Goal: Communication & Community: Answer question/provide support

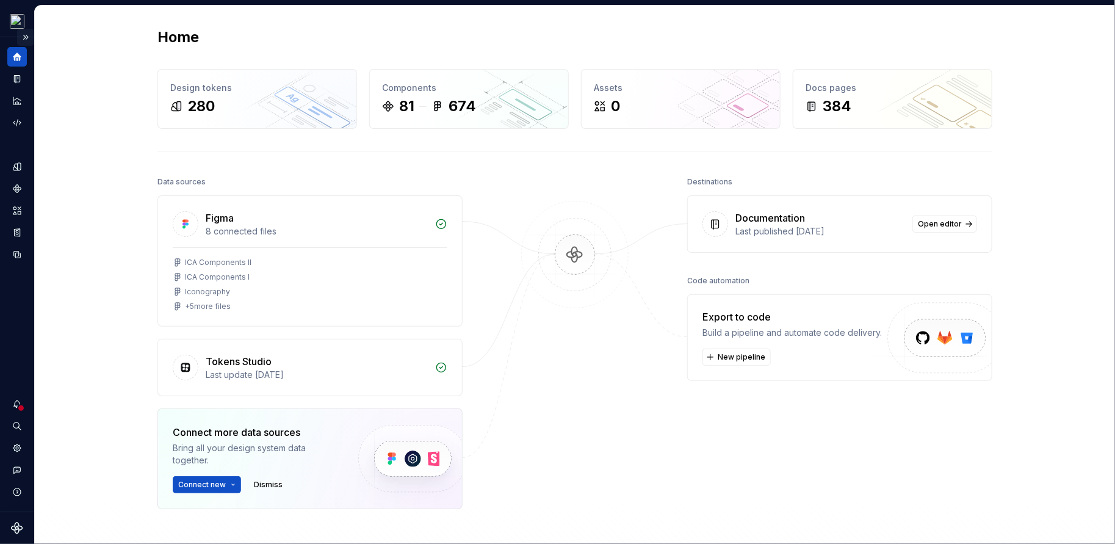
click at [26, 38] on button "Expand sidebar" at bounding box center [25, 37] width 17 height 17
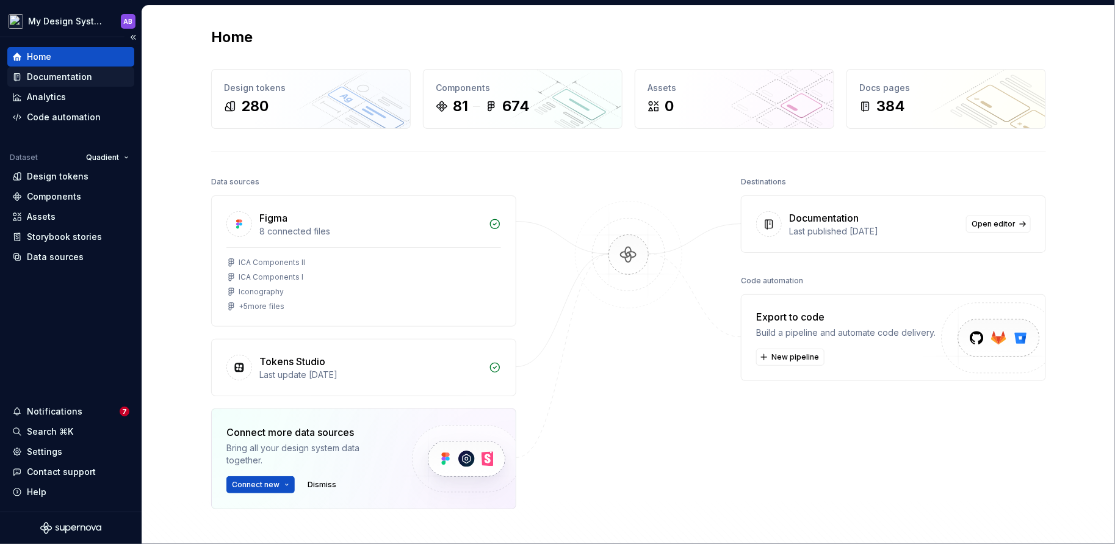
click at [82, 79] on div "Documentation" at bounding box center [59, 77] width 65 height 12
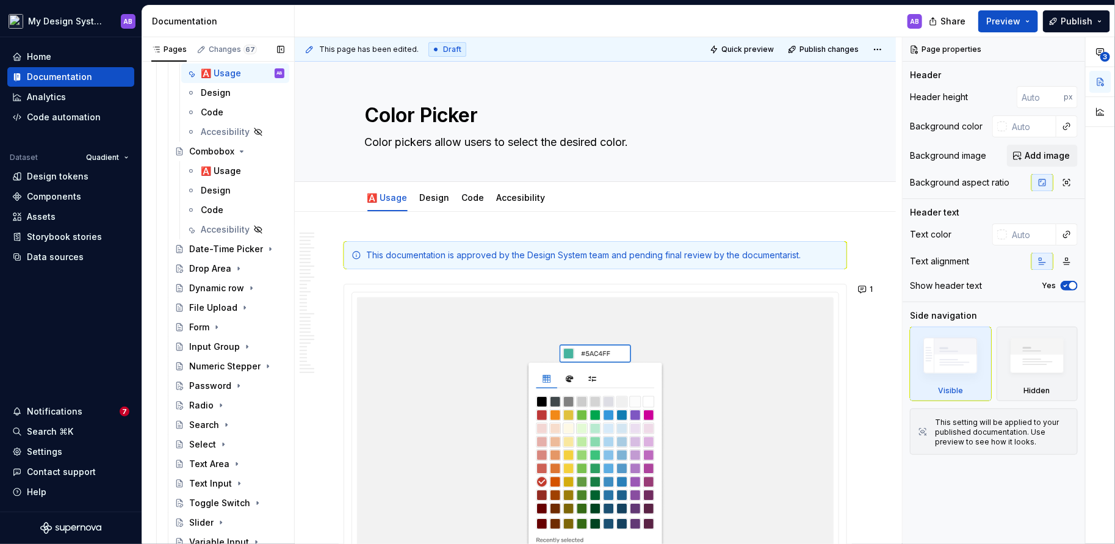
scroll to position [1035, 0]
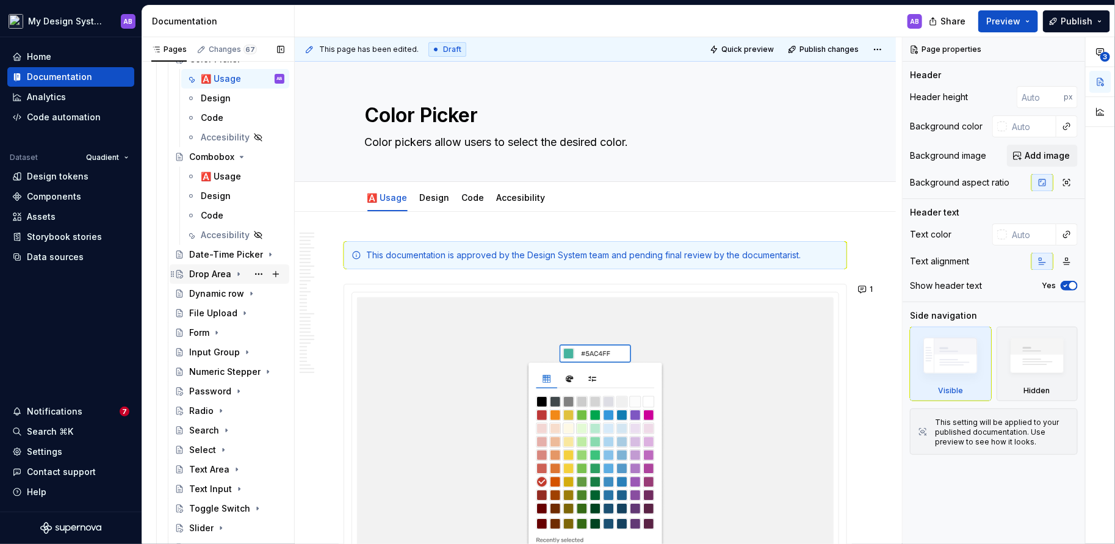
click at [210, 269] on div "Drop Area" at bounding box center [210, 274] width 42 height 12
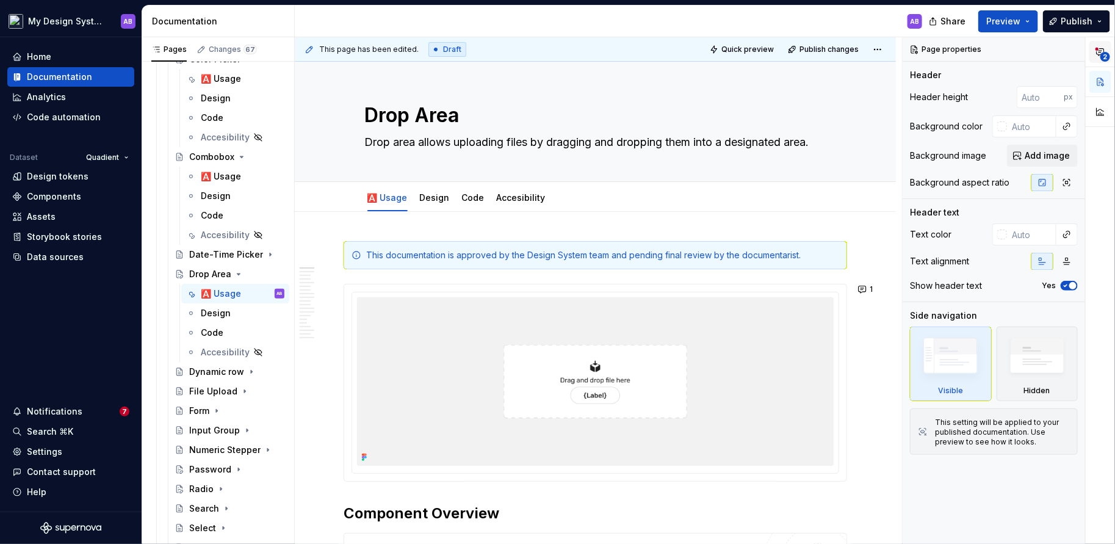
click at [1100, 47] on icon "button" at bounding box center [1101, 52] width 10 height 10
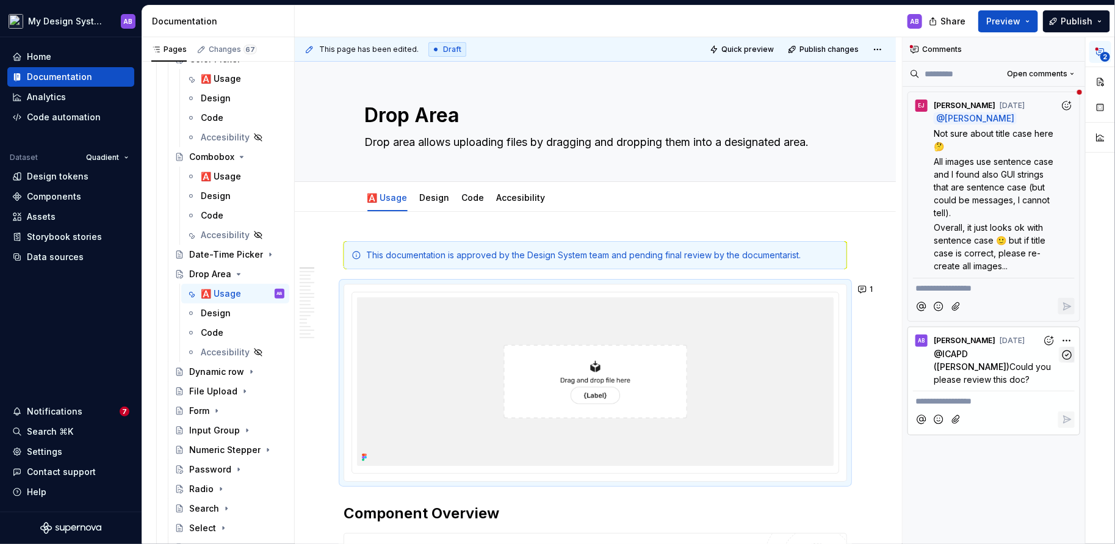
scroll to position [5, 0]
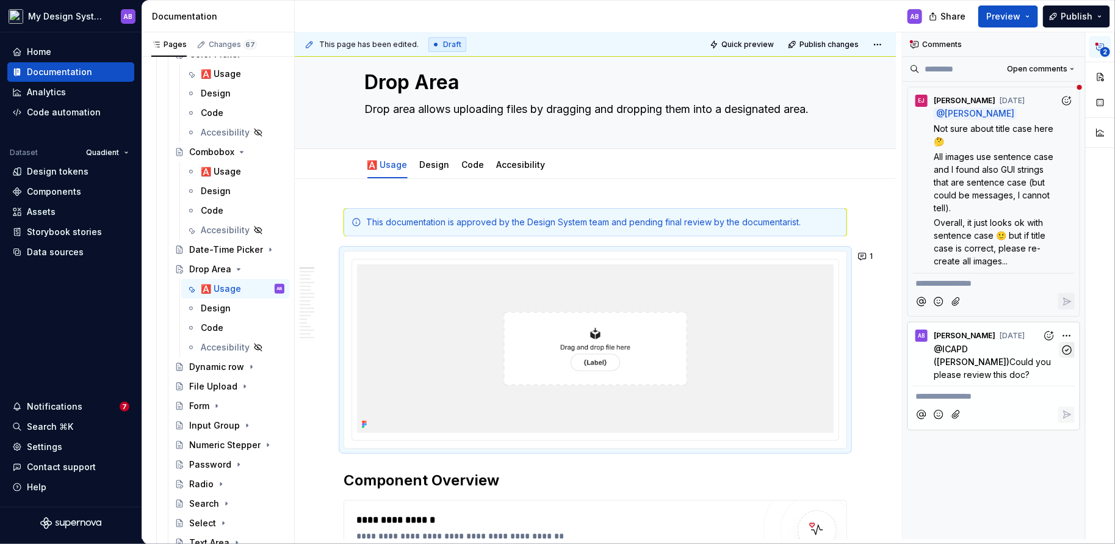
click at [1074, 355] on button "button" at bounding box center [1067, 350] width 16 height 16
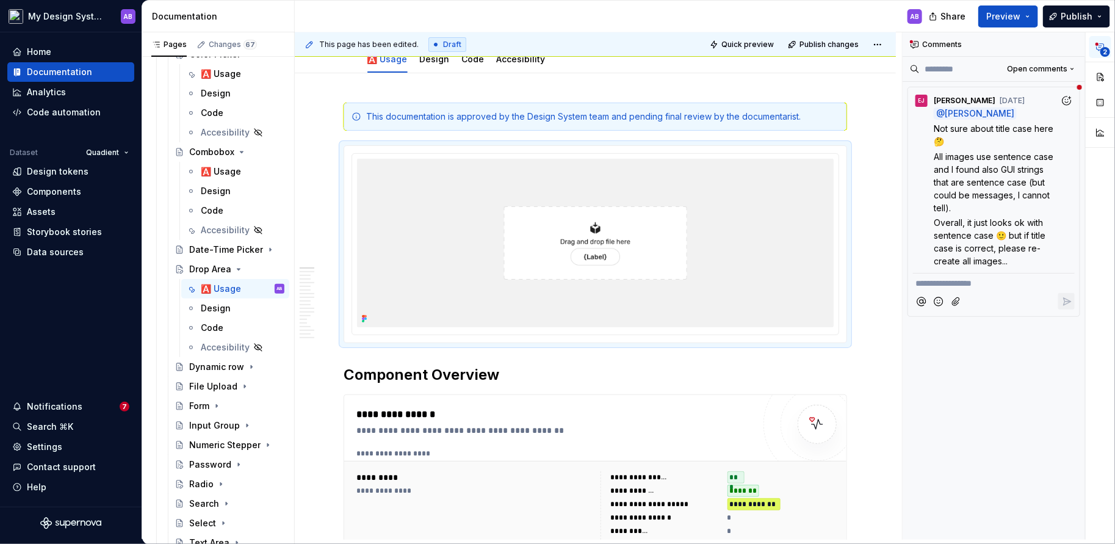
scroll to position [184, 0]
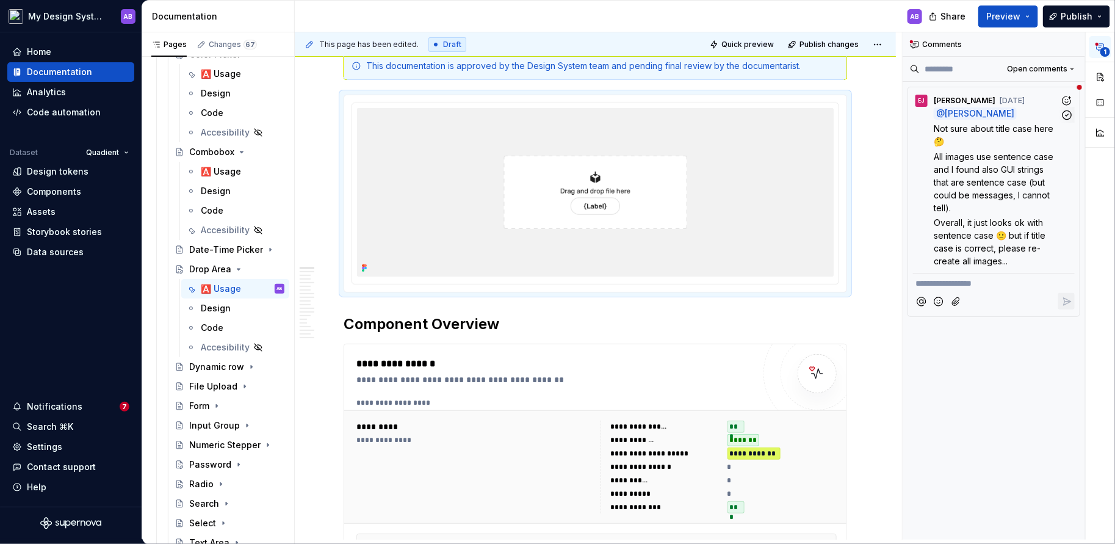
click at [948, 158] on span "All images use sentence case and I found also GUI strings that are sentence cas…" at bounding box center [995, 182] width 122 height 62
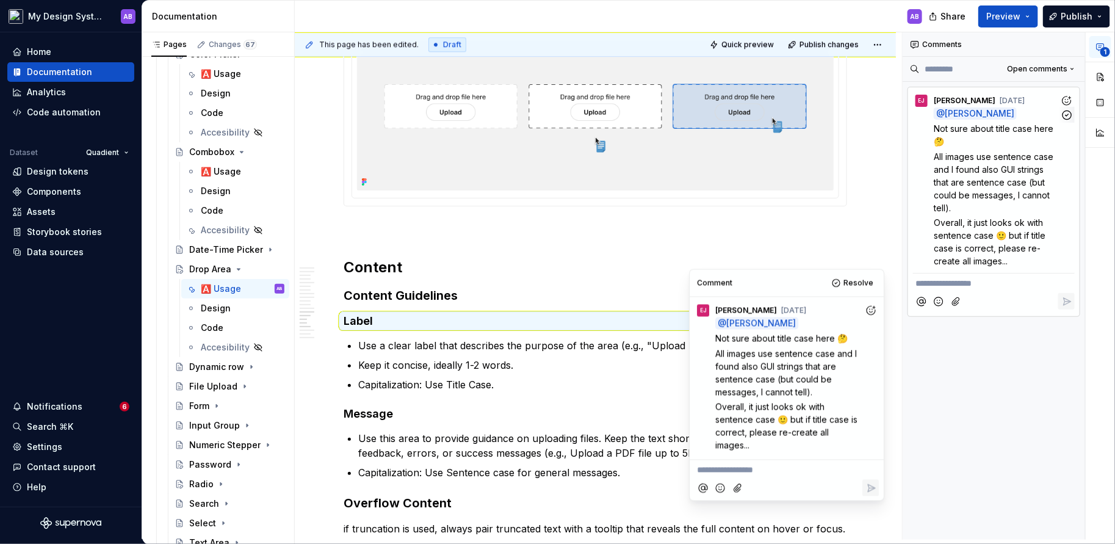
scroll to position [4053, 0]
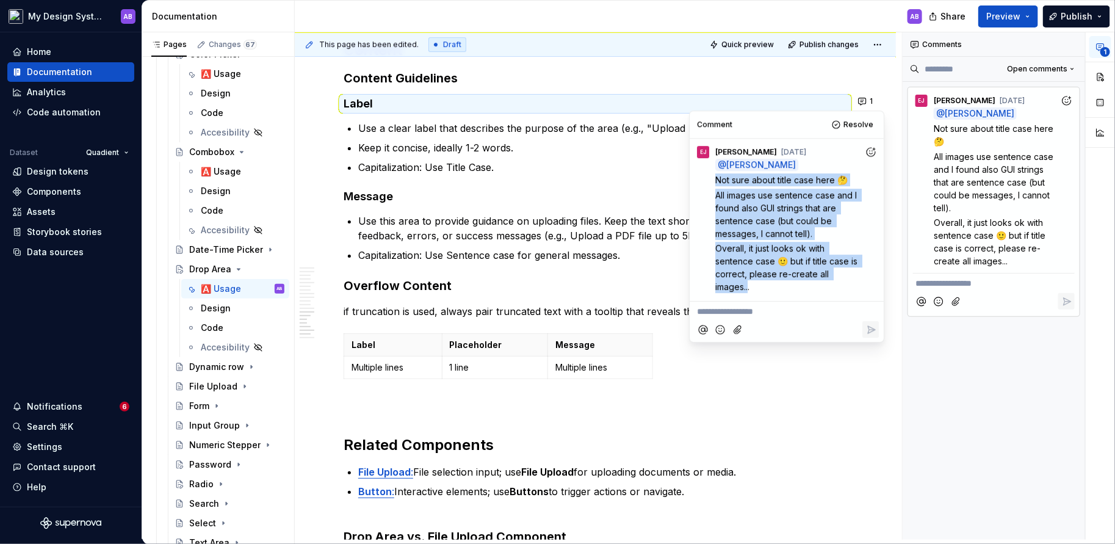
drag, startPoint x: 749, startPoint y: 282, endPoint x: 708, endPoint y: 177, distance: 112.7
click at [708, 177] on div "@ [PERSON_NAME] Not sure about title case here 🤔 All images use sentence case a…" at bounding box center [787, 226] width 184 height 135
copy div "Not sure about title case here 🤔 All images use sentence case and I found also …"
type textarea "*"
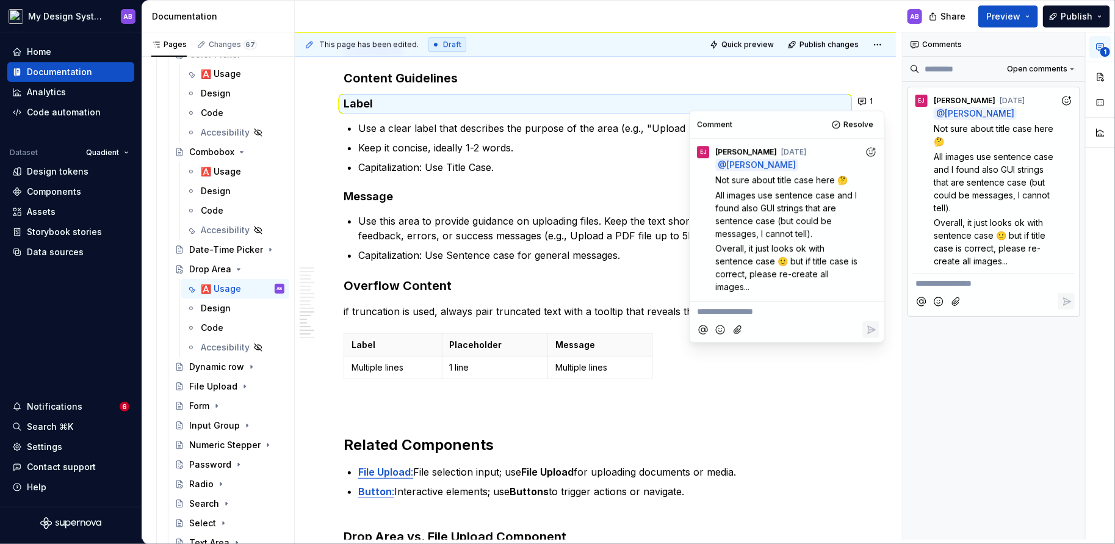
click at [570, 365] on p "Multiple lines" at bounding box center [600, 367] width 90 height 12
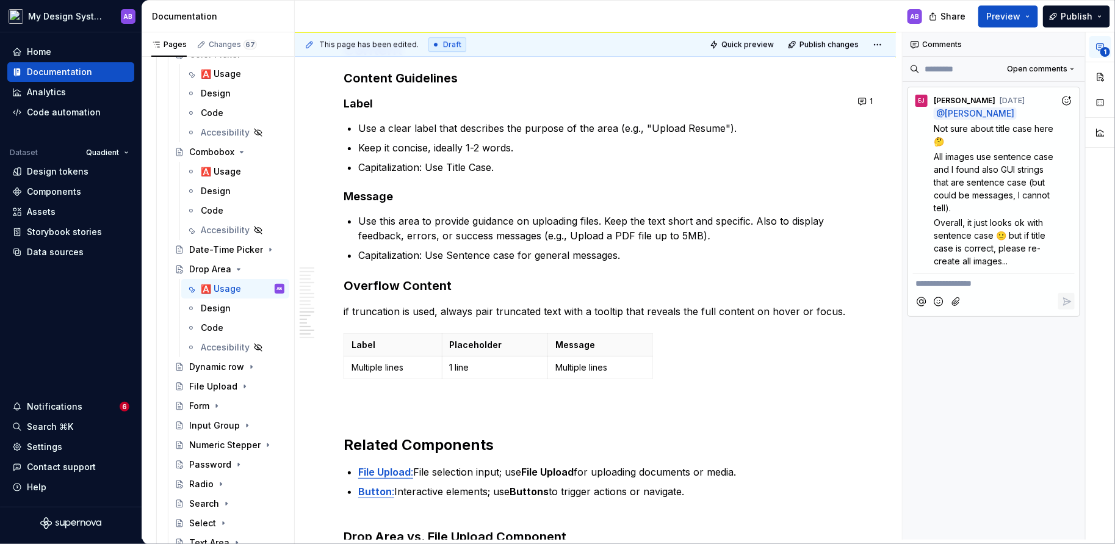
click at [991, 287] on p "**********" at bounding box center [994, 283] width 157 height 13
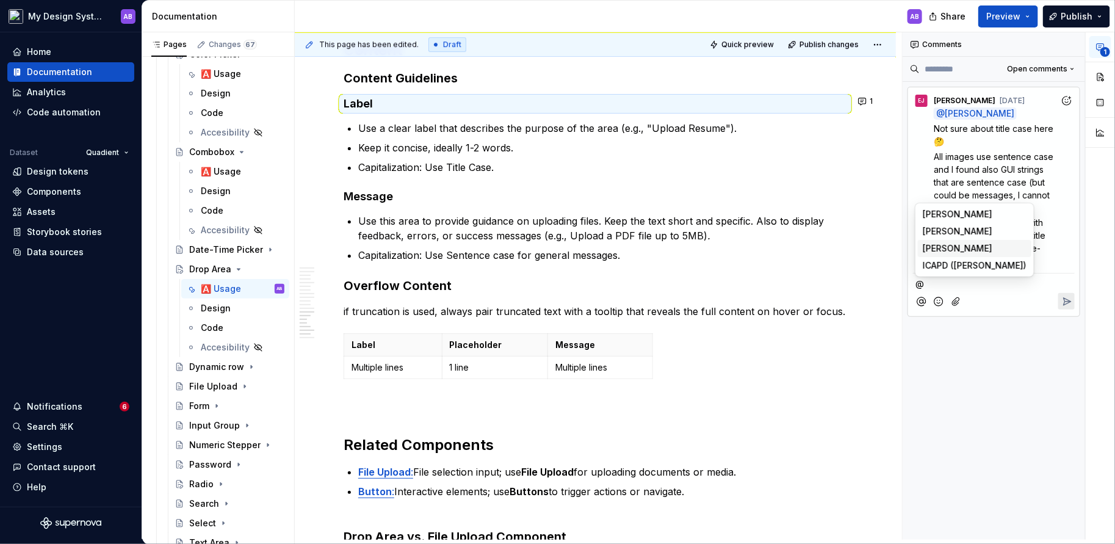
click at [949, 245] on span "[PERSON_NAME]" at bounding box center [958, 248] width 70 height 12
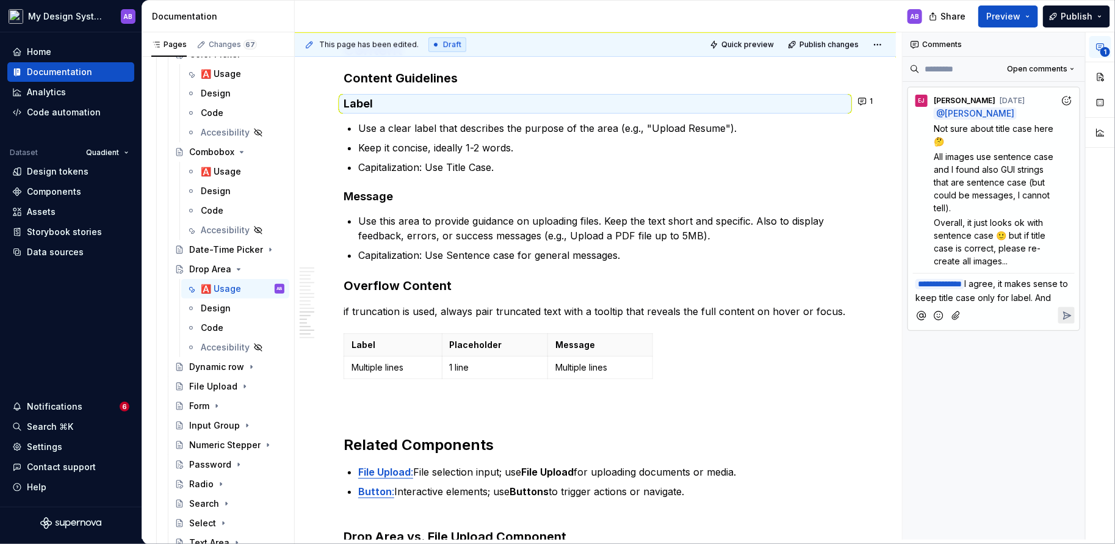
drag, startPoint x: 991, startPoint y: 282, endPoint x: 1035, endPoint y: 321, distance: 58.3
click at [1035, 321] on div "**********" at bounding box center [994, 301] width 162 height 56
copy span "I agree, it makes sense to keep title case only for label. And"
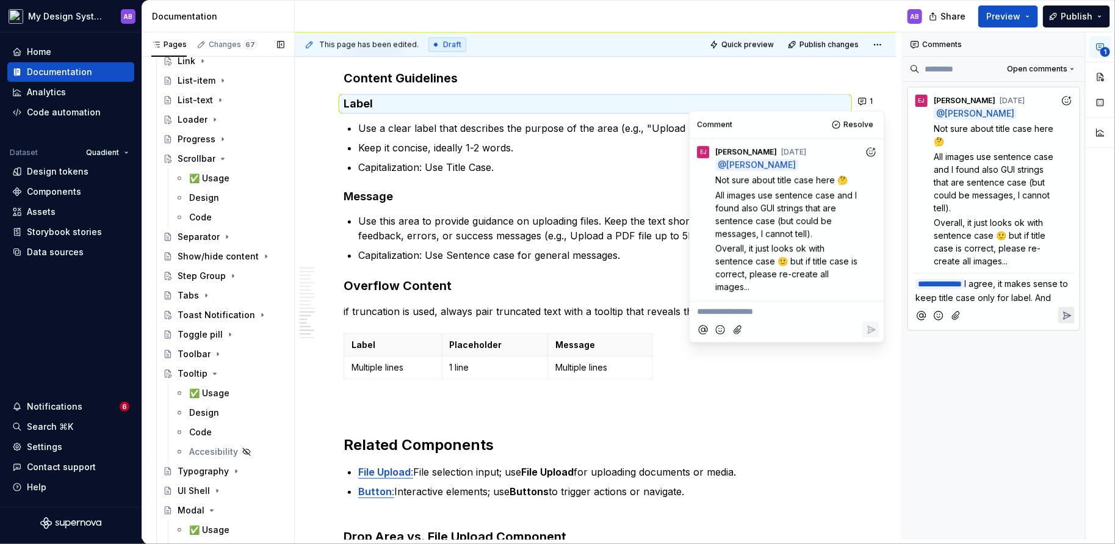
scroll to position [2424, 0]
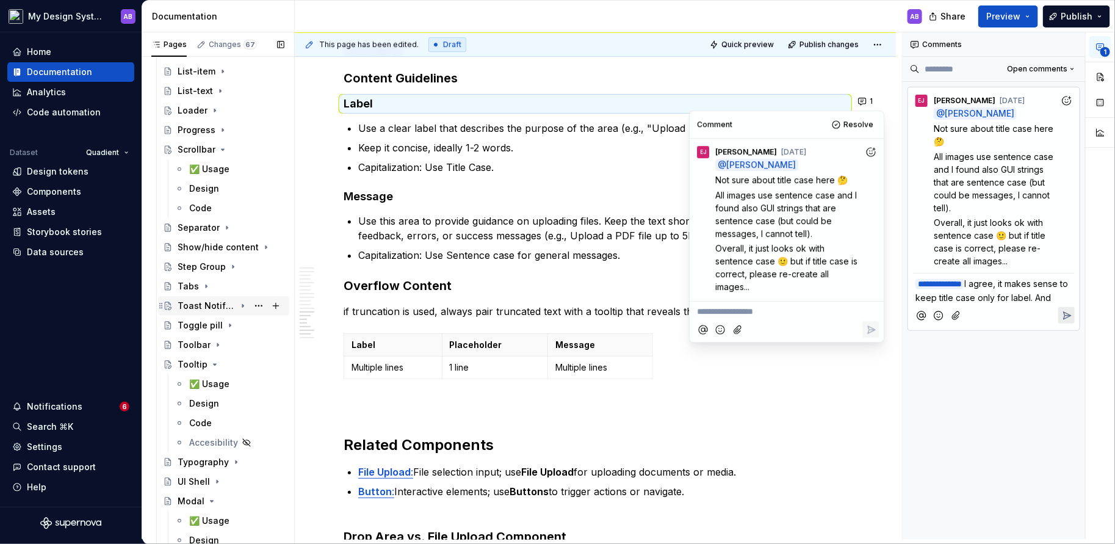
click at [209, 302] on div "Toast Notification" at bounding box center [207, 306] width 58 height 12
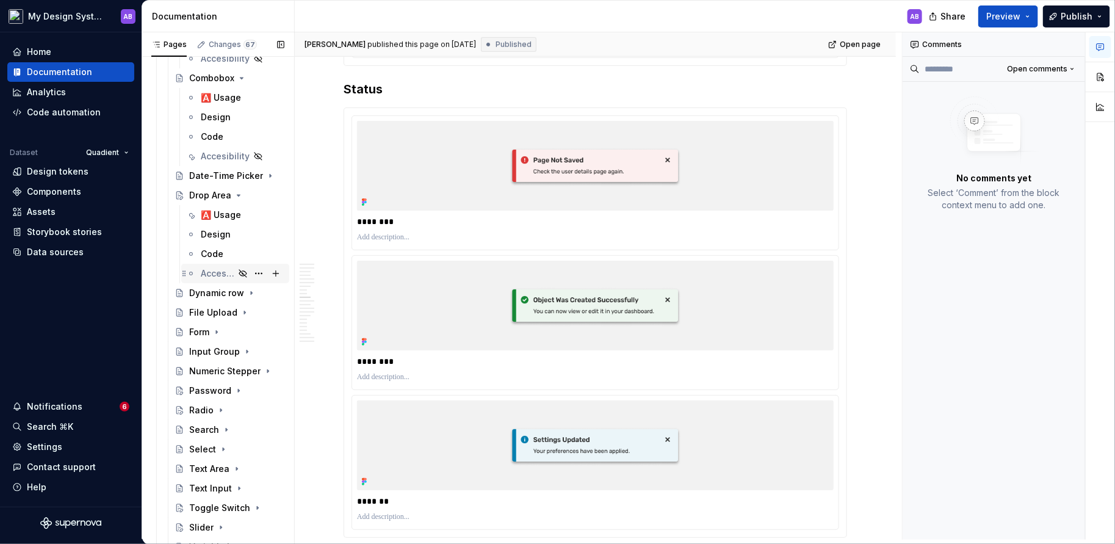
scroll to position [1100, 0]
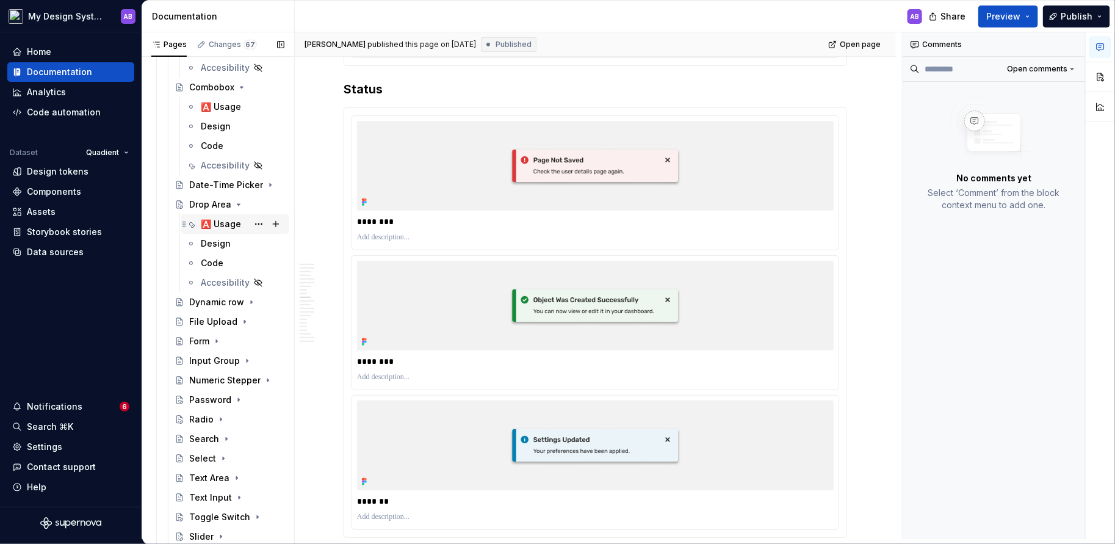
click at [223, 222] on div "🅰️ Usage" at bounding box center [221, 224] width 40 height 12
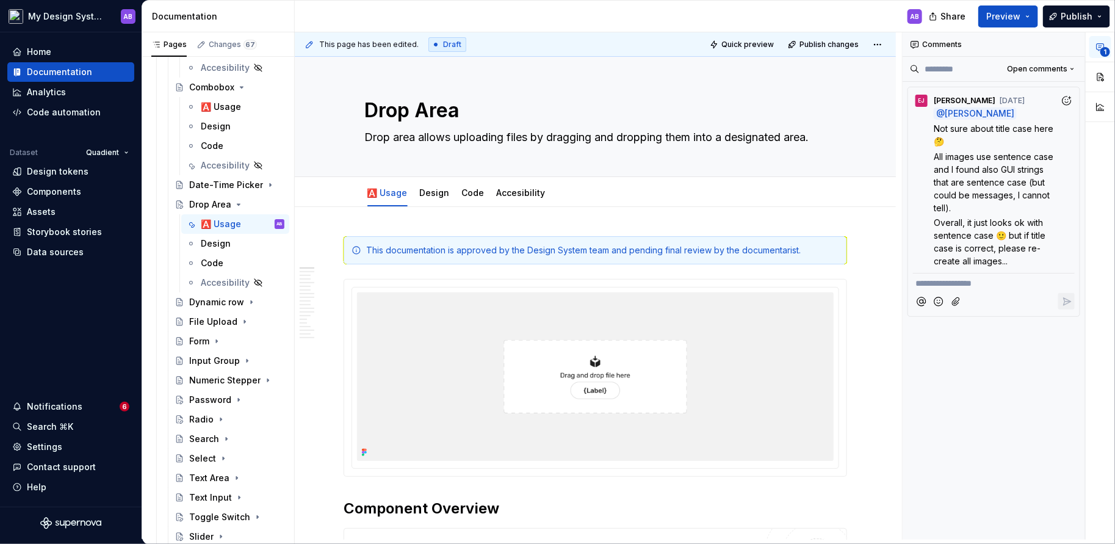
click at [934, 286] on p "**********" at bounding box center [994, 283] width 157 height 13
type textarea "*"
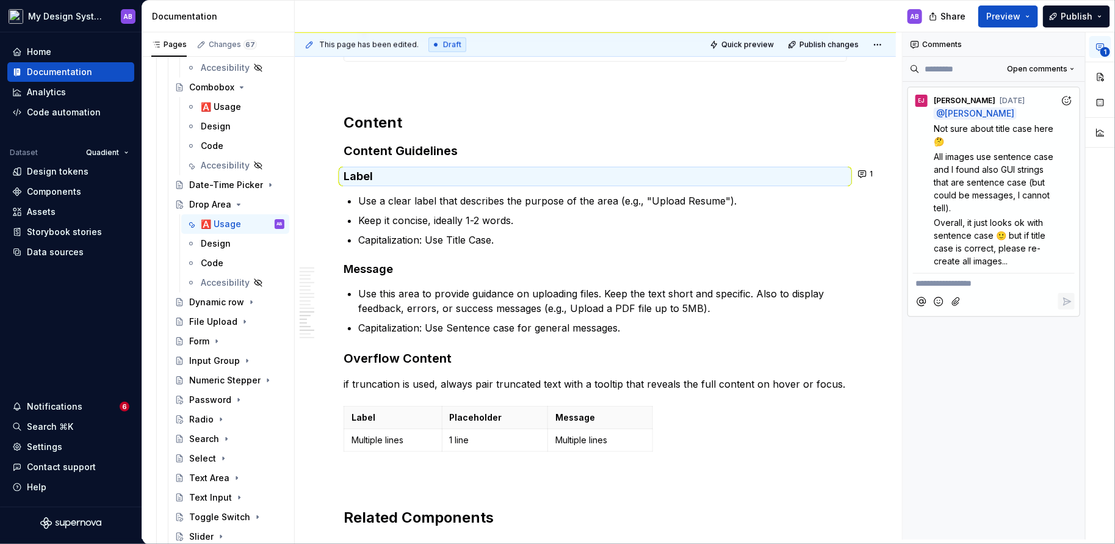
scroll to position [4053, 0]
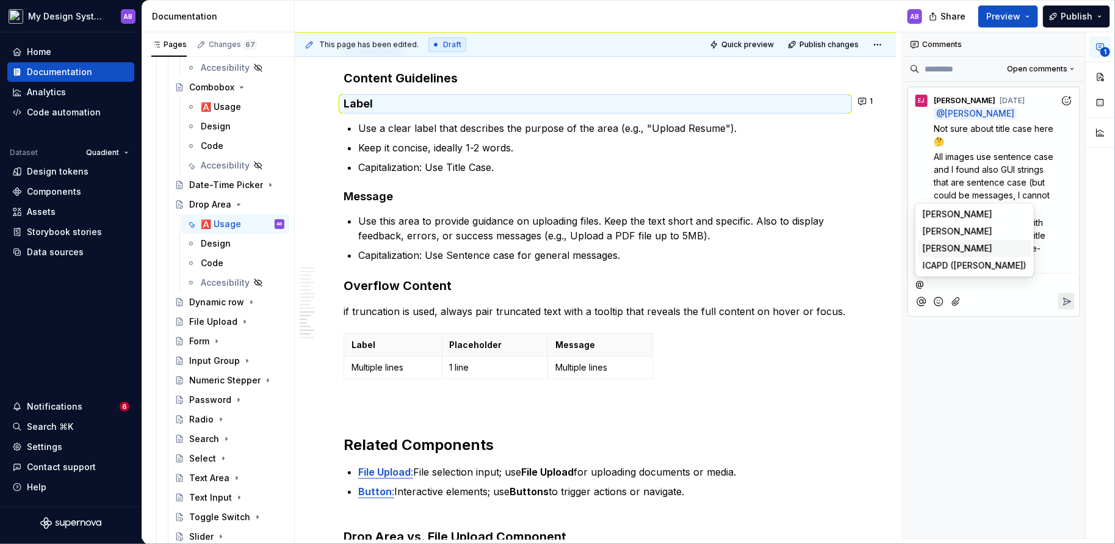
click at [947, 245] on span "[PERSON_NAME]" at bounding box center [958, 248] width 70 height 12
paste div "Composer editor"
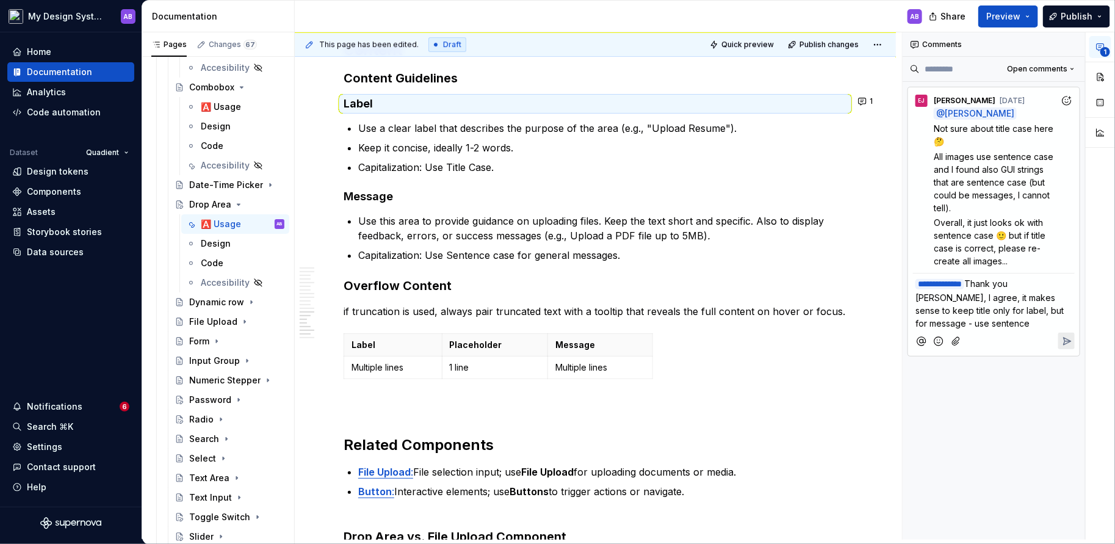
click at [1060, 333] on button "Reply" at bounding box center [1066, 341] width 16 height 16
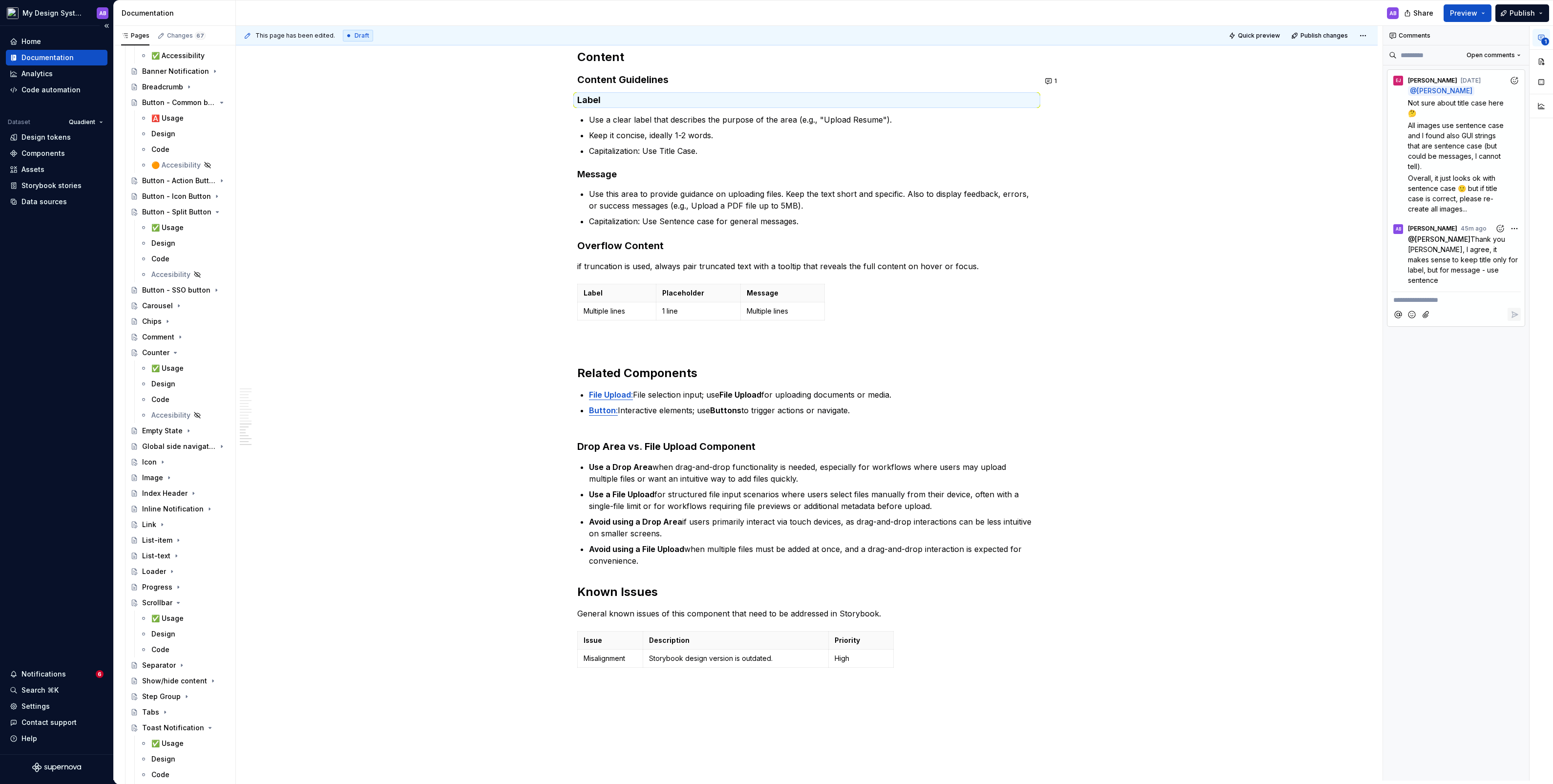
scroll to position [3359, 0]
click at [63, 434] on div "Notifications" at bounding box center [52, 674] width 86 height 10
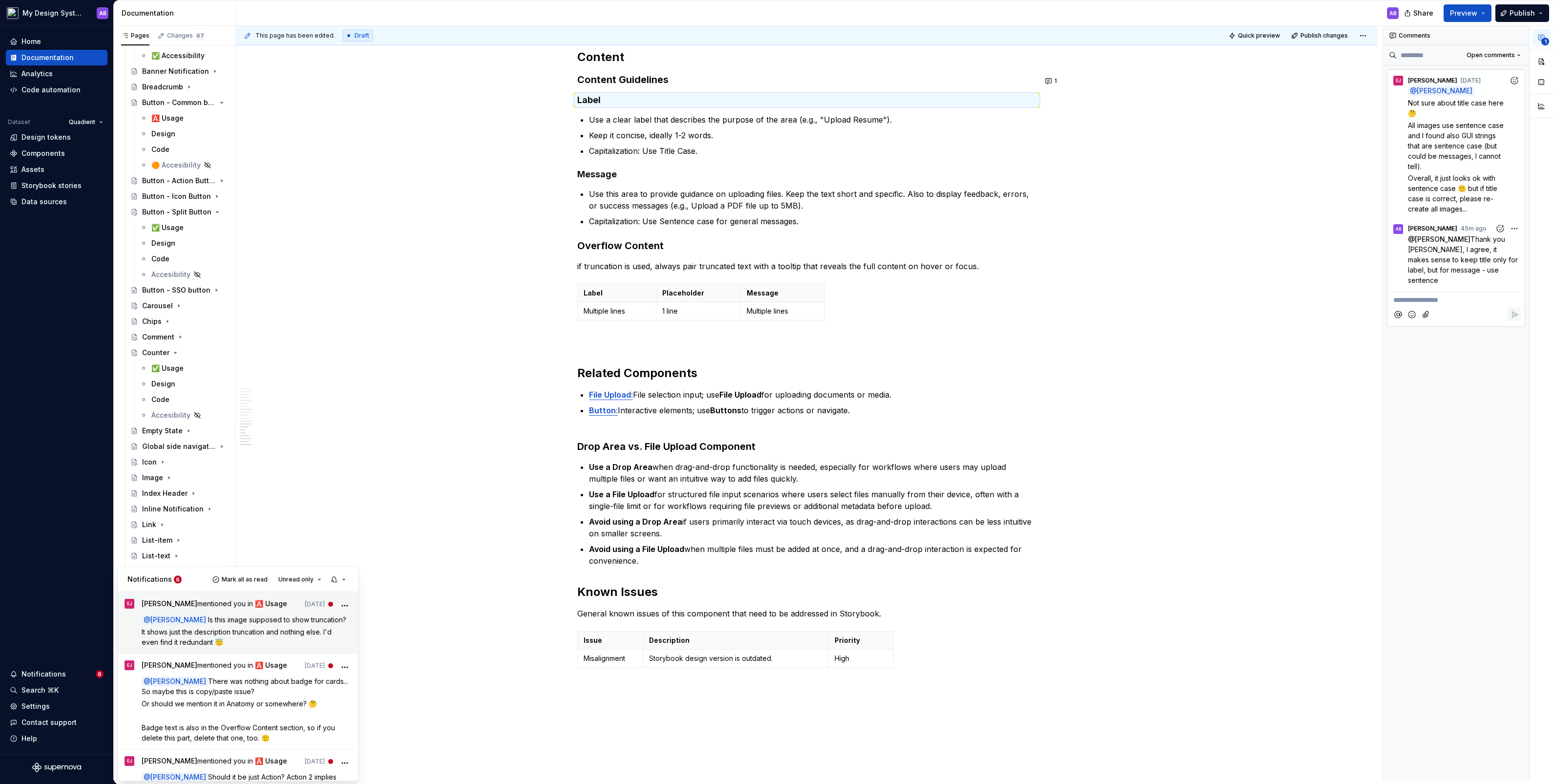
click at [226, 434] on span "Is this image supposed to show truncation?" at bounding box center [277, 620] width 138 height 8
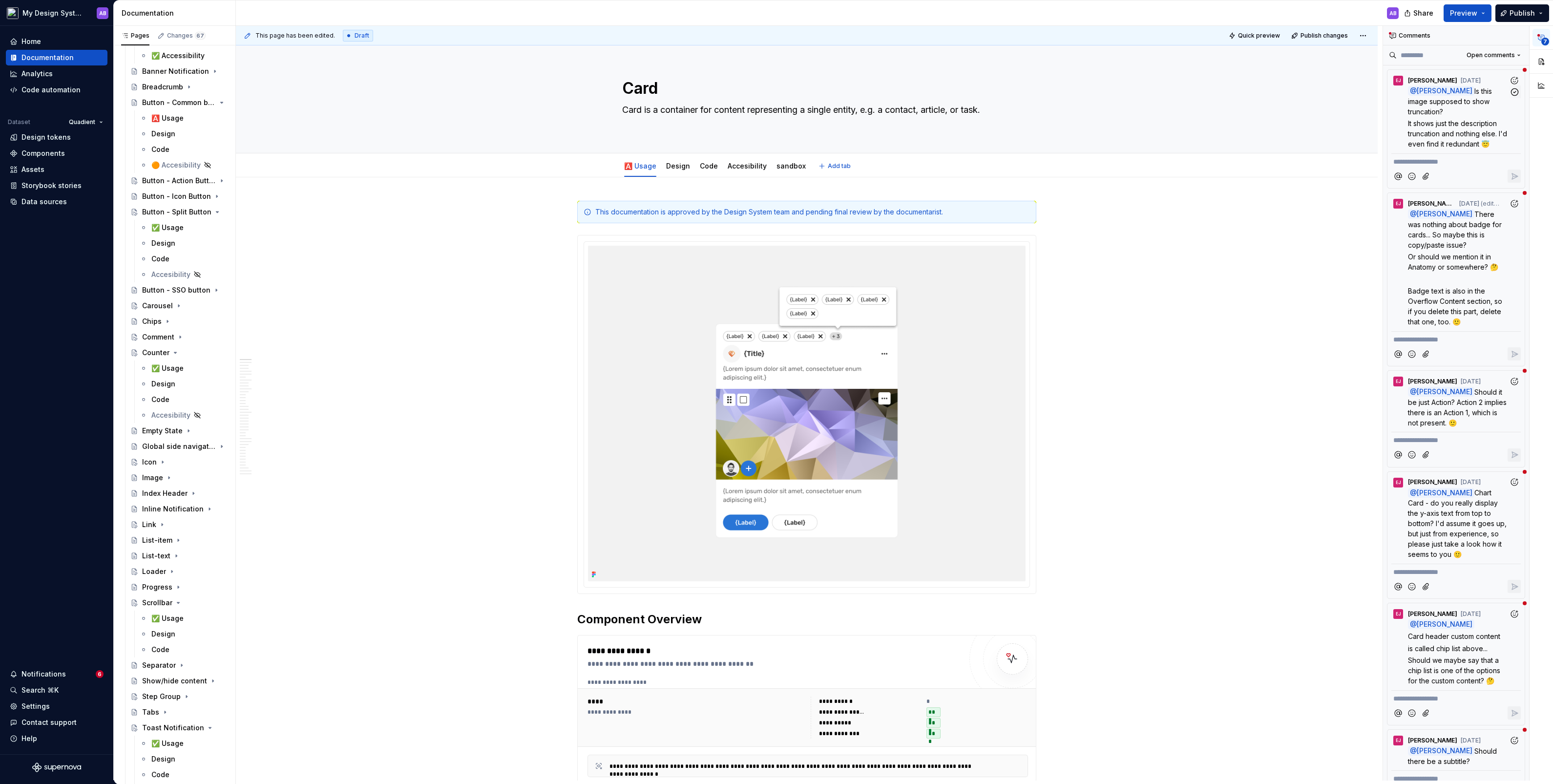
type textarea "*"
click at [892, 118] on p "It shows just the description truncation and nothing else. I'd even find it red…" at bounding box center [1459, 134] width 101 height 30
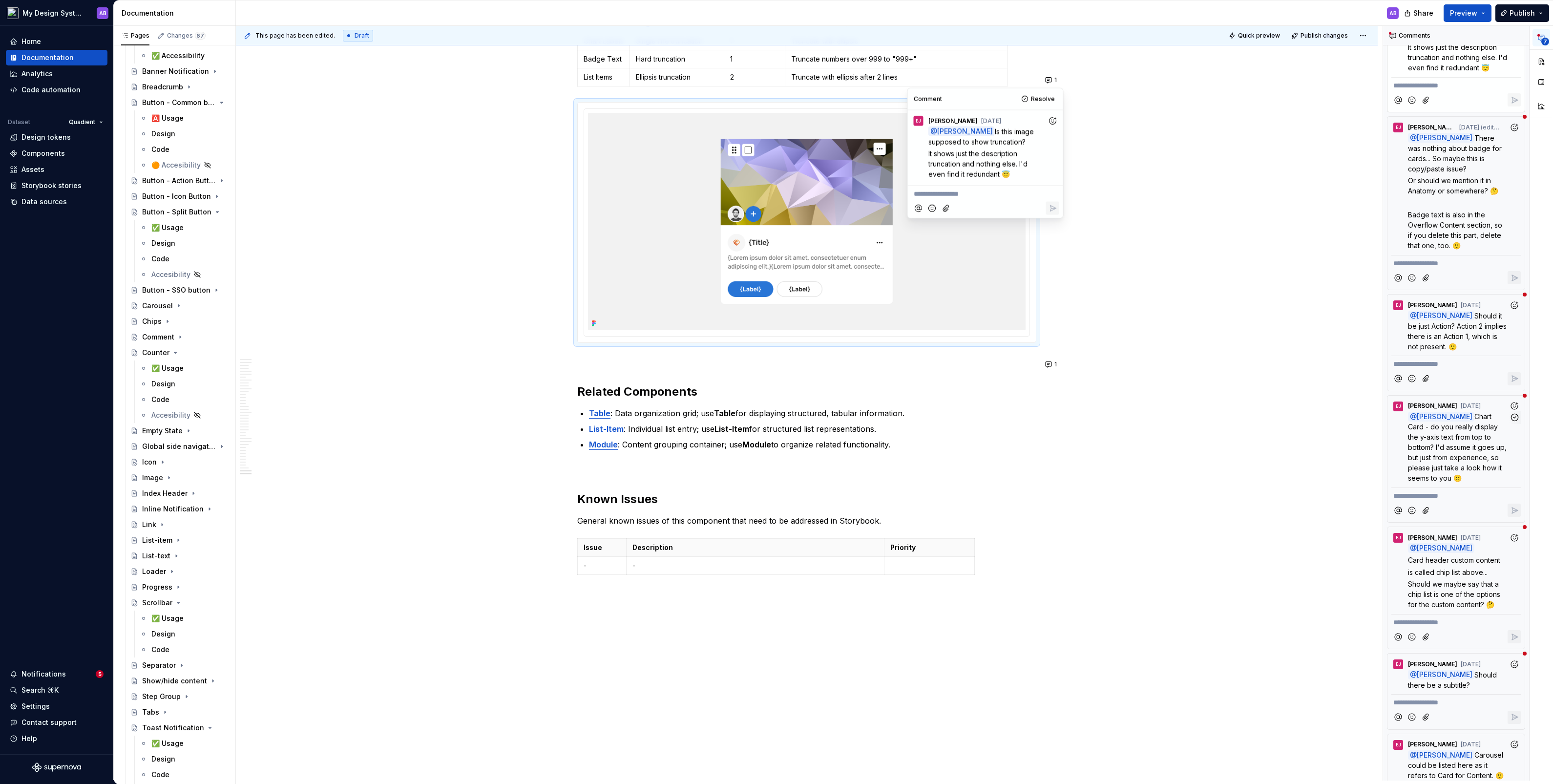
scroll to position [105, 0]
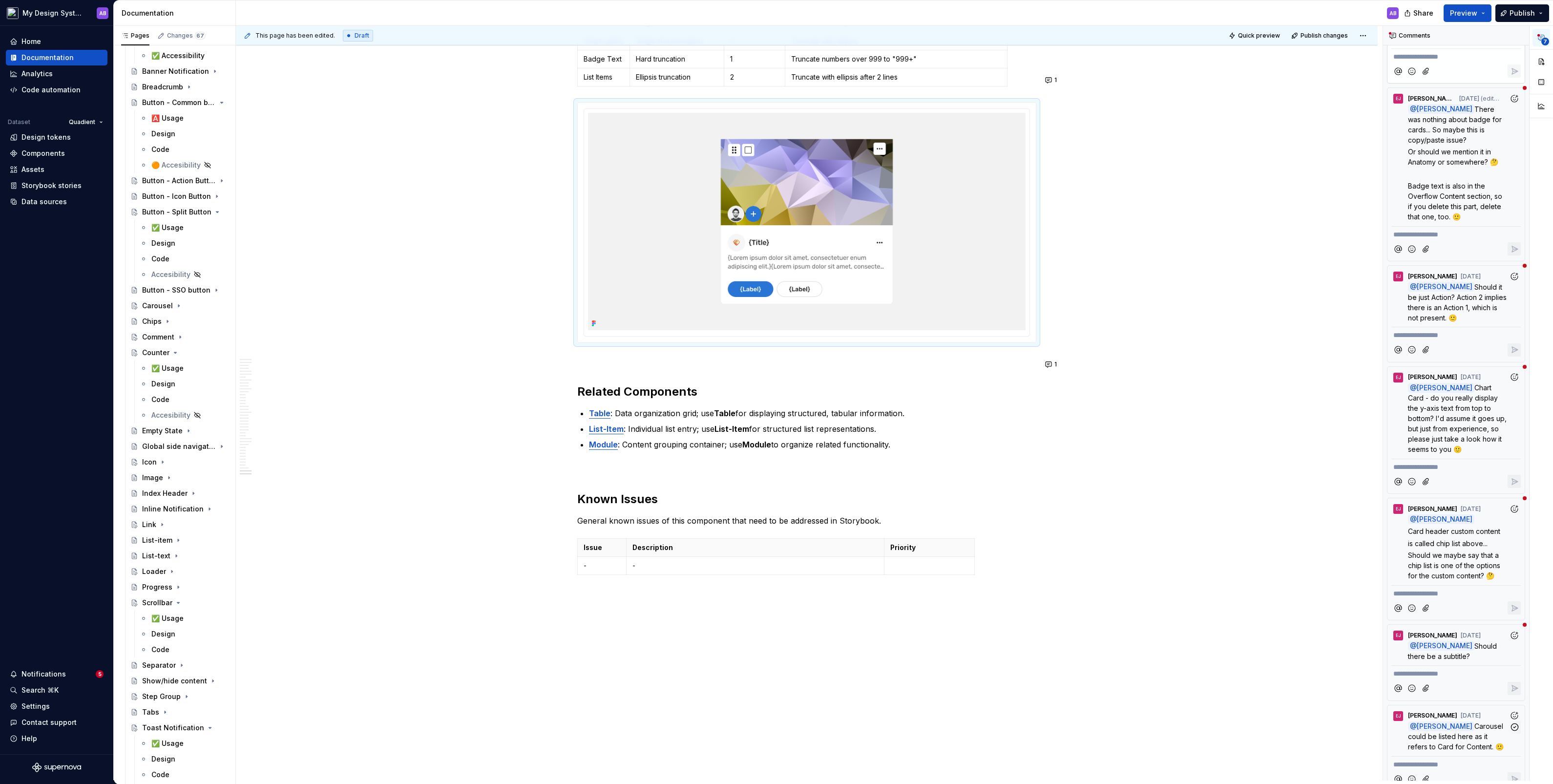
click at [892, 434] on span "Carousel could be listed here as it refers to Card for Content. 🙂" at bounding box center [1456, 736] width 97 height 29
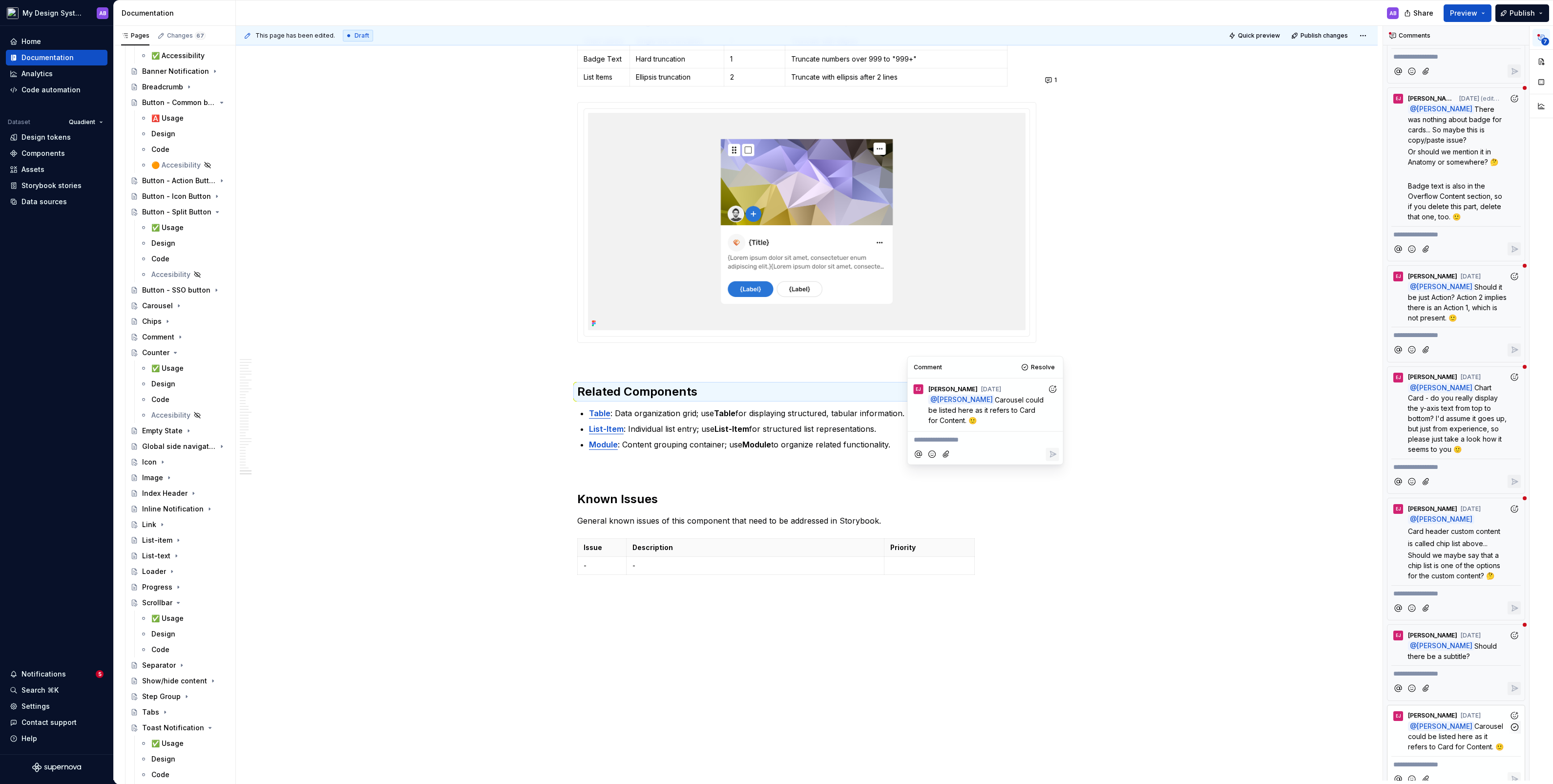
scroll to position [9150, 0]
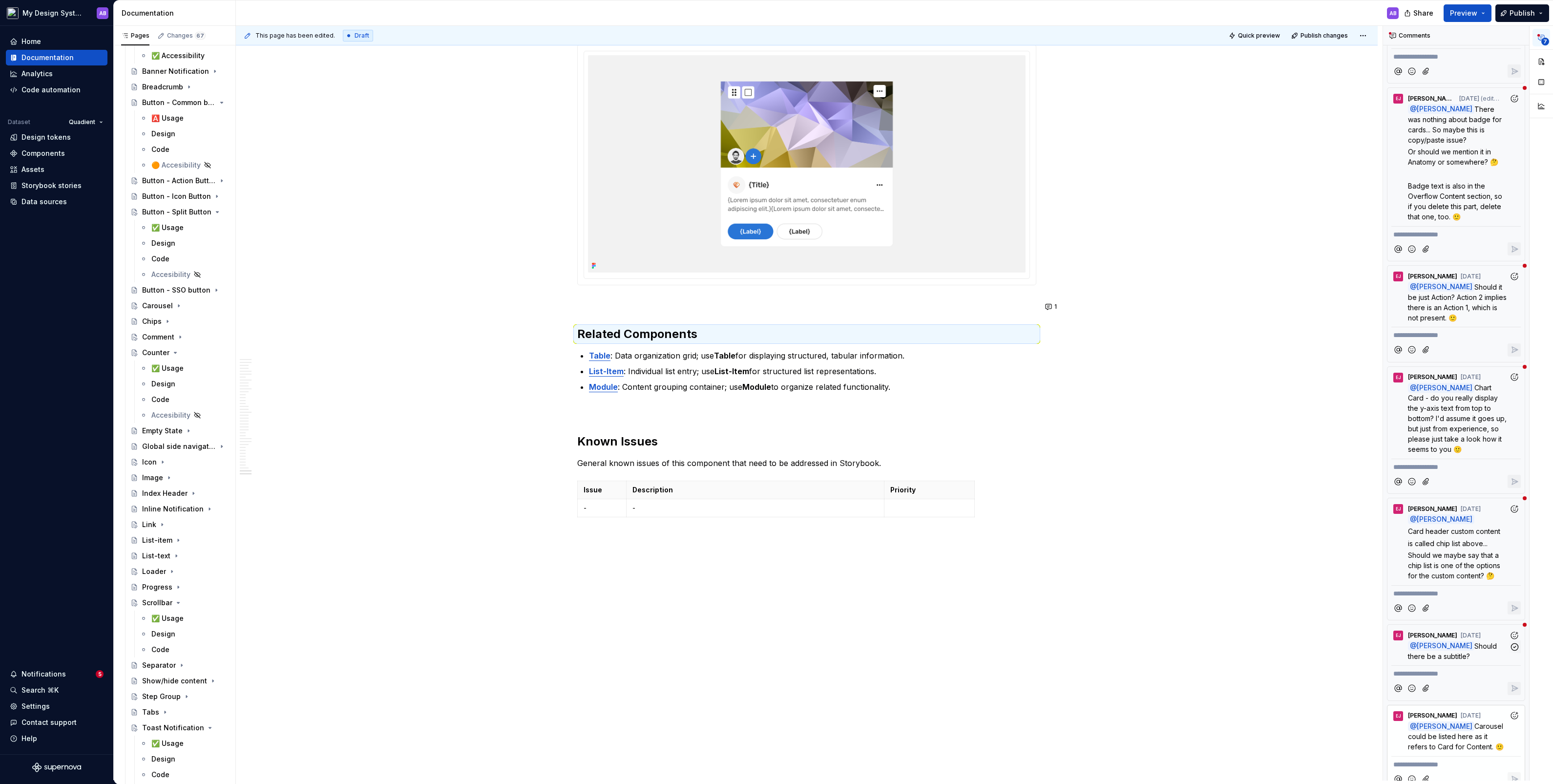
click at [892, 434] on span "[PERSON_NAME]" at bounding box center [1445, 646] width 56 height 8
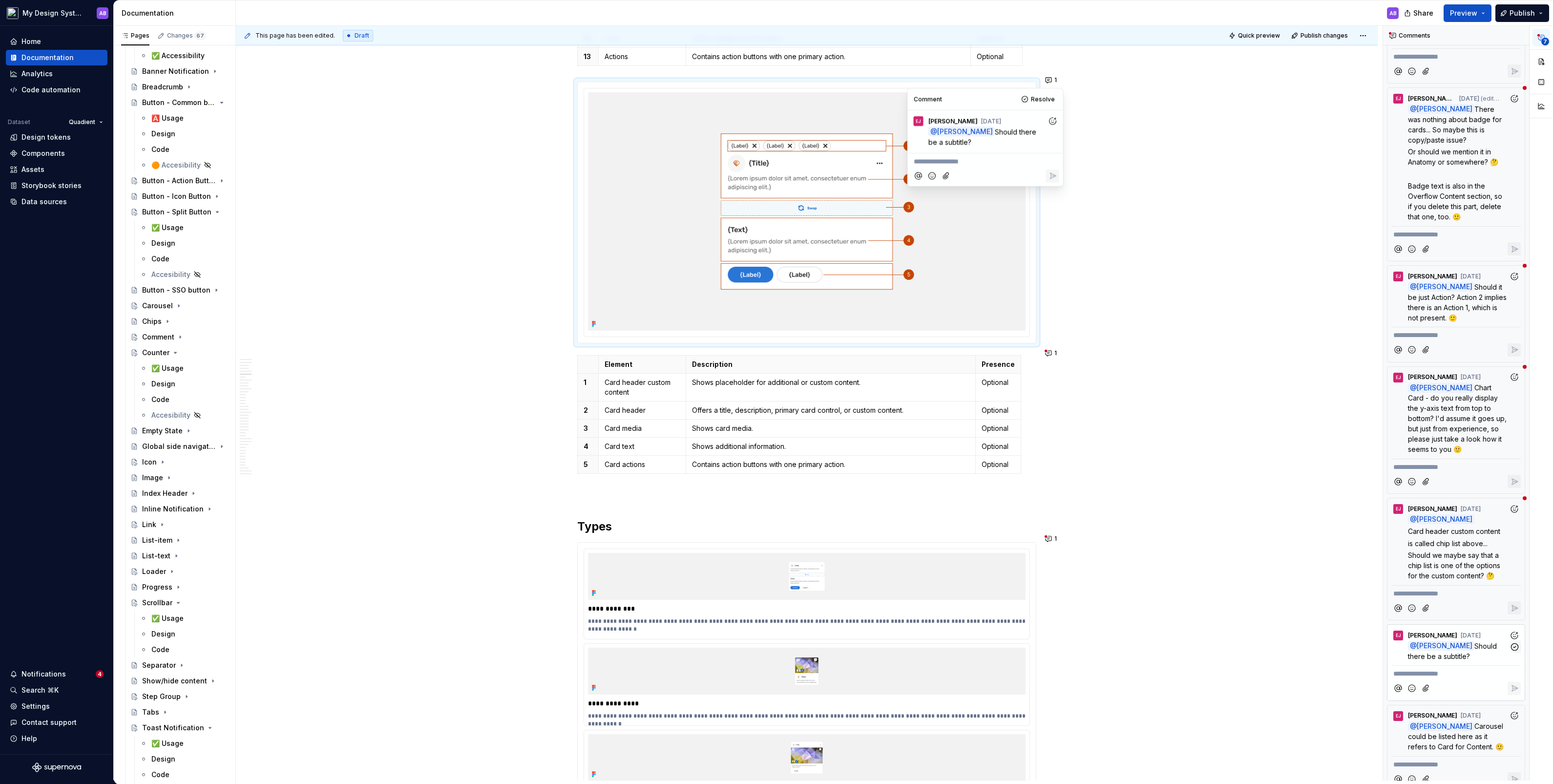
scroll to position [0, 0]
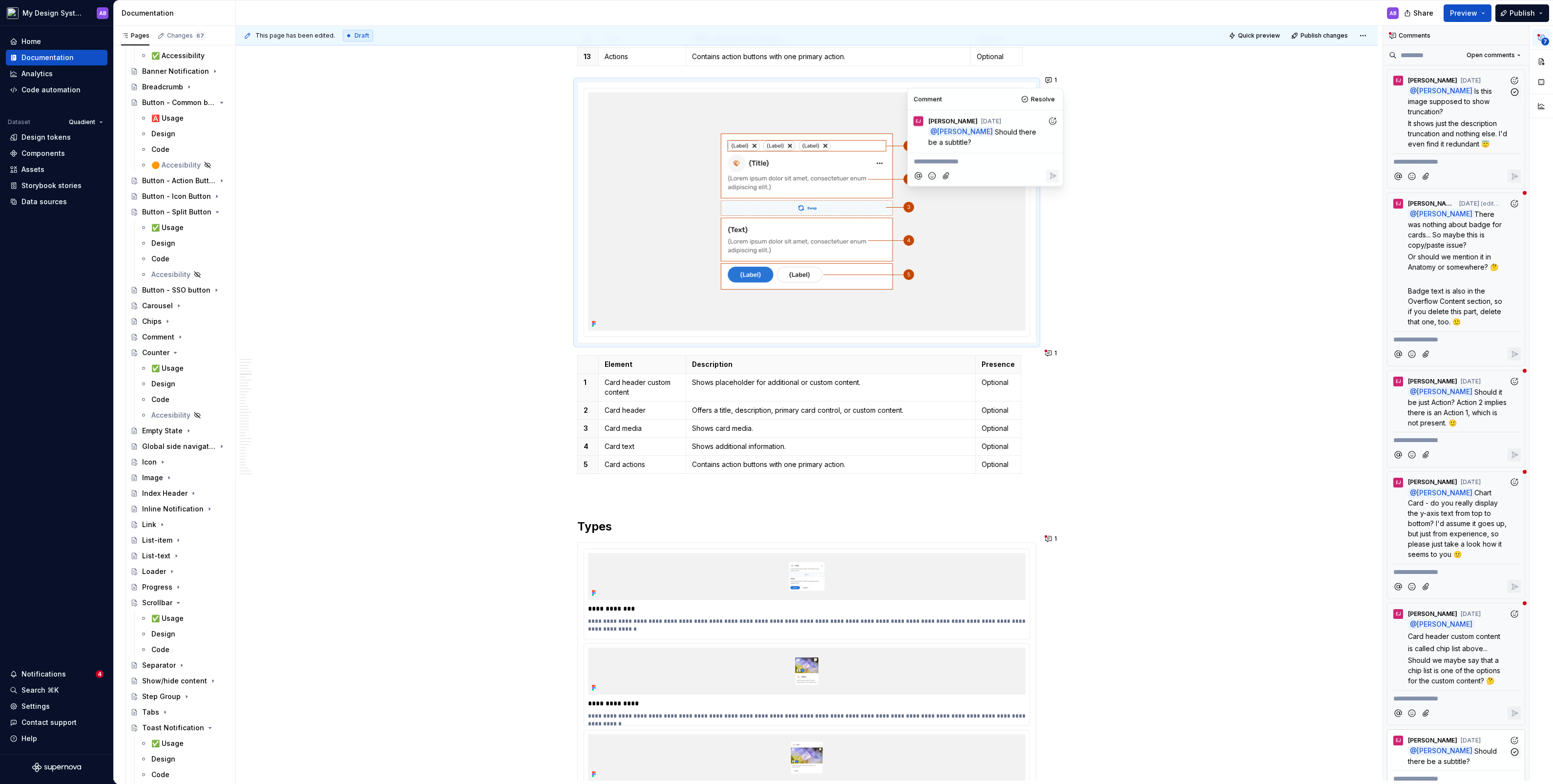
click at [892, 129] on span "It shows just the description truncation and nothing else. I'd even find it red…" at bounding box center [1459, 134] width 101 height 29
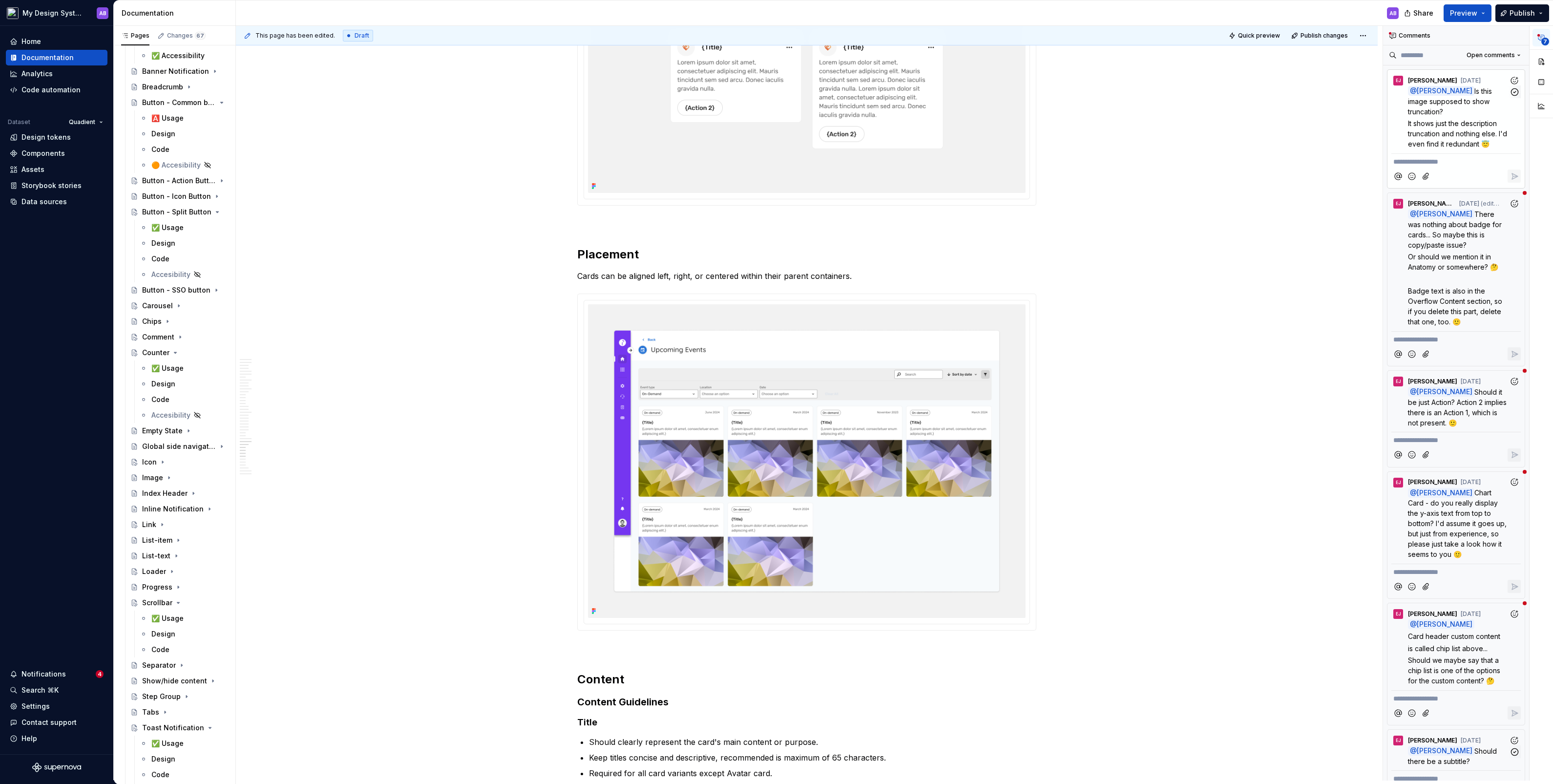
scroll to position [9093, 0]
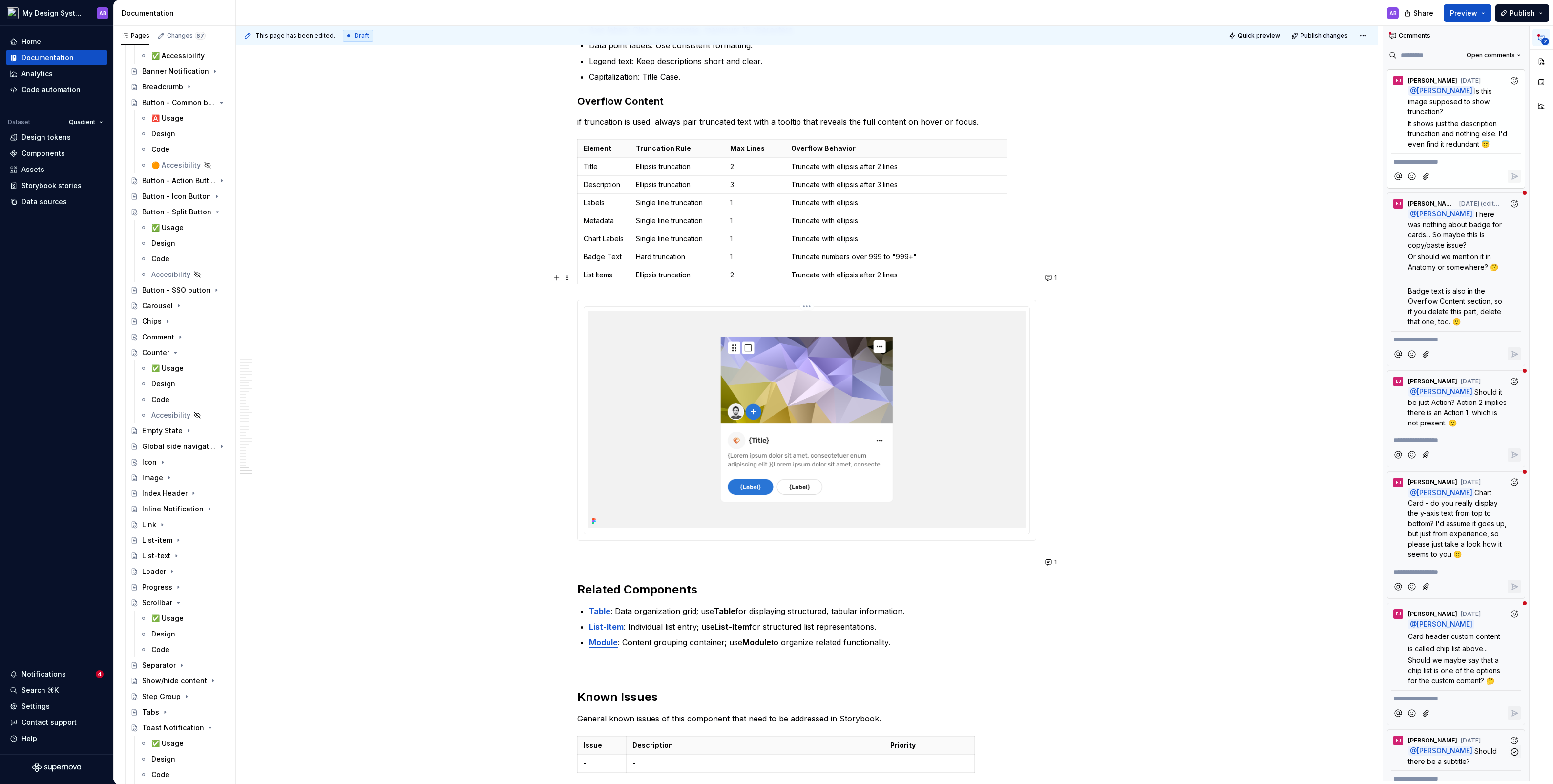
scroll to position [8894, 0]
click at [892, 276] on button "1" at bounding box center [1052, 279] width 19 height 14
click at [892, 318] on icon "Add reaction" at bounding box center [1052, 319] width 10 height 10
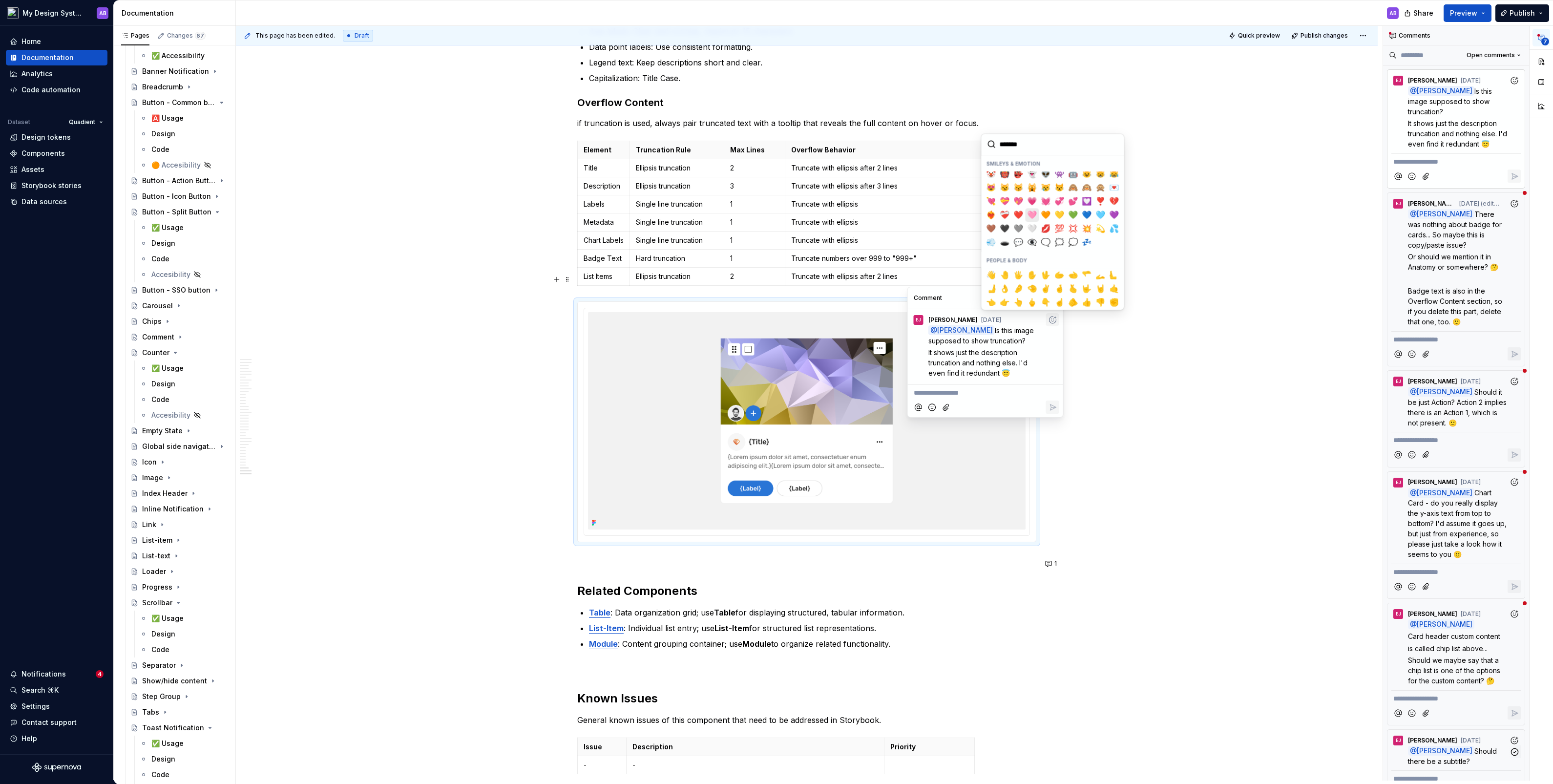
scroll to position [158, 0]
click at [892, 284] on span "👌" at bounding box center [1005, 286] width 8 height 10
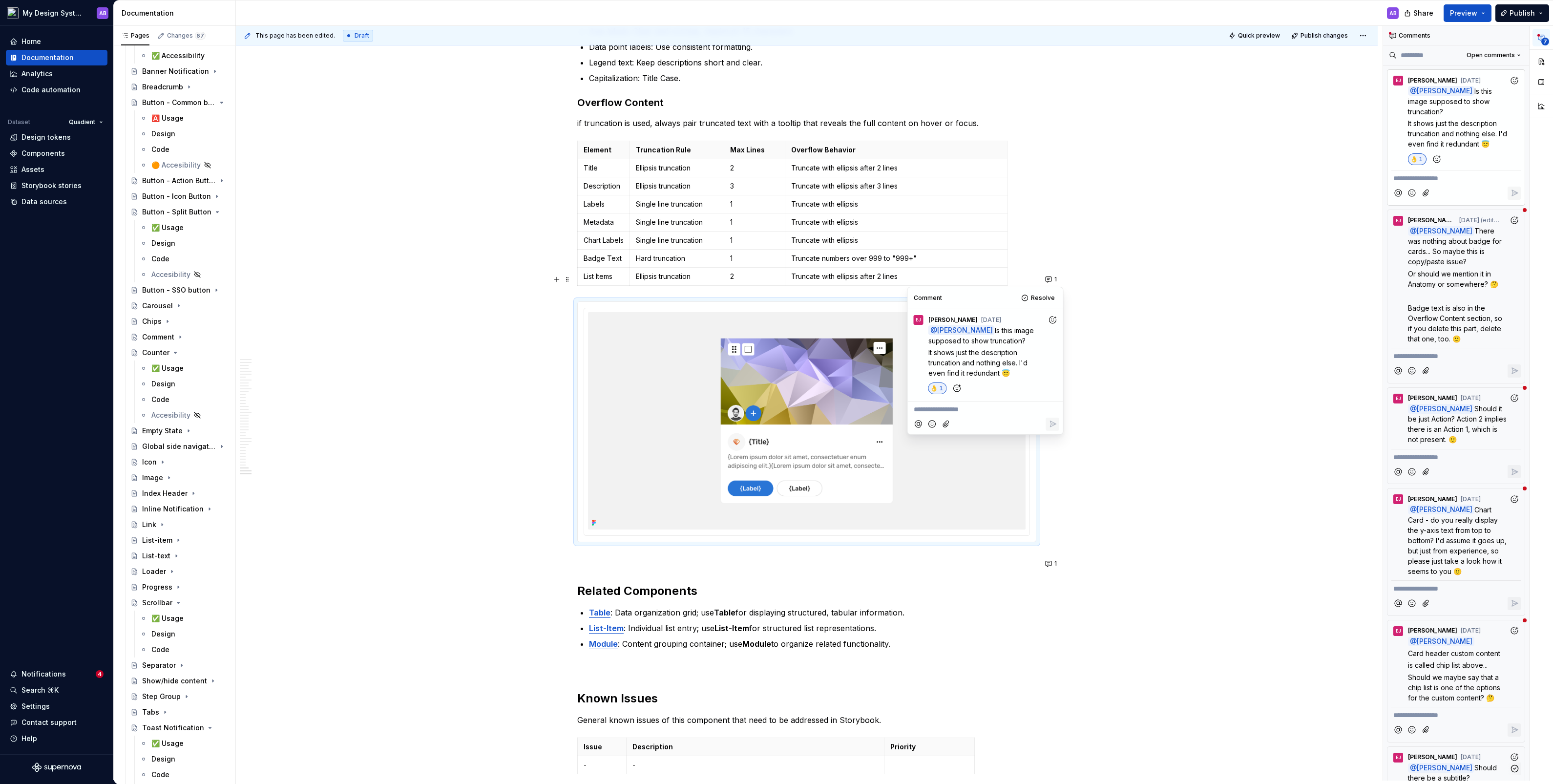
click at [892, 408] on p "**********" at bounding box center [985, 409] width 143 height 10
click at [892, 386] on span "[PERSON_NAME]" at bounding box center [947, 382] width 56 height 10
click at [892, 426] on icon "Reply" at bounding box center [1052, 425] width 10 height 10
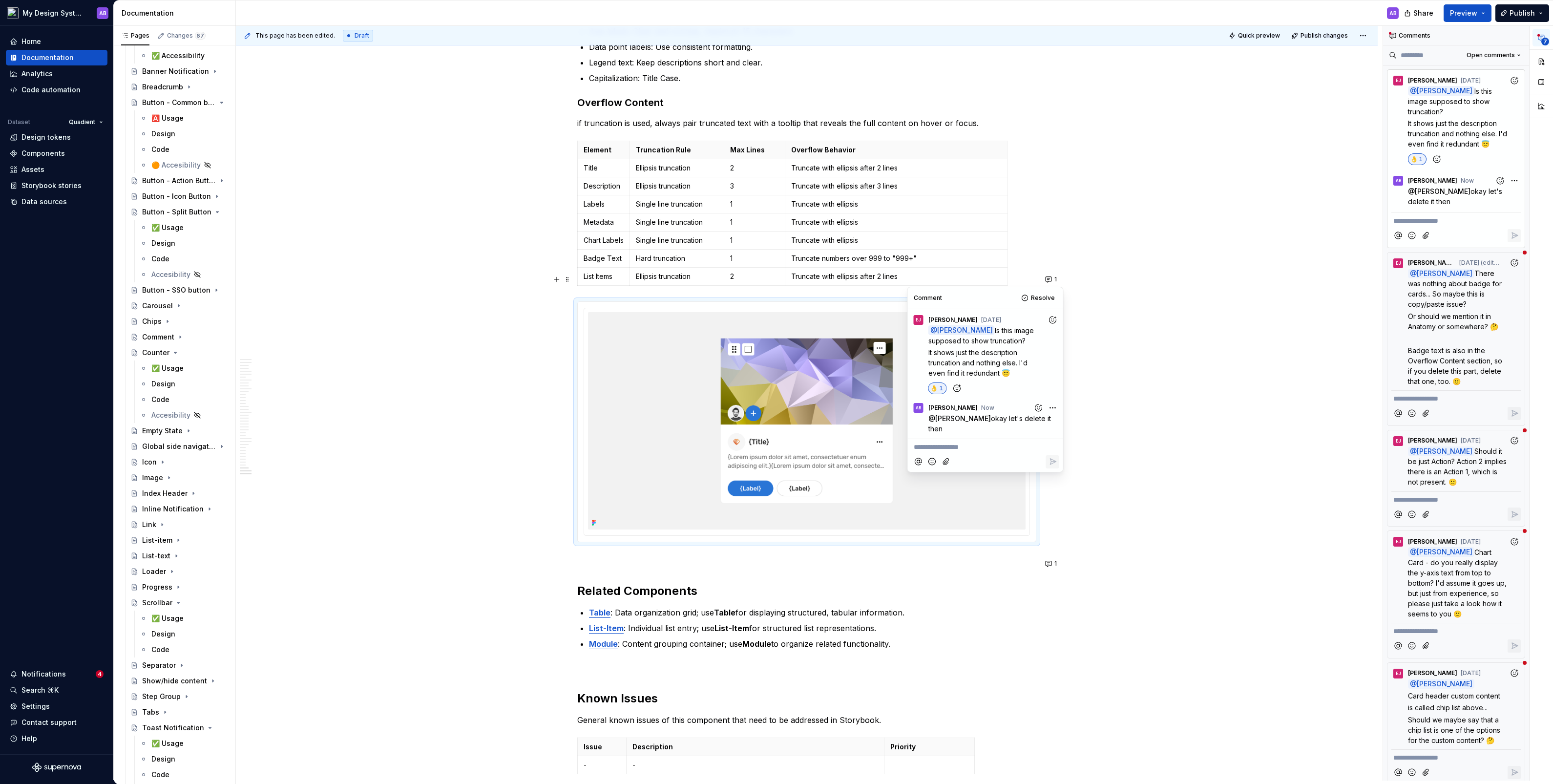
click at [568, 278] on span at bounding box center [567, 279] width 8 height 14
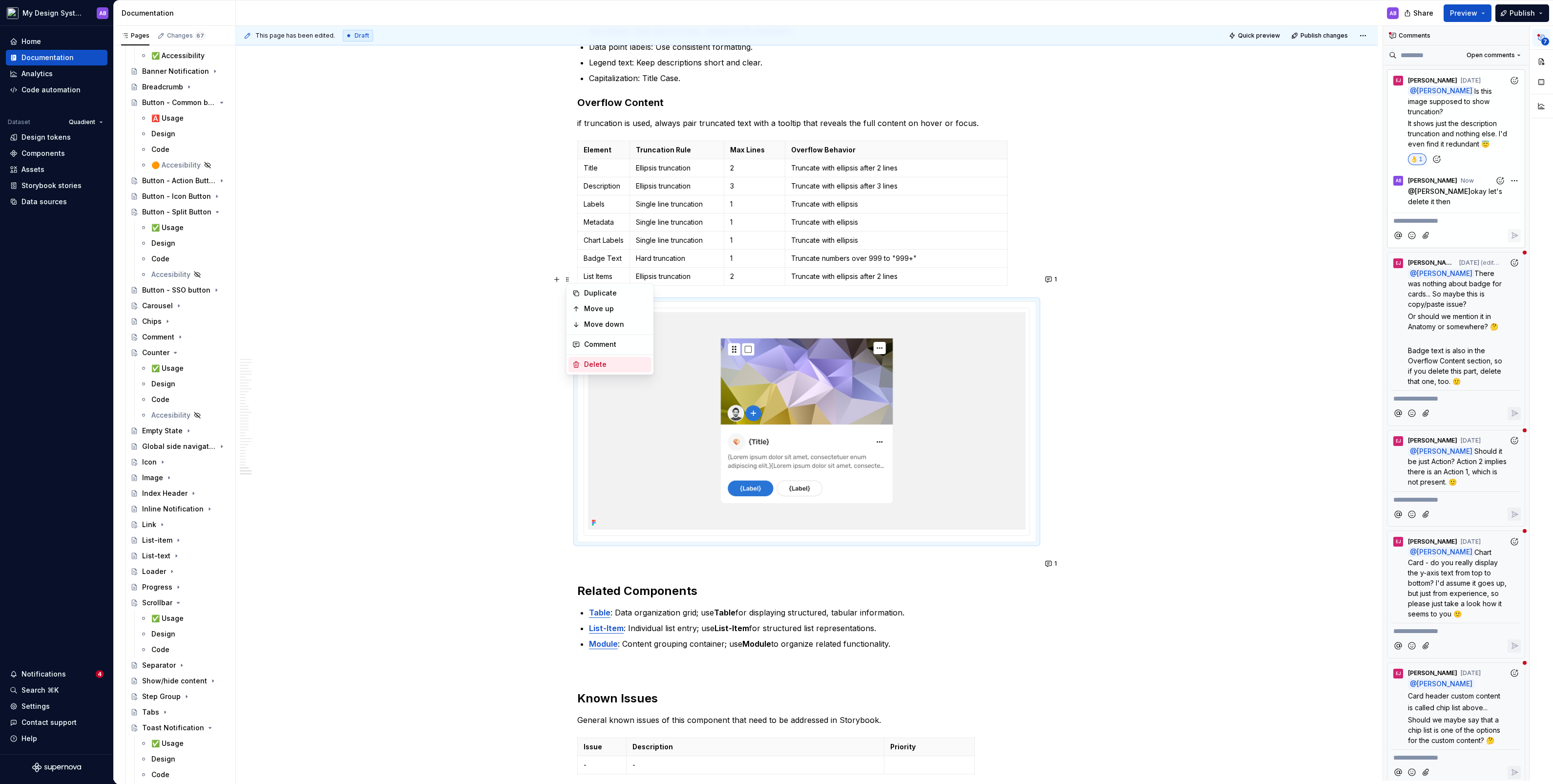
click at [587, 366] on div "Delete" at bounding box center [615, 364] width 63 height 10
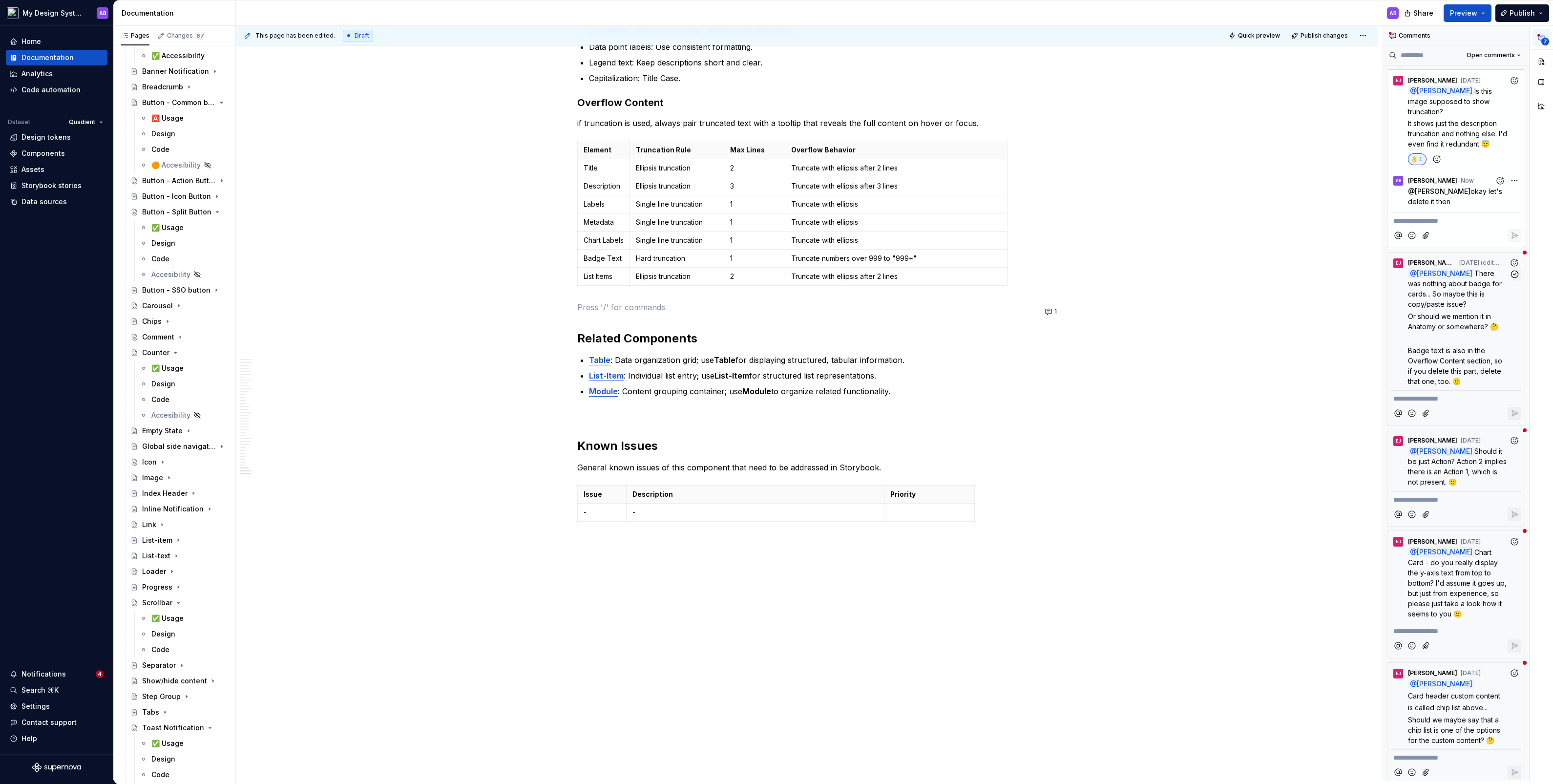
click at [892, 346] on span "Badge text is also in the Overflow Content section, so if you delete this part,…" at bounding box center [1456, 366] width 96 height 39
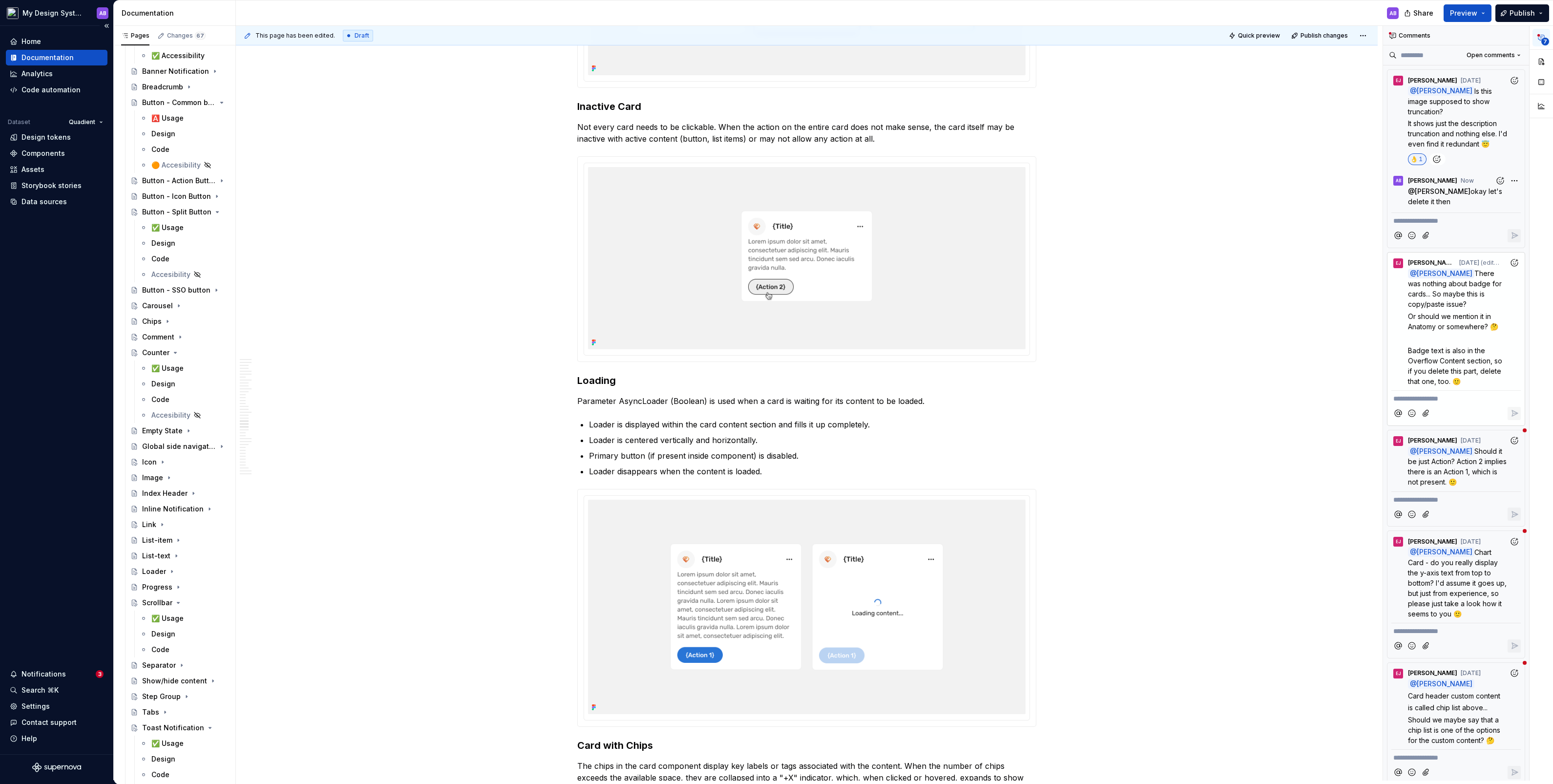
scroll to position [6450, 0]
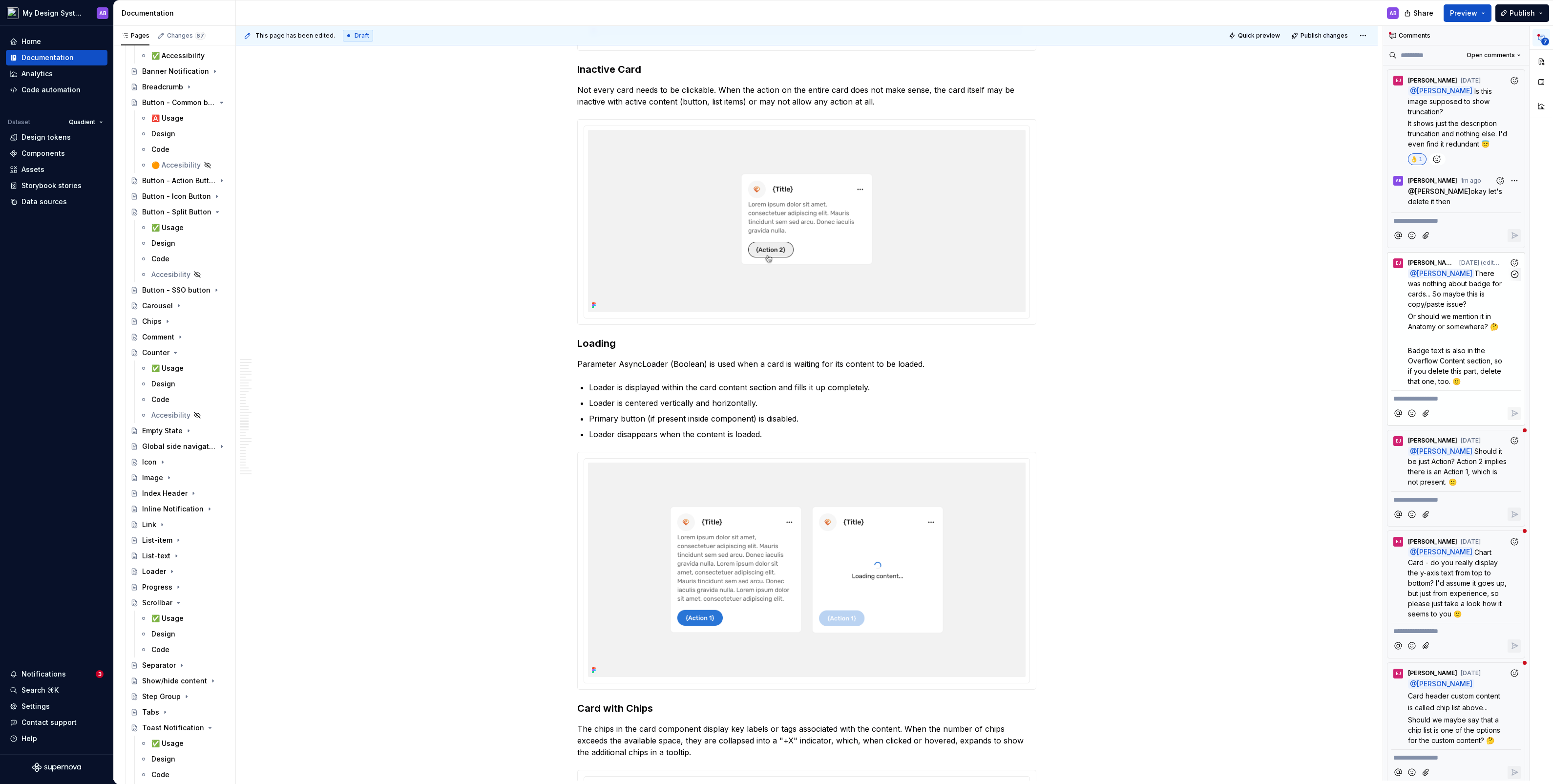
click at [892, 312] on span "Or should we mention it in Anatomy or somewhere? 🤔" at bounding box center [1453, 321] width 90 height 18
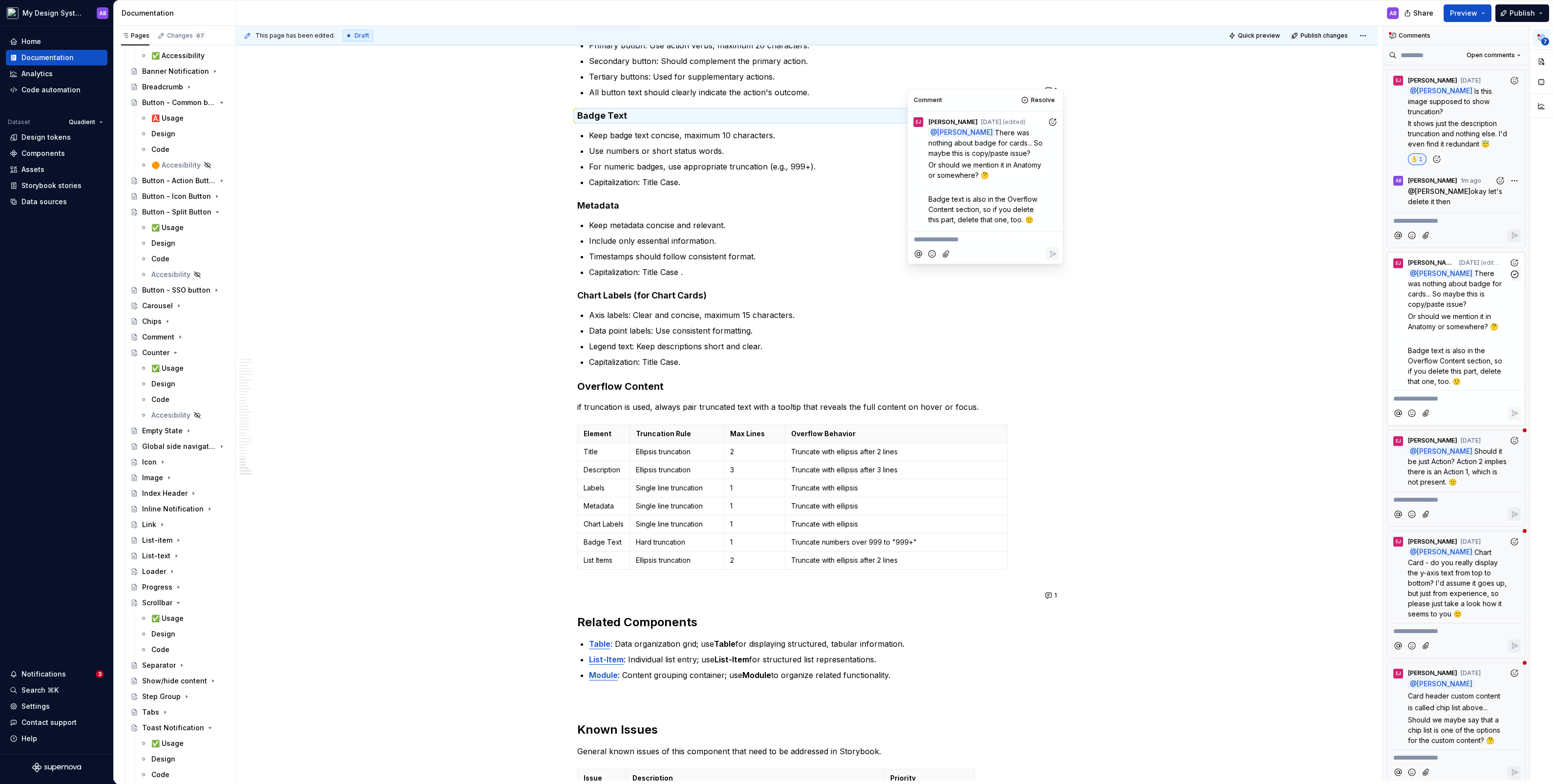
scroll to position [8619, 0]
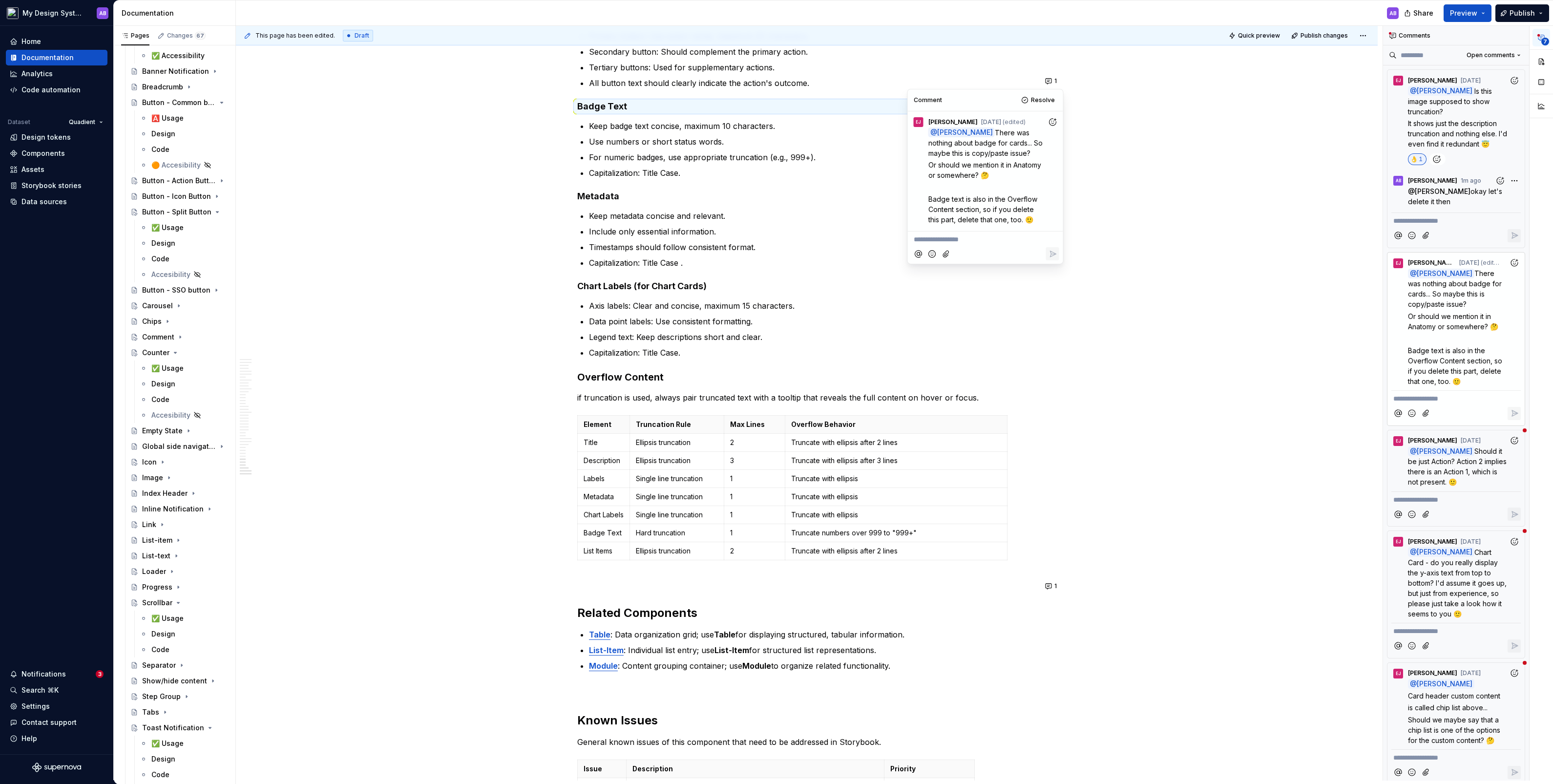
click at [892, 120] on icon "Add reaction" at bounding box center [1052, 122] width 10 height 10
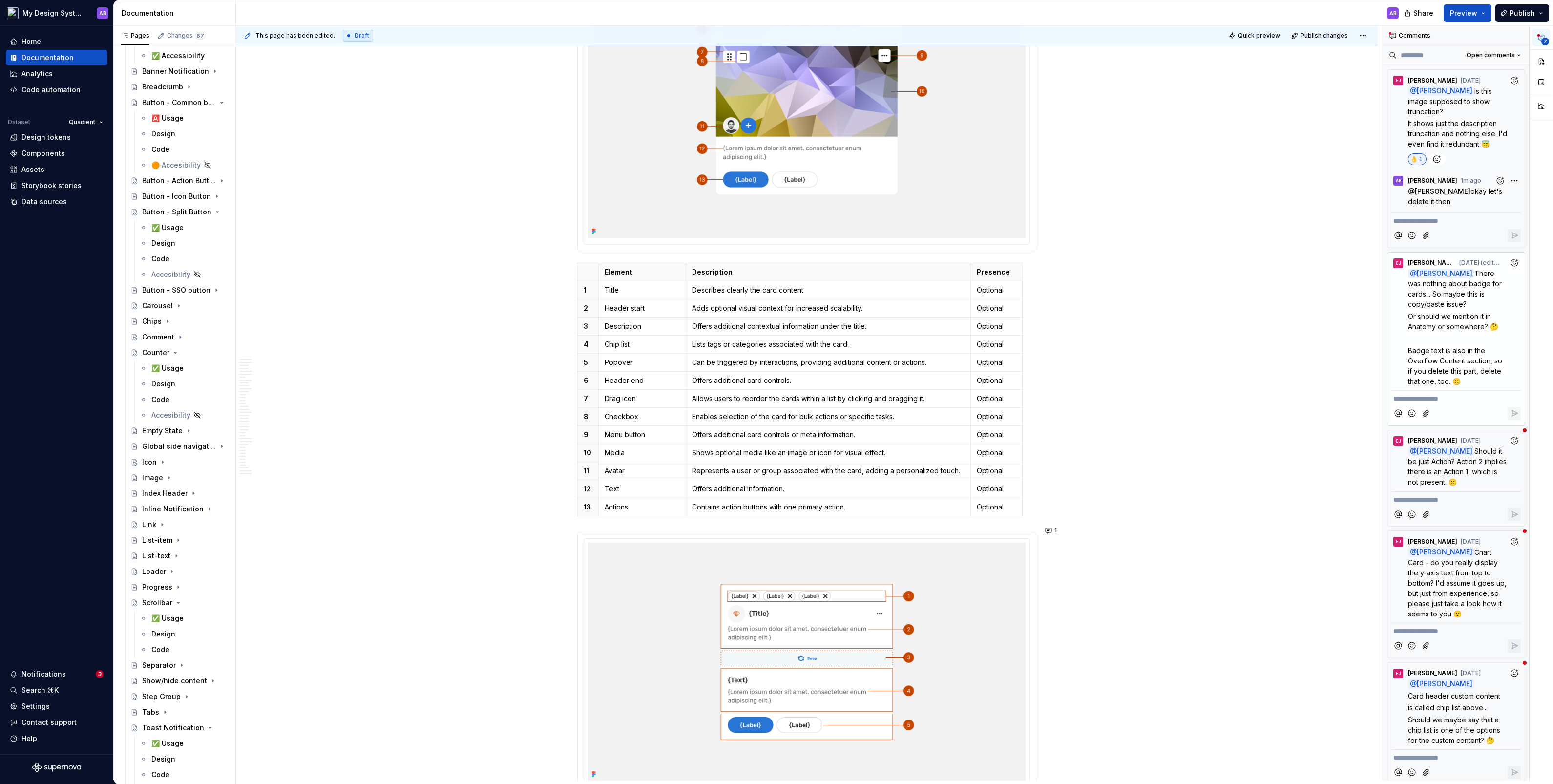
scroll to position [1510, 0]
click at [646, 342] on p "Chip list" at bounding box center [642, 344] width 75 height 10
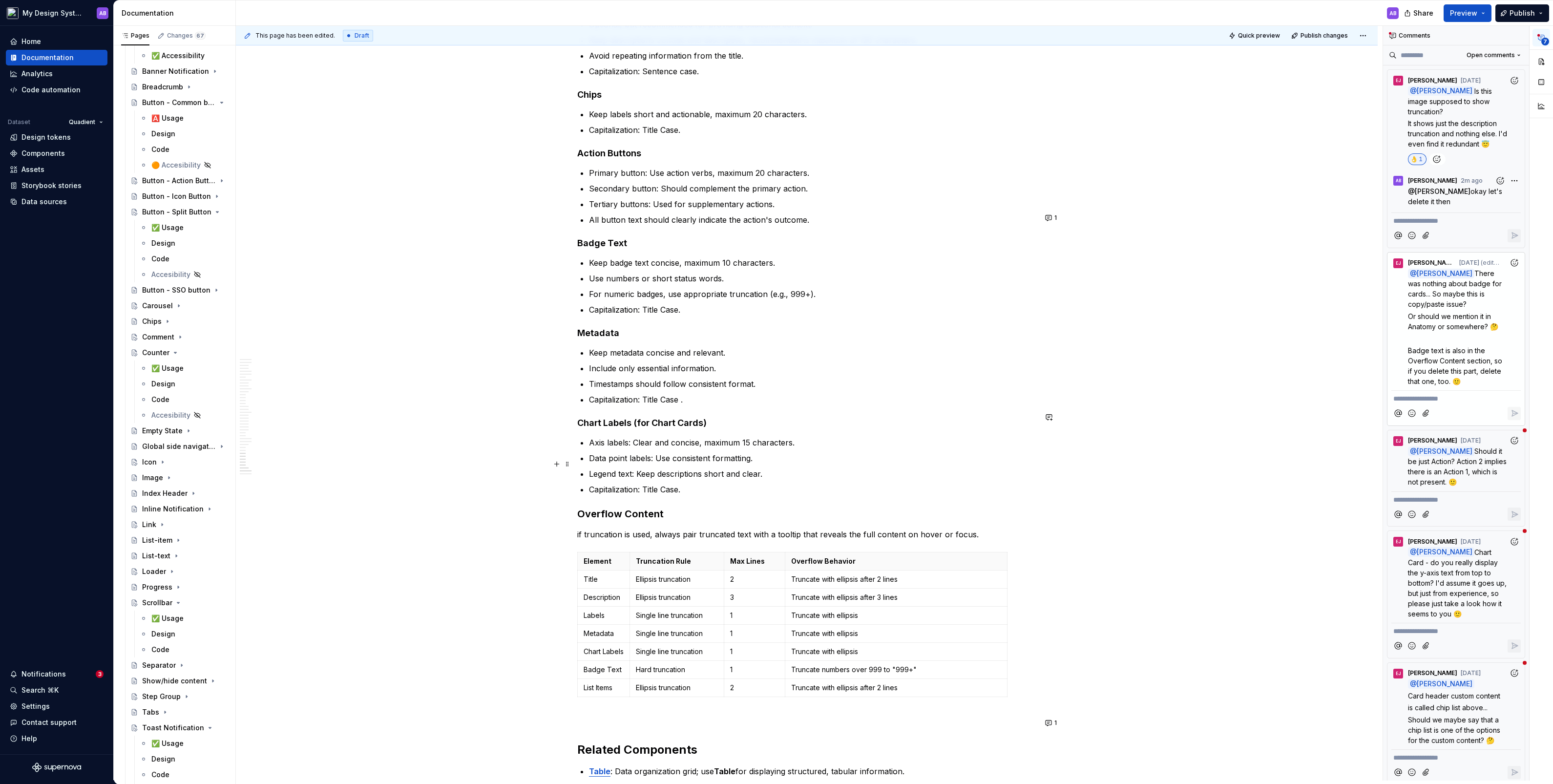
scroll to position [8478, 0]
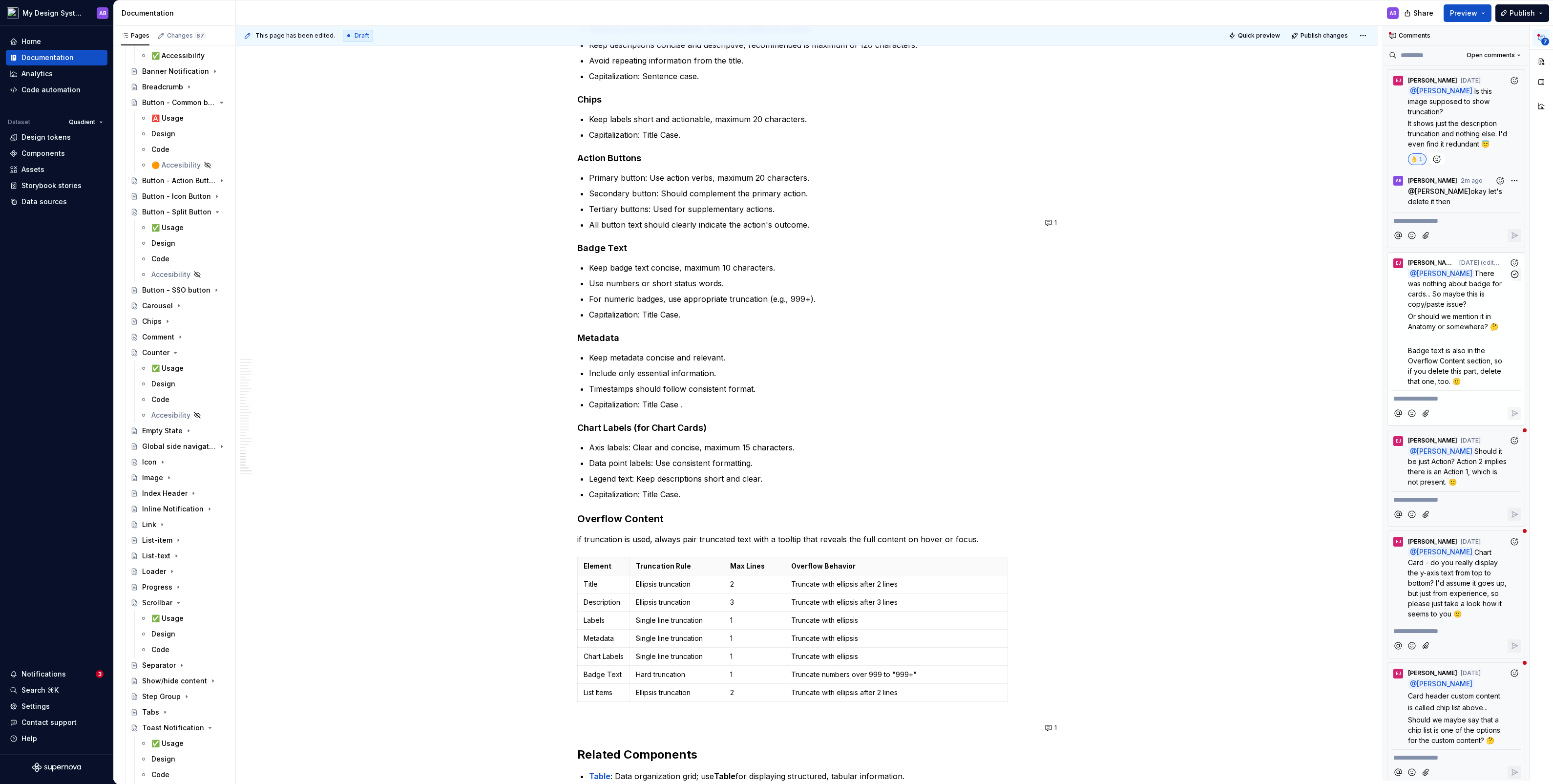
click at [892, 346] on span "Badge text is also in the Overflow Content section, so if you delete this part,…" at bounding box center [1456, 366] width 96 height 39
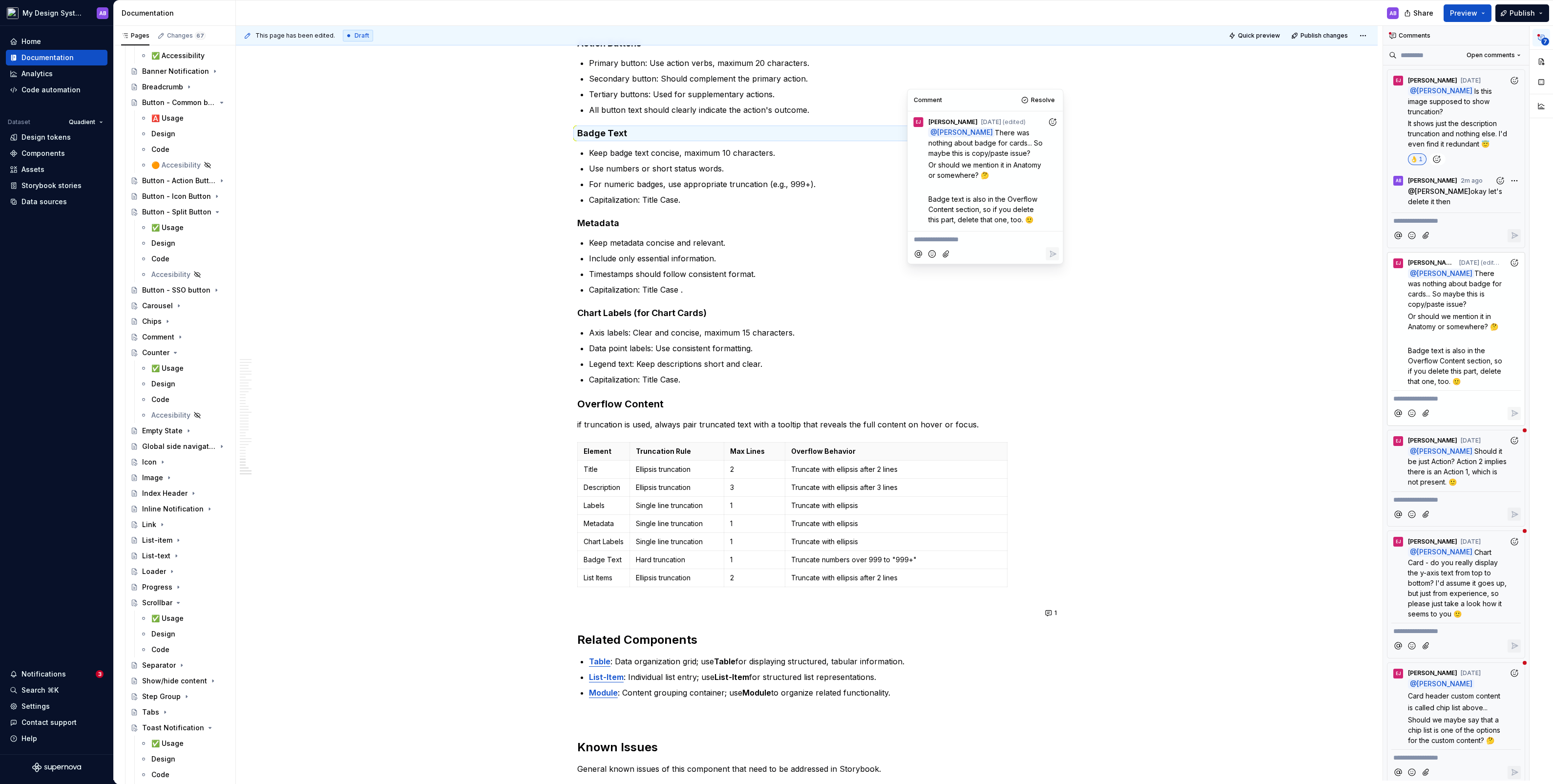
scroll to position [8619, 0]
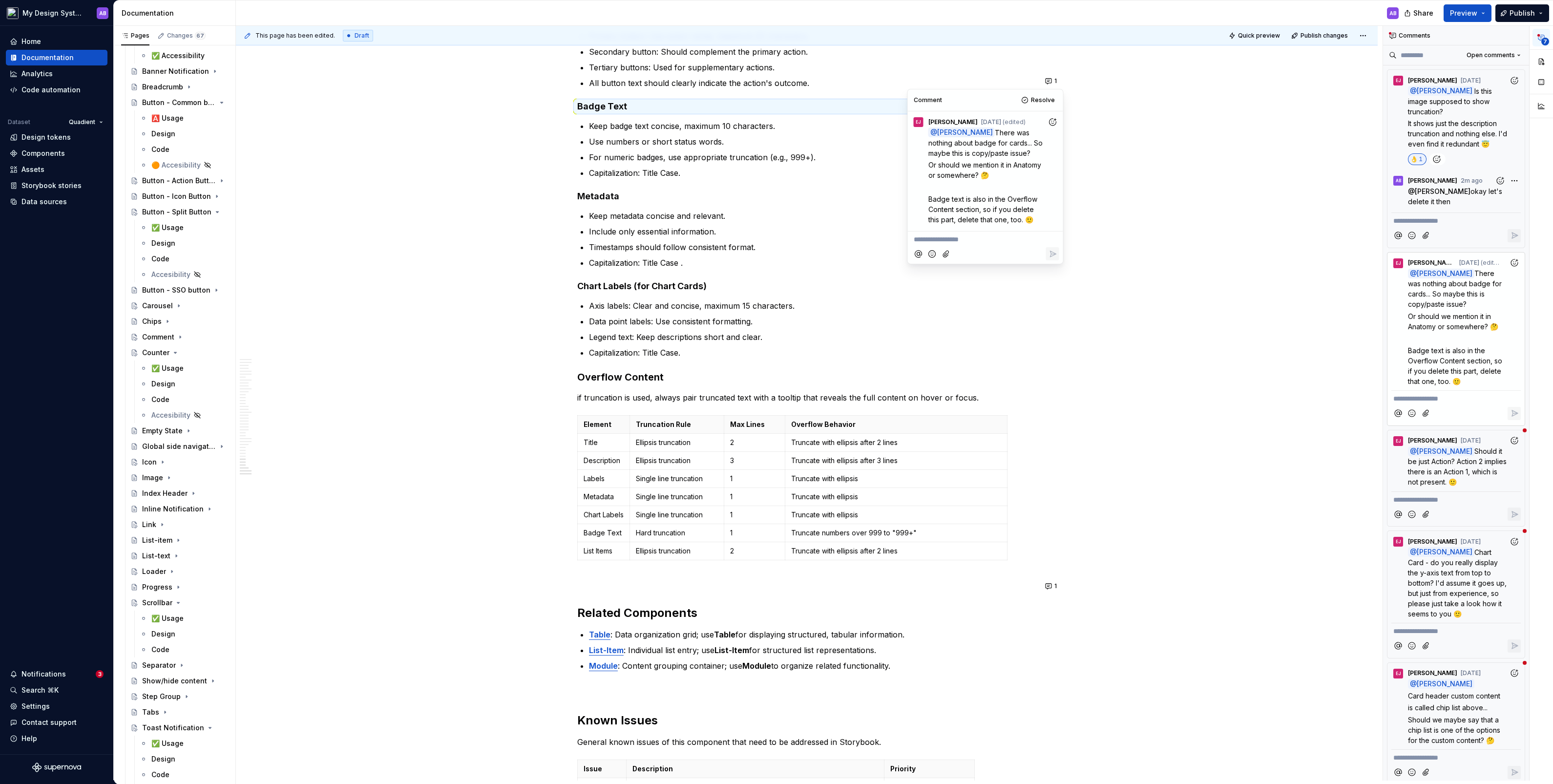
click at [892, 249] on icon "Attach files" at bounding box center [947, 254] width 10 height 10
click at [892, 215] on span "[PERSON_NAME]" at bounding box center [947, 212] width 56 height 10
click at [892, 265] on icon "Attach files" at bounding box center [946, 265] width 6 height 6
drag, startPoint x: 985, startPoint y: 259, endPoint x: 968, endPoint y: 249, distance: 19.7
click at [892, 249] on p "**********" at bounding box center [985, 250] width 143 height 32
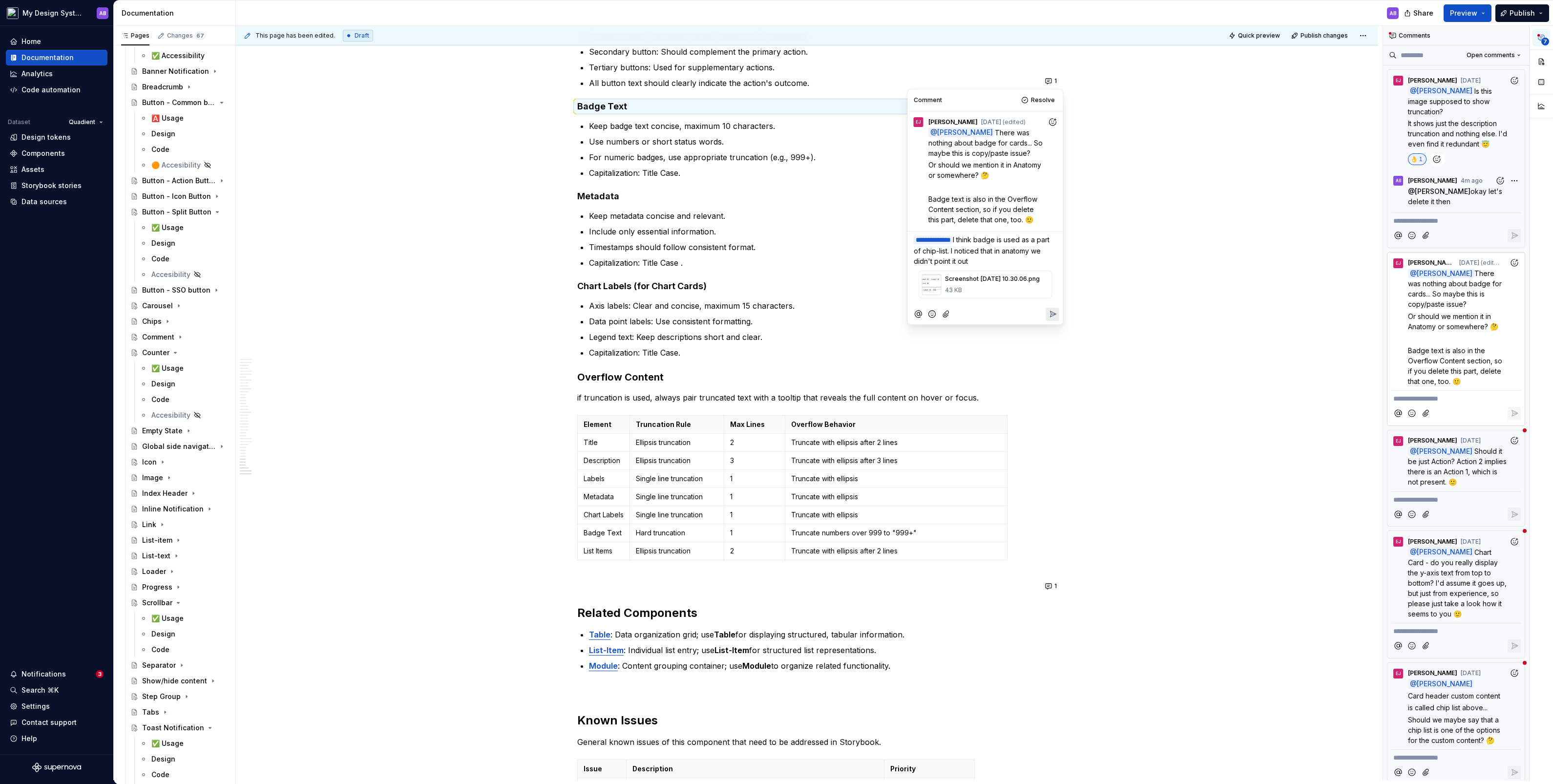
copy span "noticed that in anatomy we didn't point it out"
click at [892, 258] on p "**********" at bounding box center [985, 250] width 143 height 32
click at [892, 250] on span "I think badge is used as a part of chip-list. I noticed that in anatomy we didn…" at bounding box center [983, 260] width 138 height 50
drag, startPoint x: 982, startPoint y: 247, endPoint x: 968, endPoint y: 246, distance: 14.0
click at [892, 246] on span "I think badge is used as a part of chip-list (see this gray pill with +3 label?…" at bounding box center [985, 260] width 142 height 50
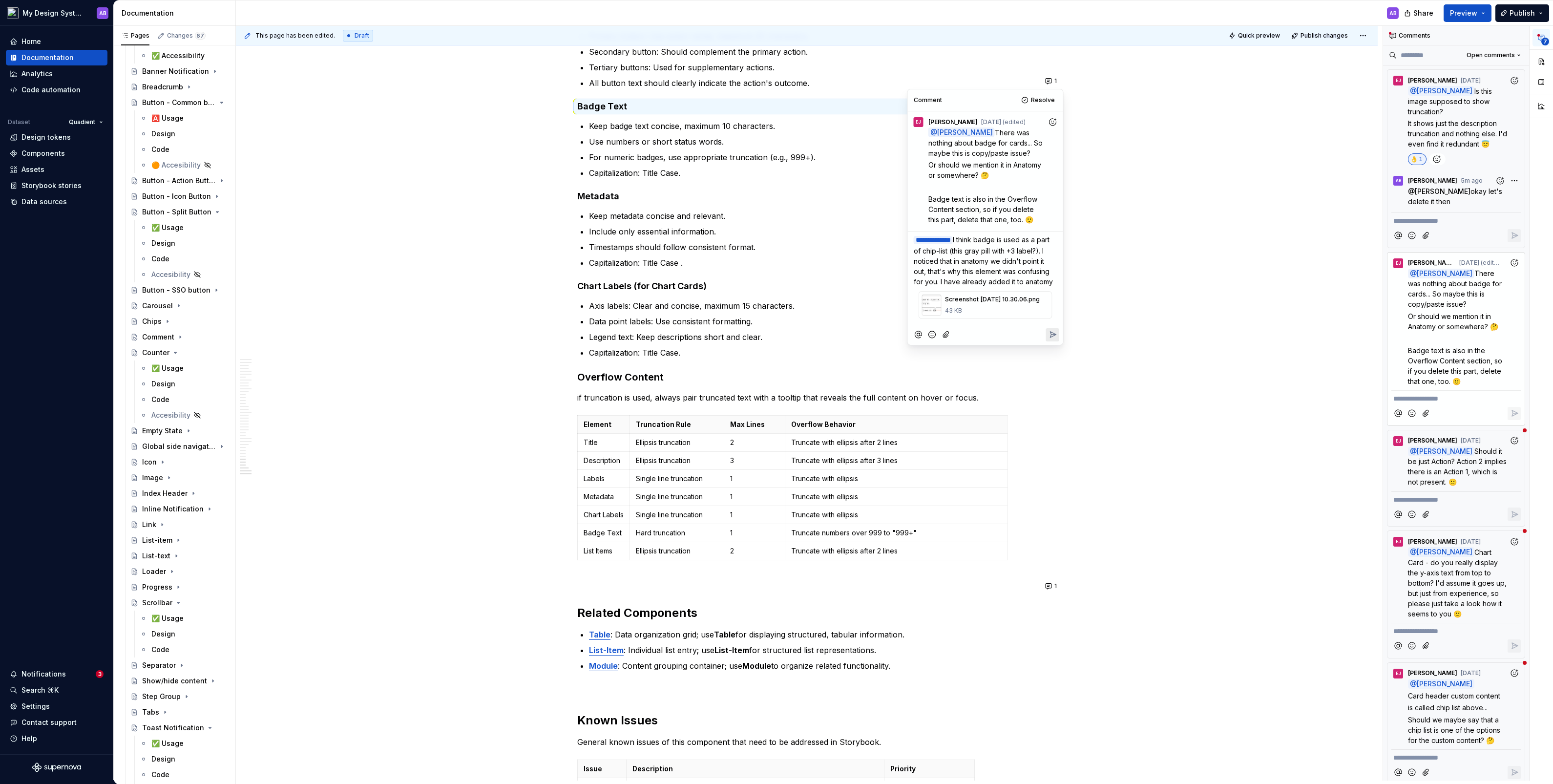
click at [892, 259] on span "I think badge is used as a part of chip-list (this gray pill with +3 label?). I…" at bounding box center [983, 260] width 139 height 50
click at [892, 279] on span "I think badge is used as a part of chip-list (this gray pill with +3 label). I …" at bounding box center [983, 260] width 139 height 50
click at [892, 358] on icon "Add emoji" at bounding box center [932, 354] width 7 height 7
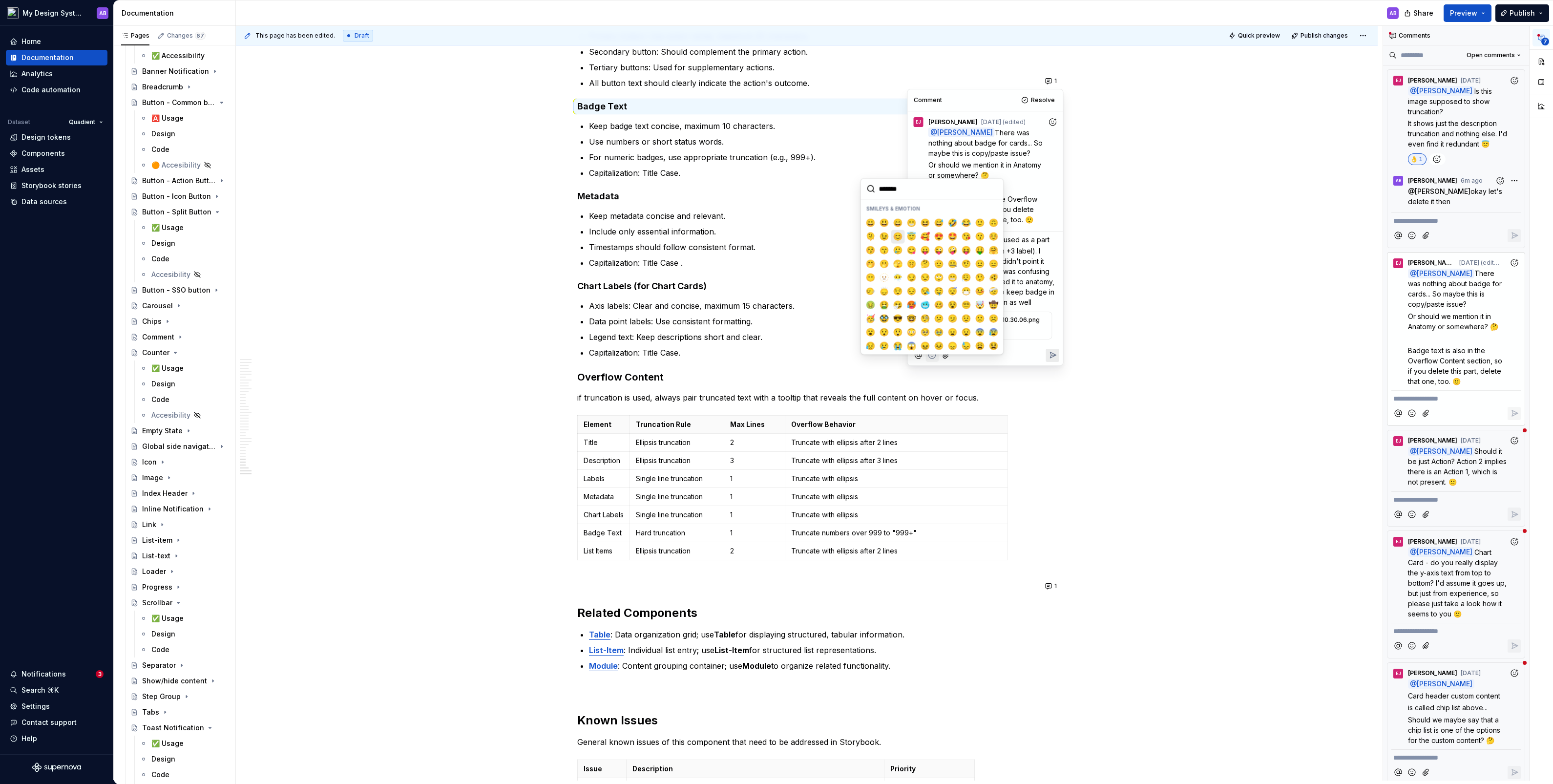
click at [892, 233] on span "😊" at bounding box center [899, 236] width 8 height 10
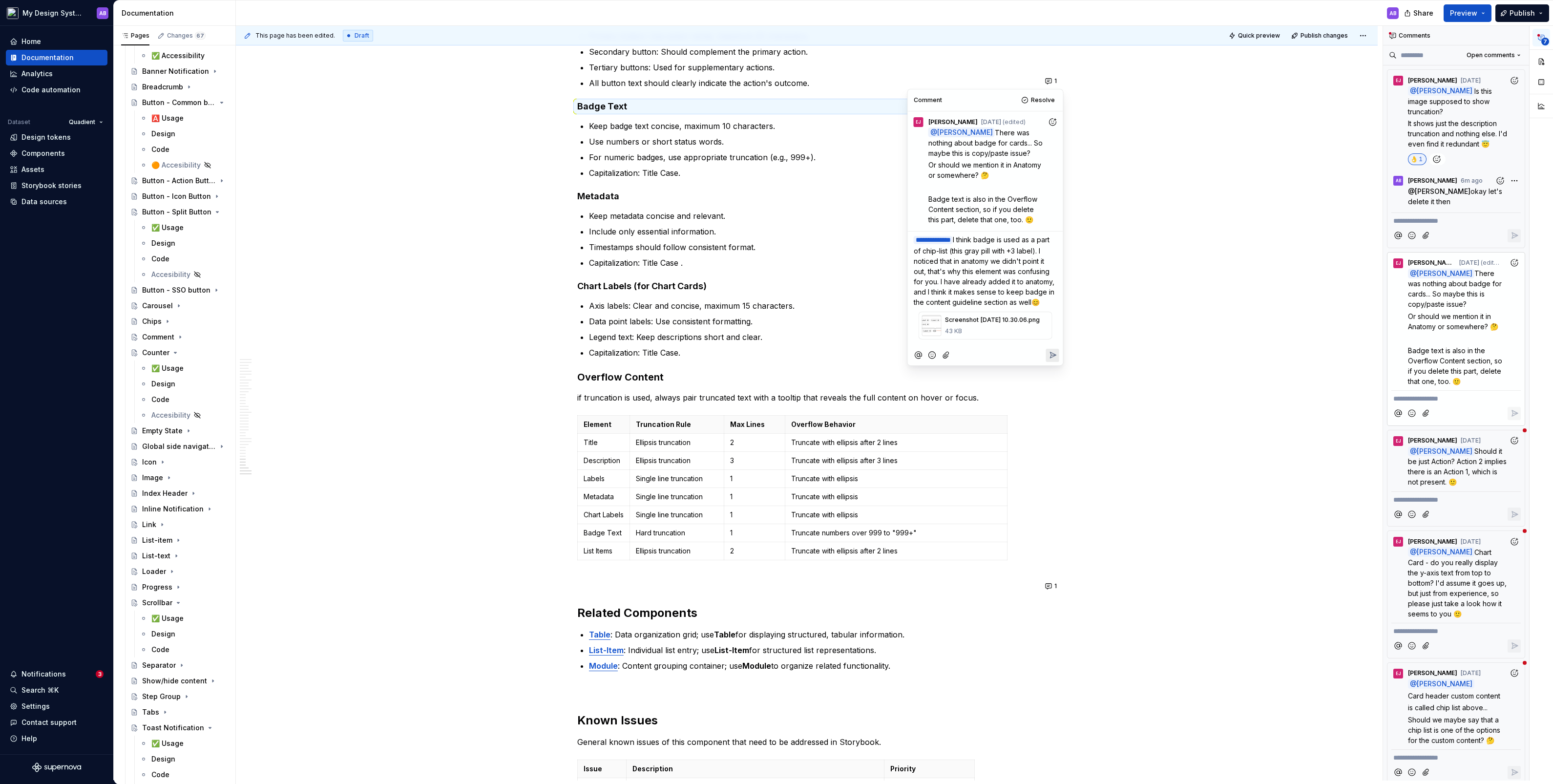
click at [892, 359] on icon "Reply" at bounding box center [1052, 355] width 10 height 10
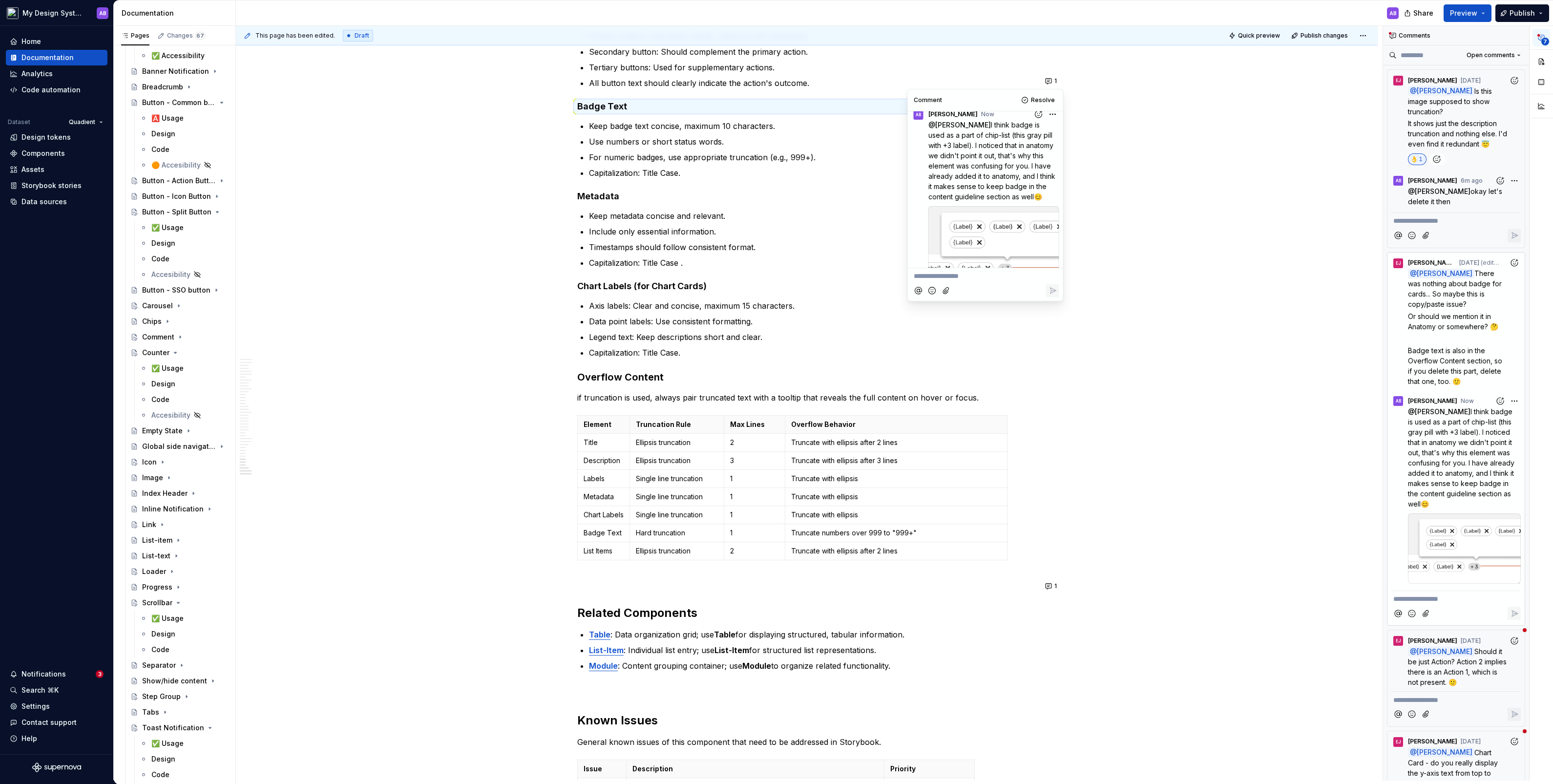
scroll to position [150, 0]
click at [892, 217] on div at bounding box center [994, 221] width 131 height 82
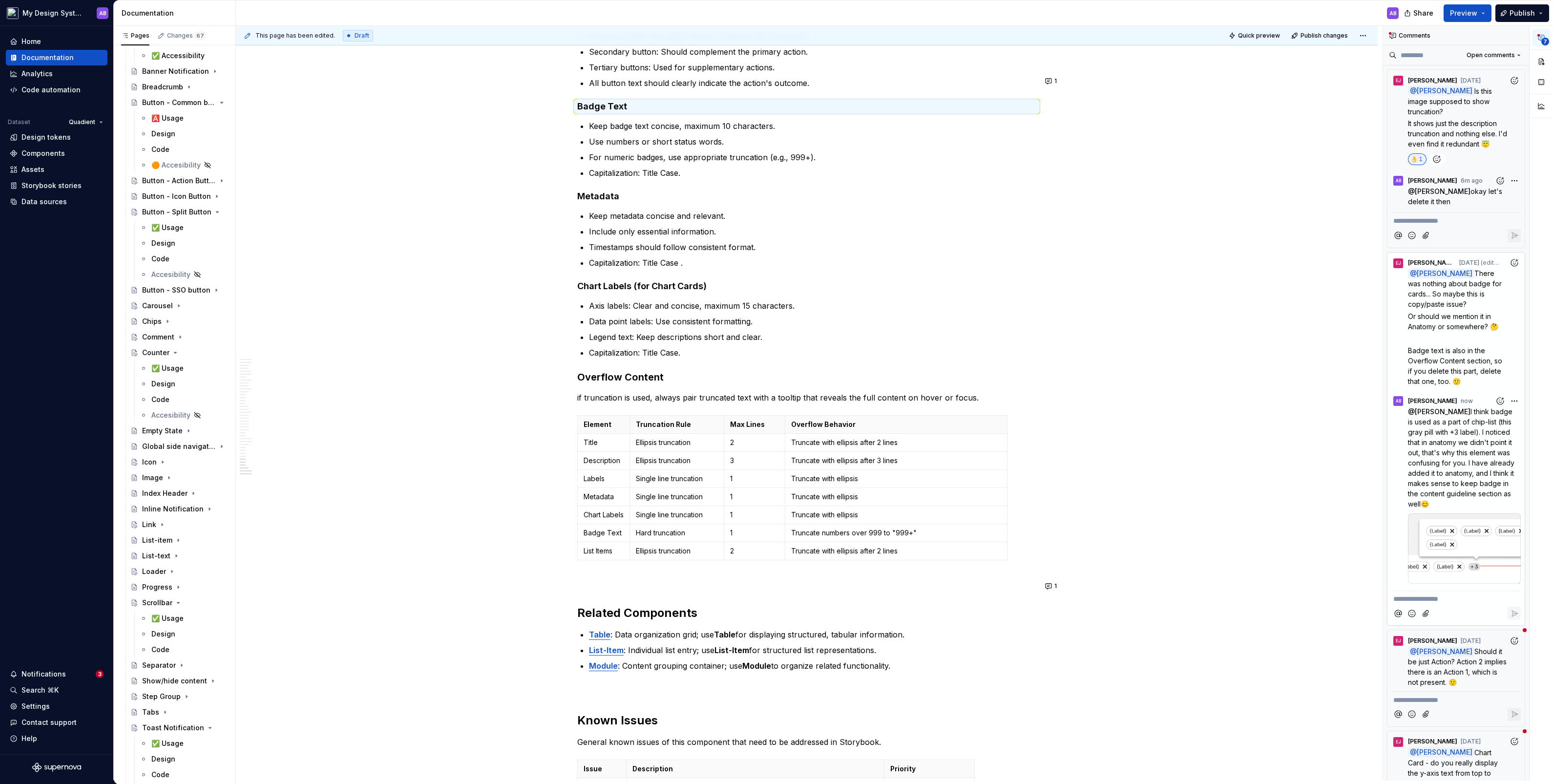
click at [892, 258] on icon "Add reaction" at bounding box center [1515, 262] width 10 height 10
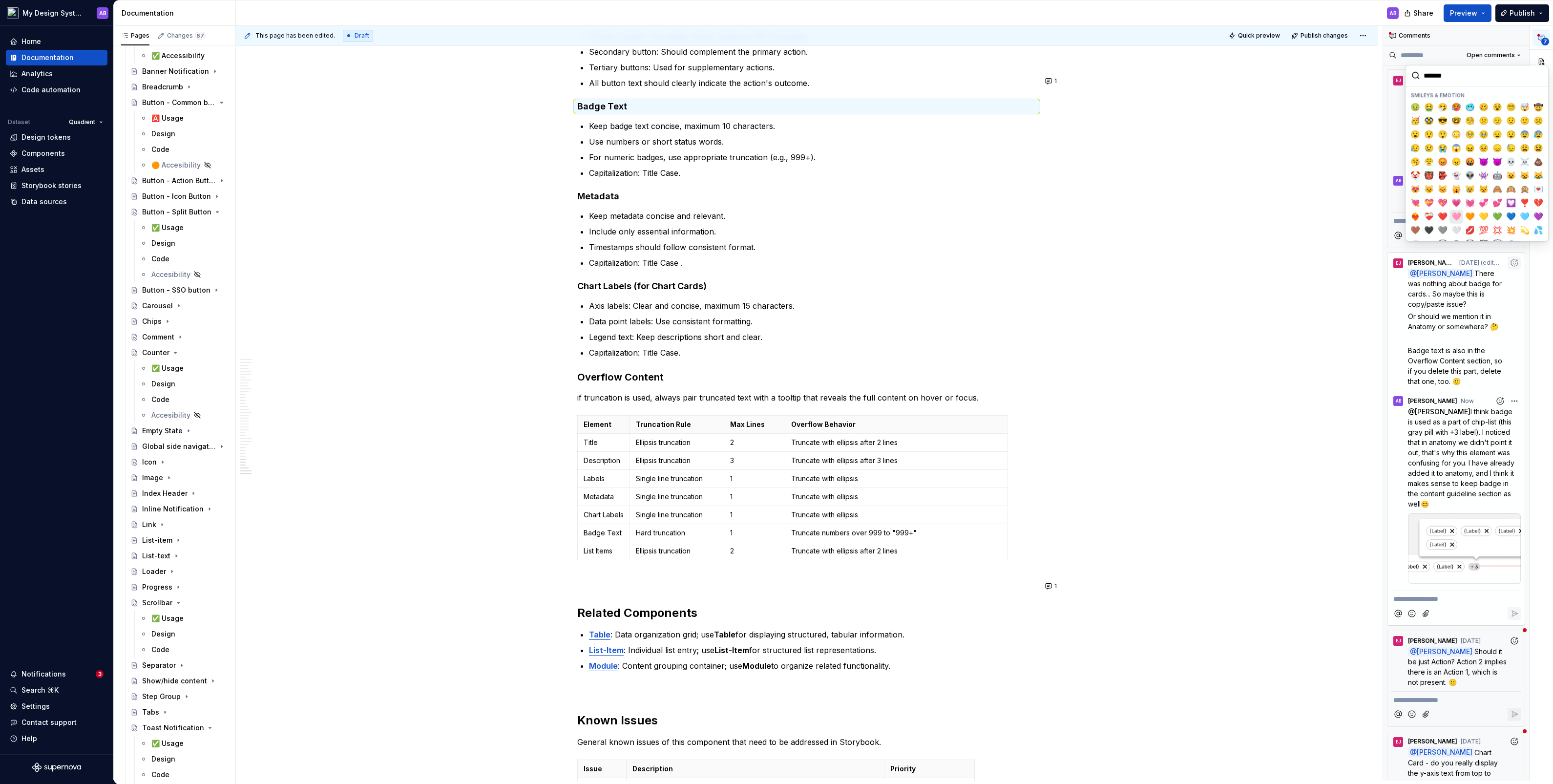
scroll to position [97, 0]
click at [892, 204] on span "❤️" at bounding box center [1443, 204] width 8 height 10
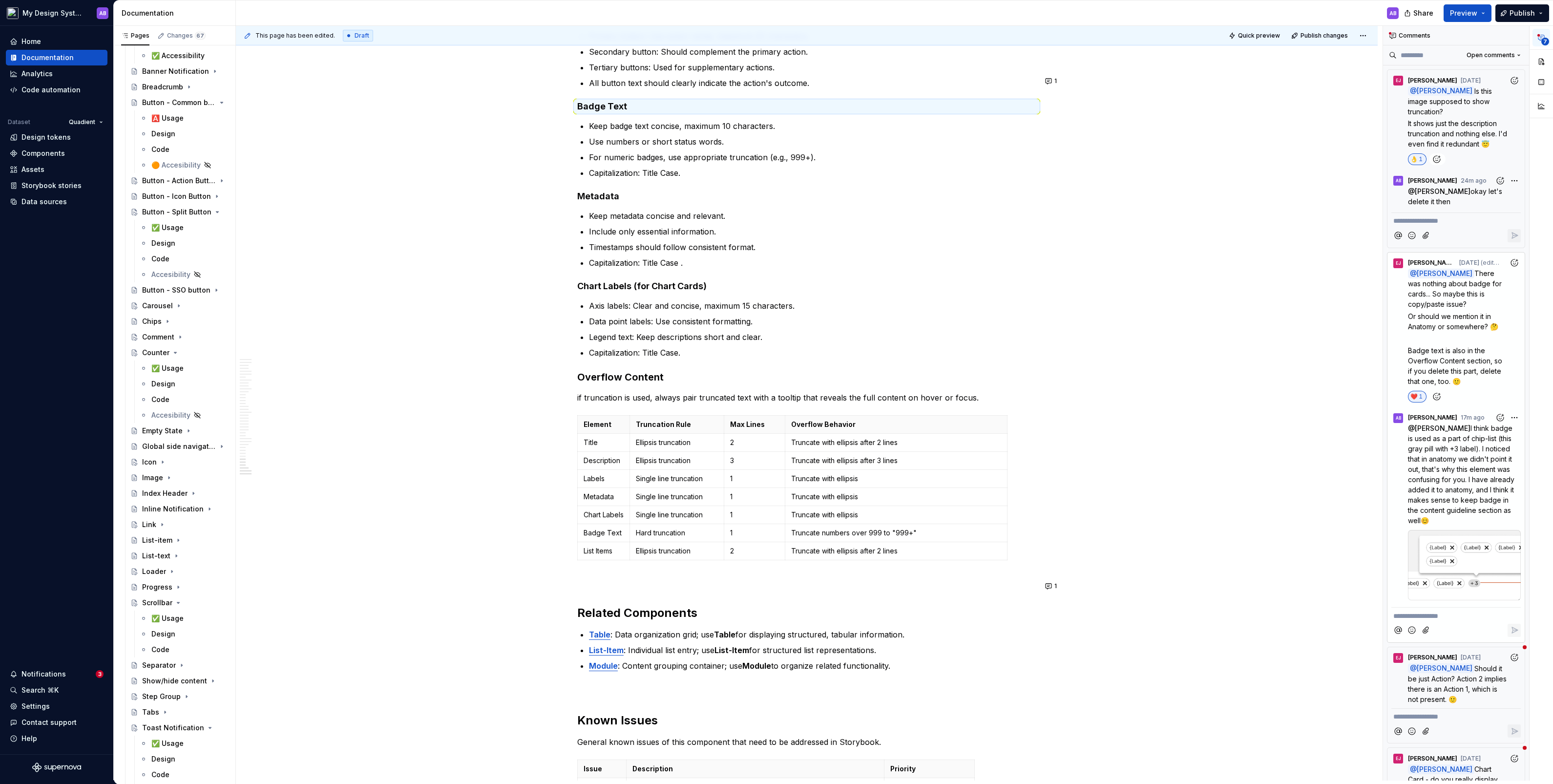
type textarea "*"
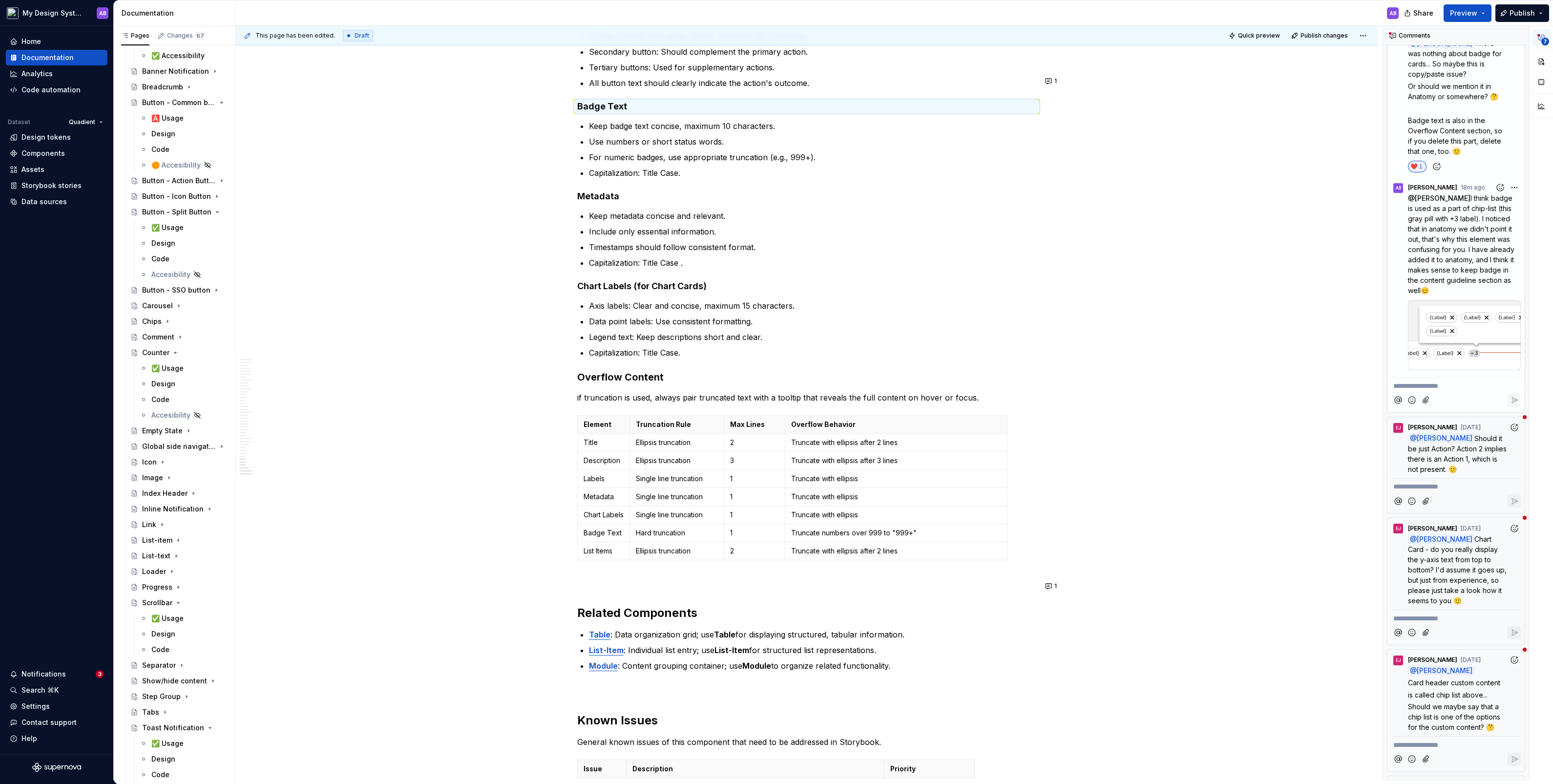
scroll to position [246, 0]
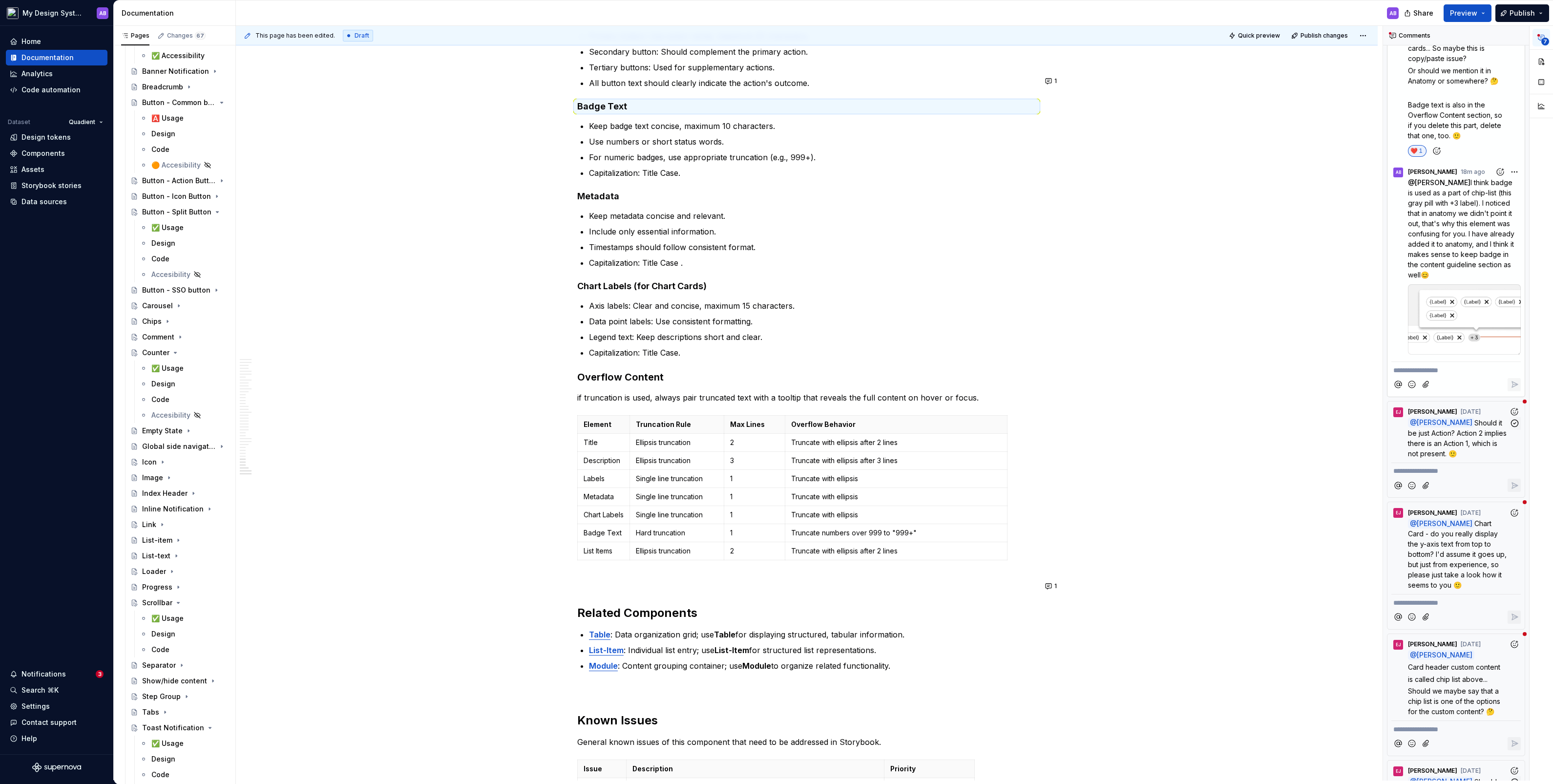
click at [892, 418] on span "Should it be just Action? Action 2 implies there is an Action 1, which is not p…" at bounding box center [1459, 438] width 101 height 39
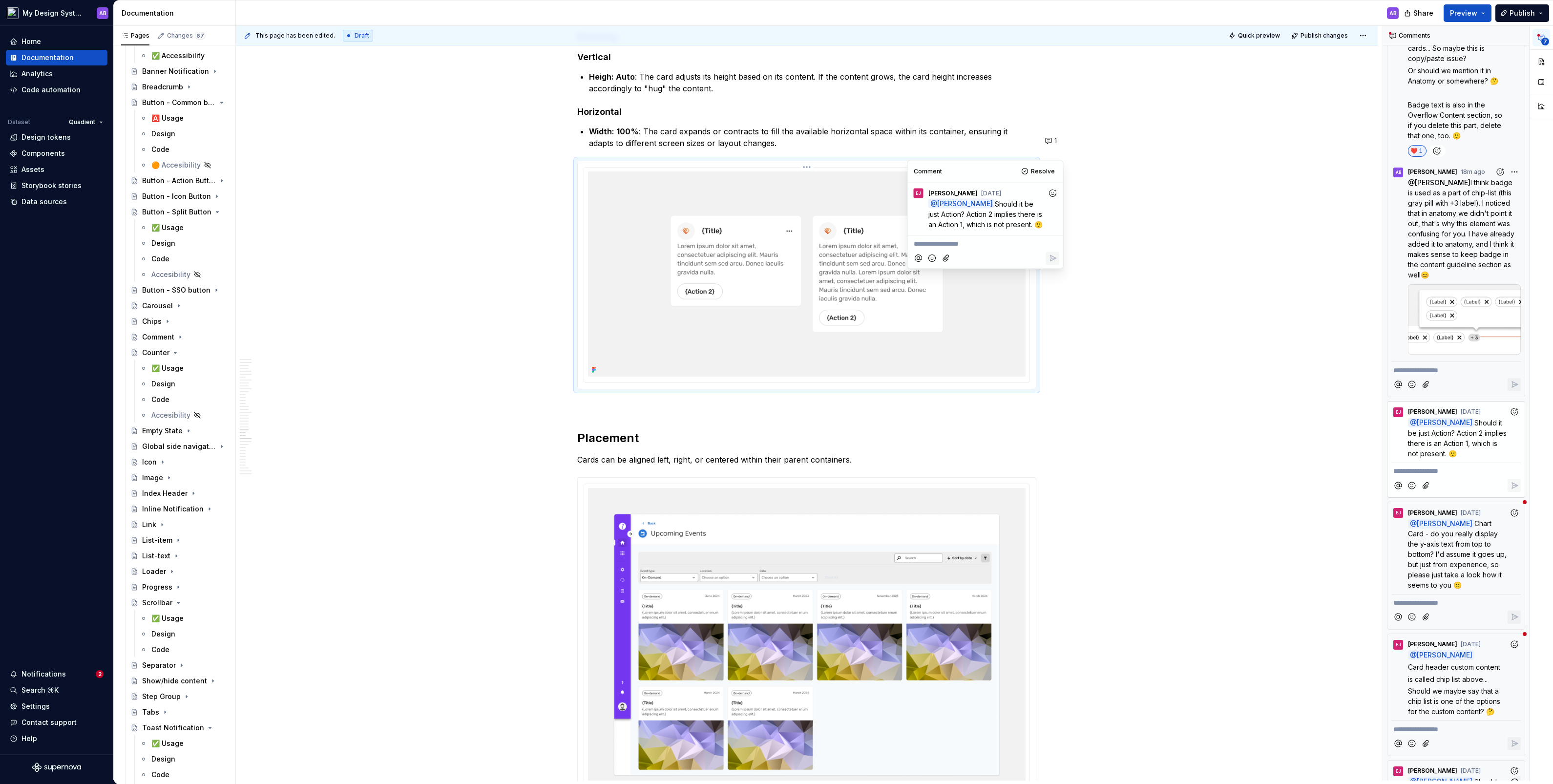
scroll to position [7480, 0]
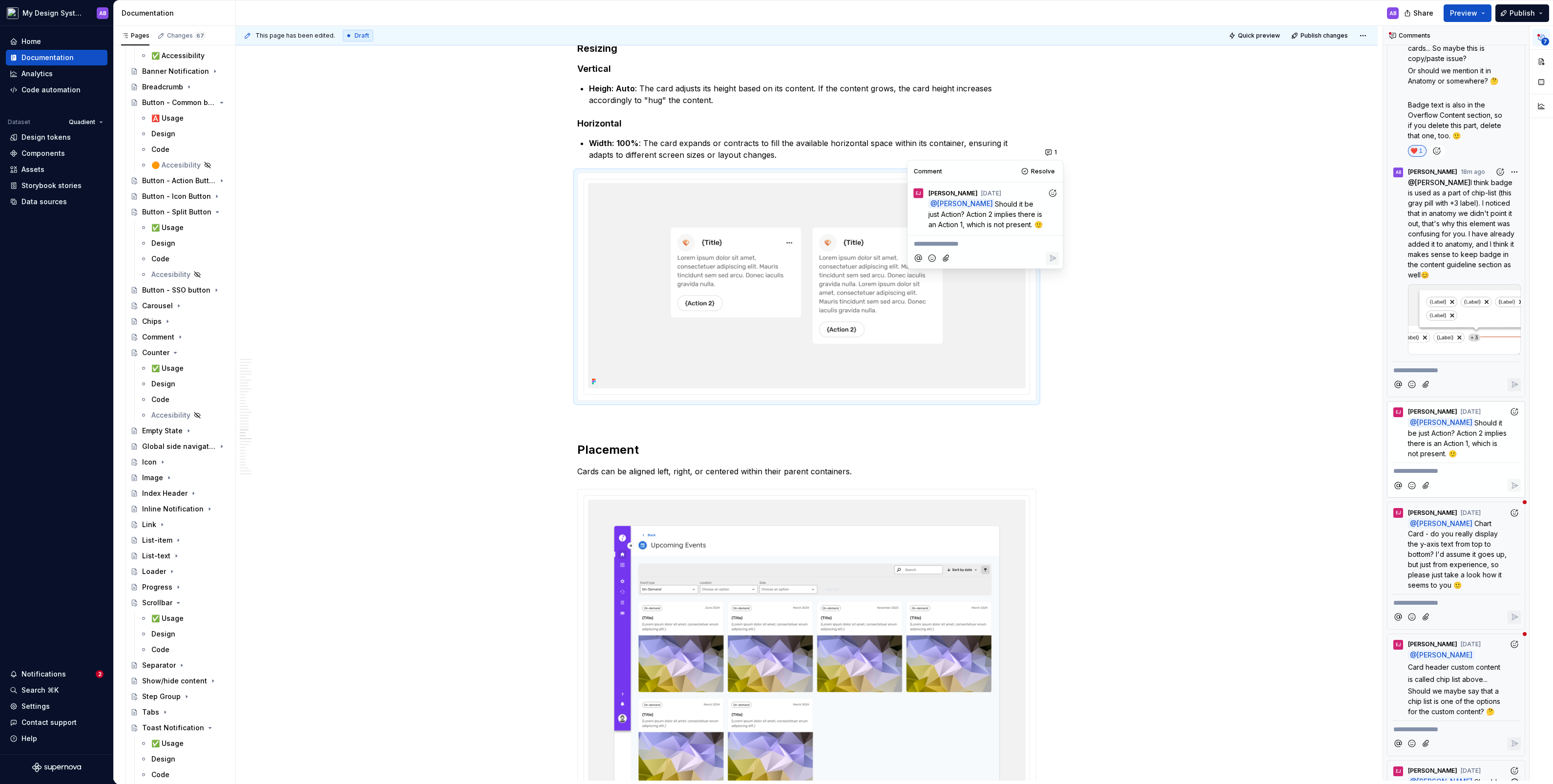
click at [892, 188] on icon "Add reaction" at bounding box center [1052, 193] width 10 height 10
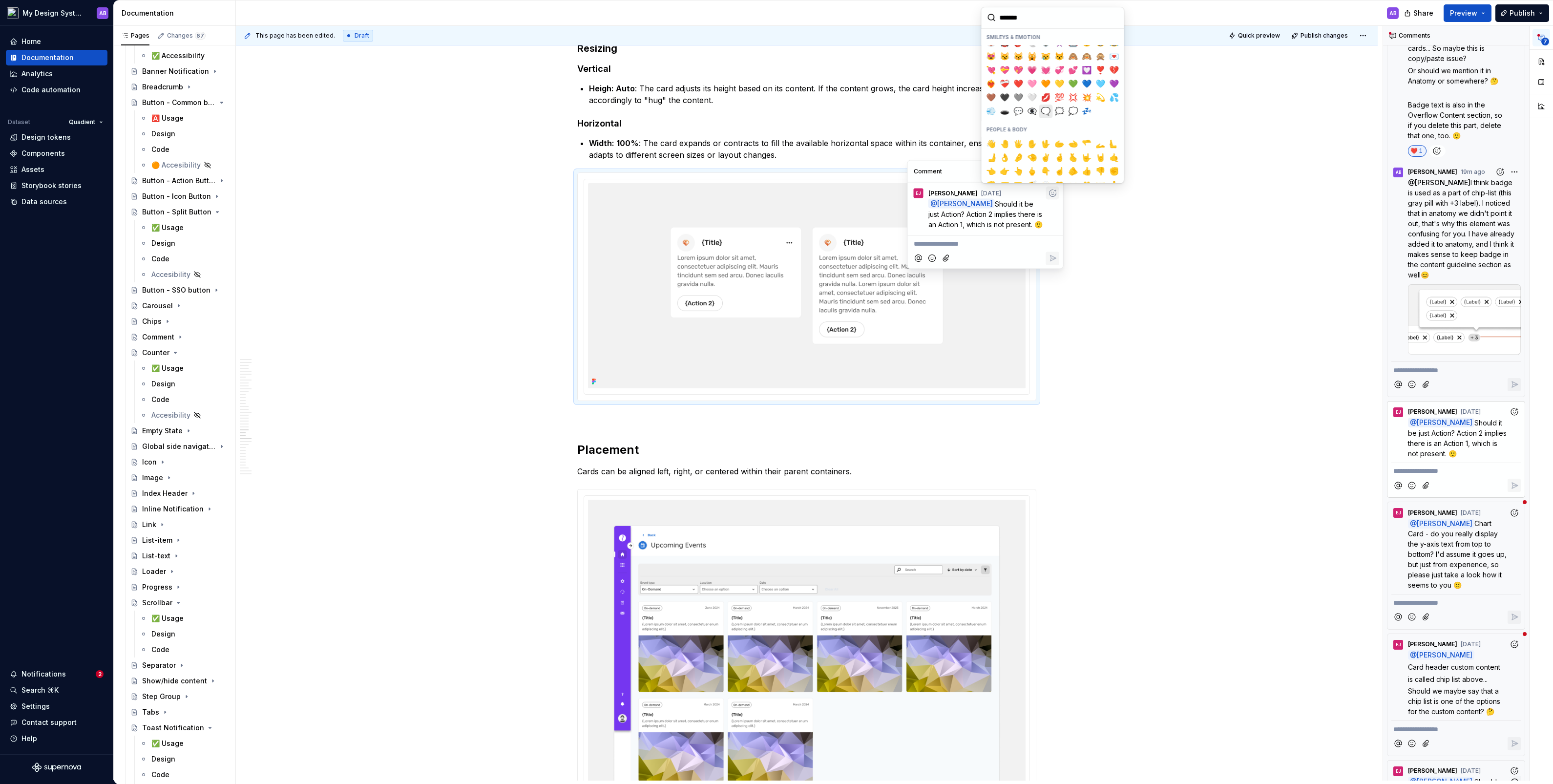
scroll to position [160, 0]
click at [892, 79] on span "🩷" at bounding box center [1032, 83] width 8 height 10
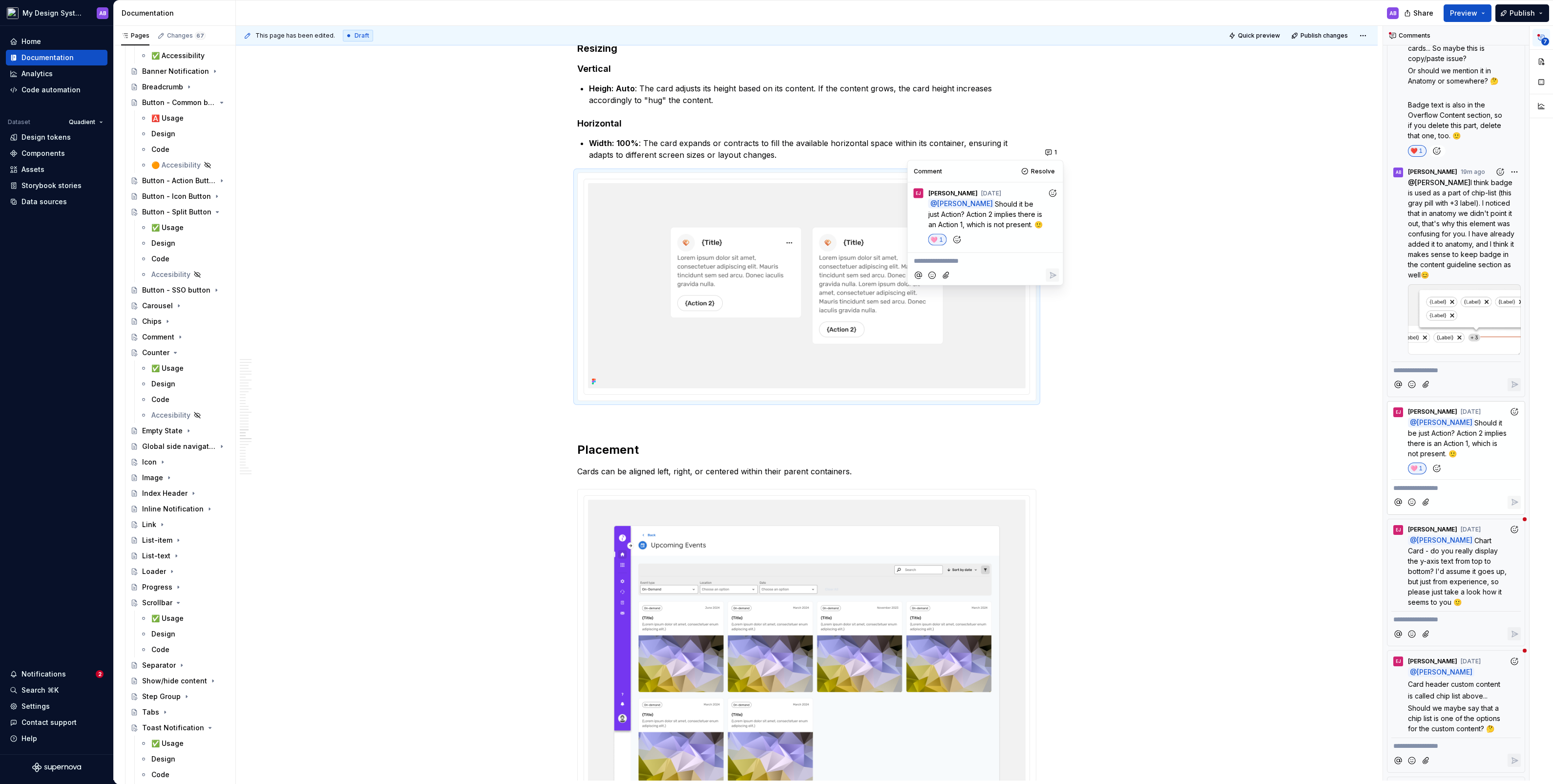
click at [892, 257] on p "**********" at bounding box center [985, 260] width 143 height 10
click at [892, 234] on span "[PERSON_NAME]" at bounding box center [1009, 234] width 56 height 10
click at [892, 276] on icon "Reply" at bounding box center [1052, 276] width 10 height 10
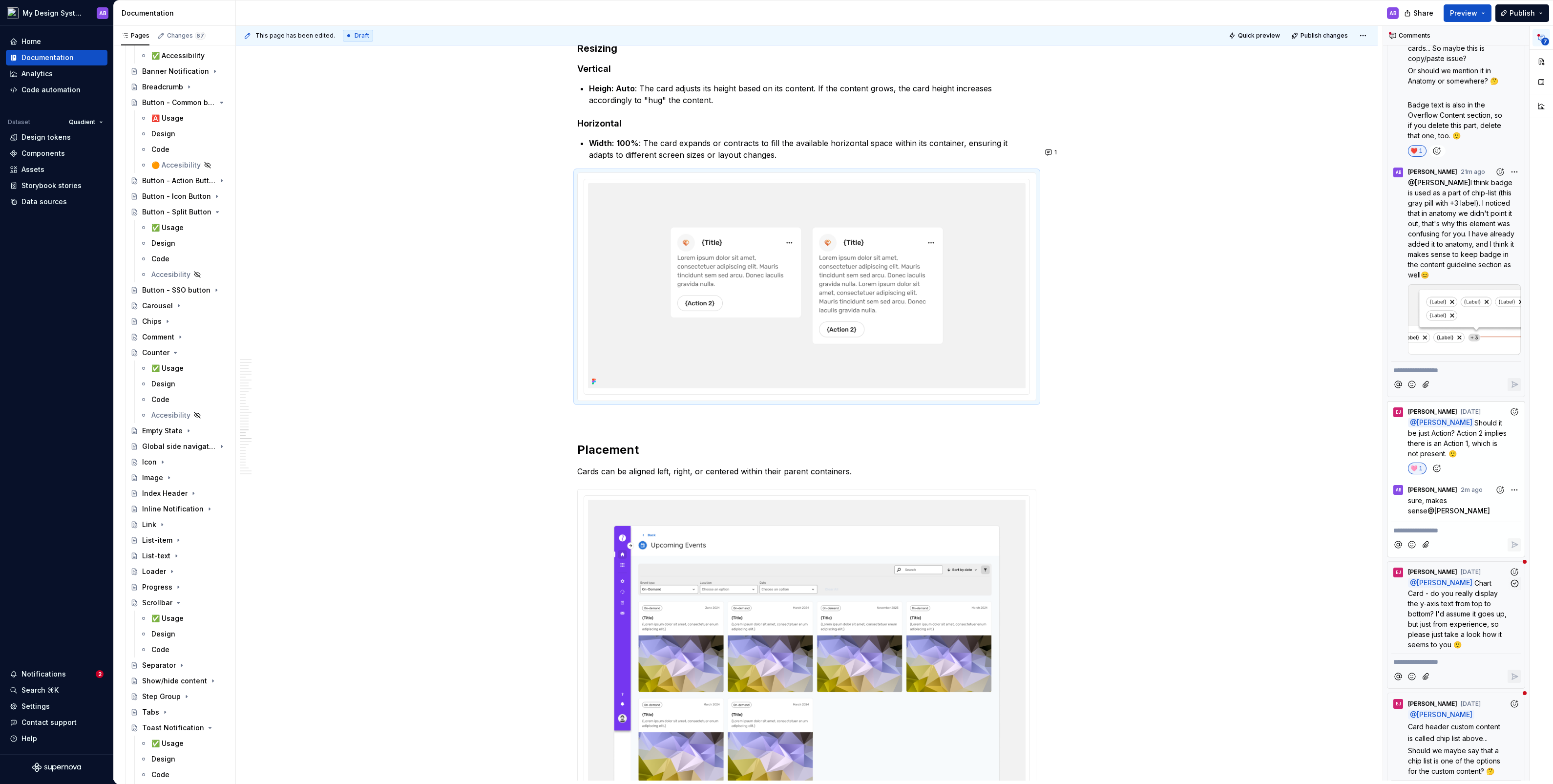
click at [892, 434] on span "Chart Card - do you really display the y-axis text from top to bottom? I'd assu…" at bounding box center [1459, 613] width 101 height 70
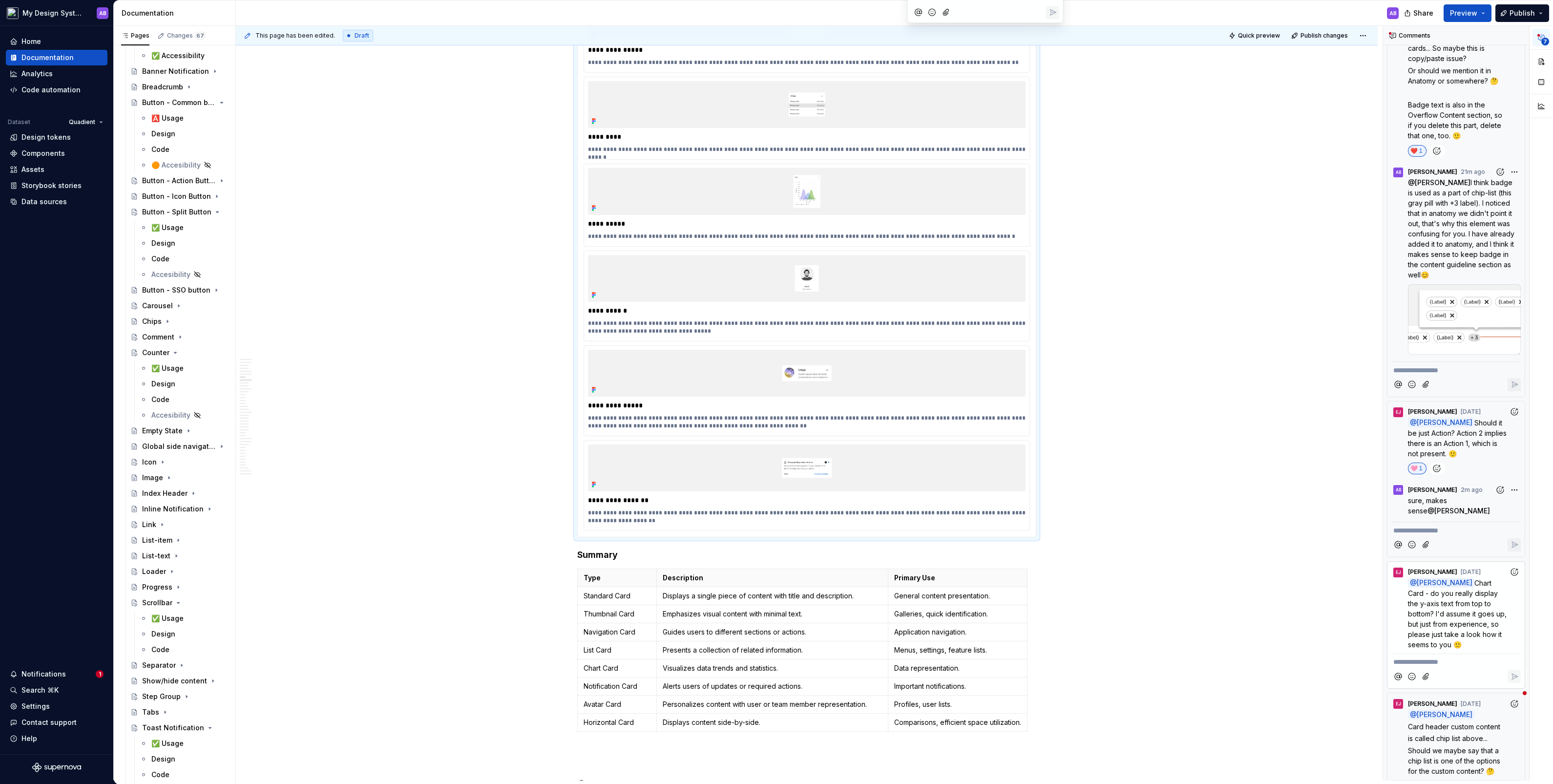
scroll to position [2419, 0]
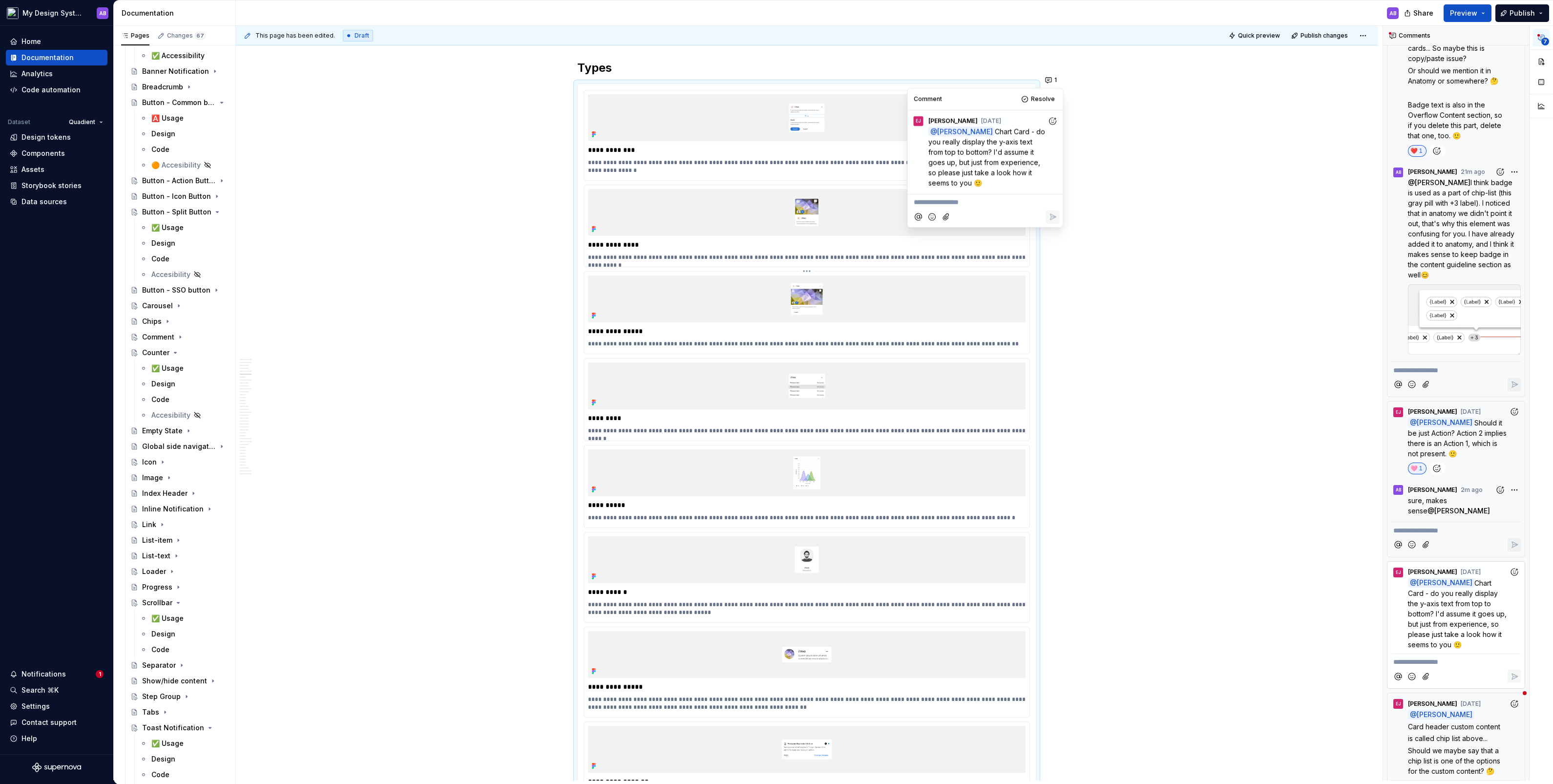
click at [892, 306] on img at bounding box center [807, 298] width 438 height 47
click at [811, 434] on img at bounding box center [807, 473] width 438 height 47
click at [892, 57] on button "button" at bounding box center [1541, 62] width 18 height 18
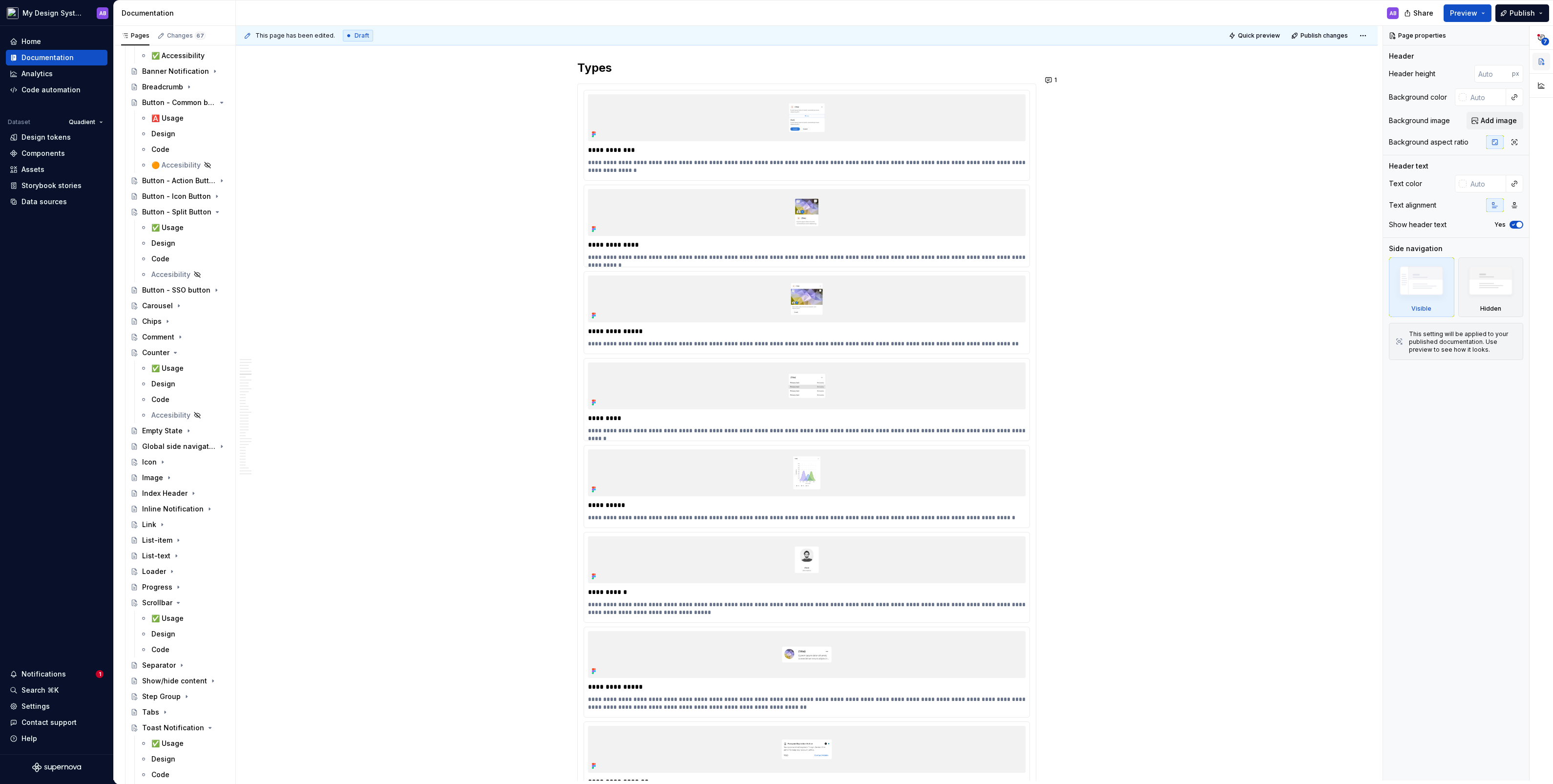
scroll to position [0, 0]
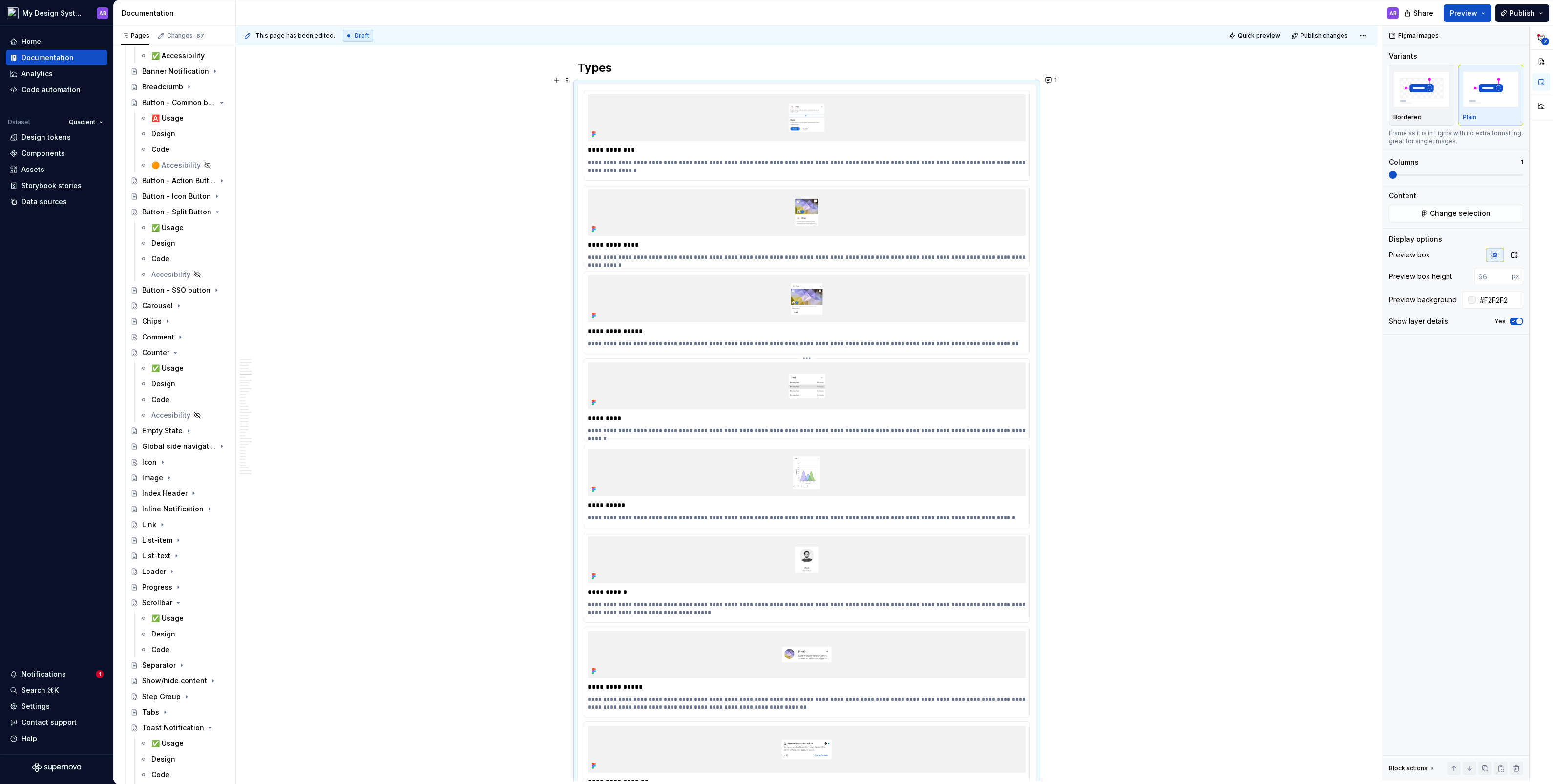
click at [892, 388] on img at bounding box center [807, 386] width 438 height 47
click at [892, 253] on button "button" at bounding box center [1515, 254] width 18 height 14
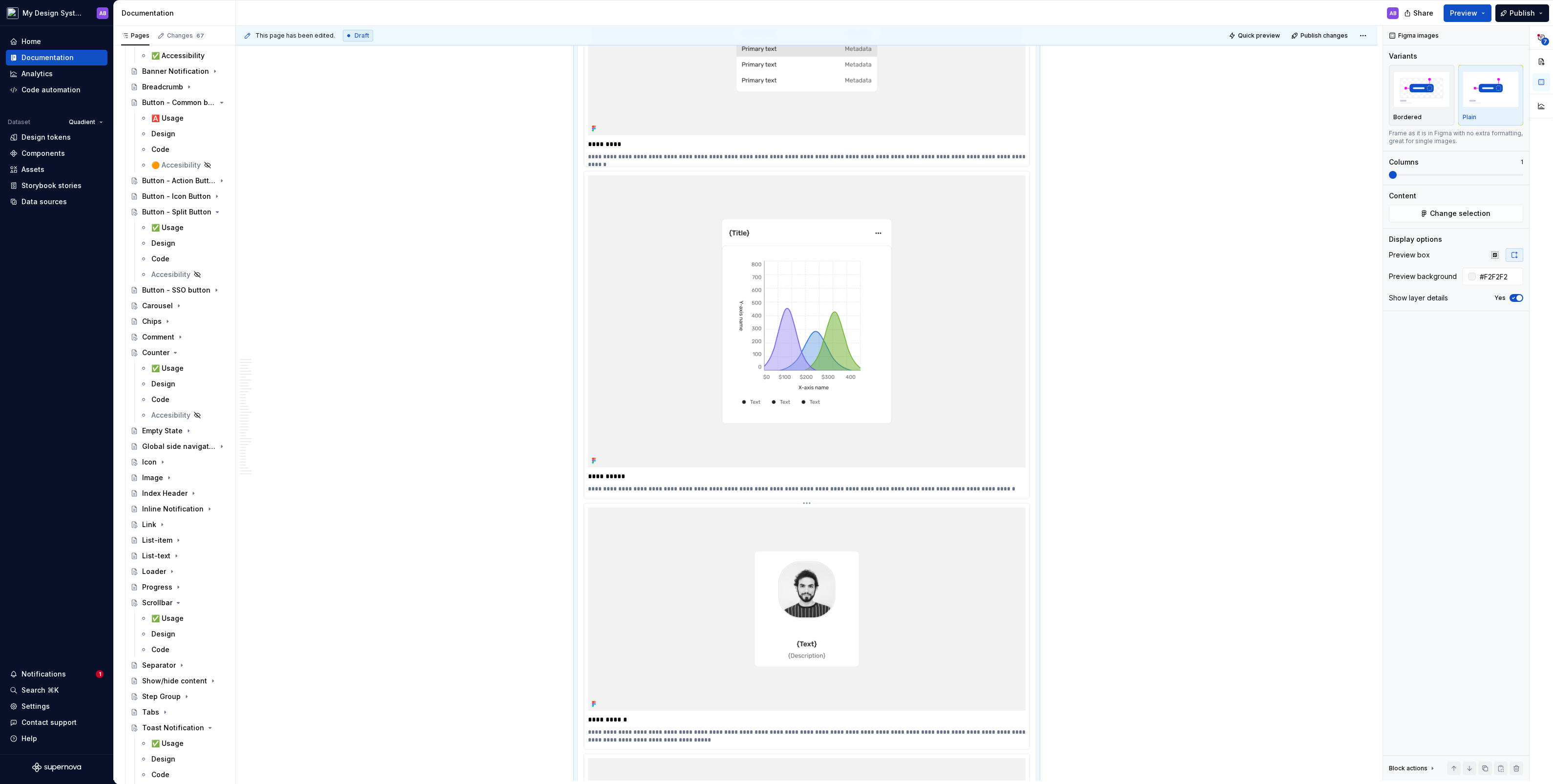
scroll to position [3394, 0]
click at [819, 299] on img at bounding box center [807, 318] width 438 height 292
click at [892, 45] on span "7" at bounding box center [1541, 38] width 18 height 18
click at [892, 38] on span "7" at bounding box center [1545, 42] width 8 height 8
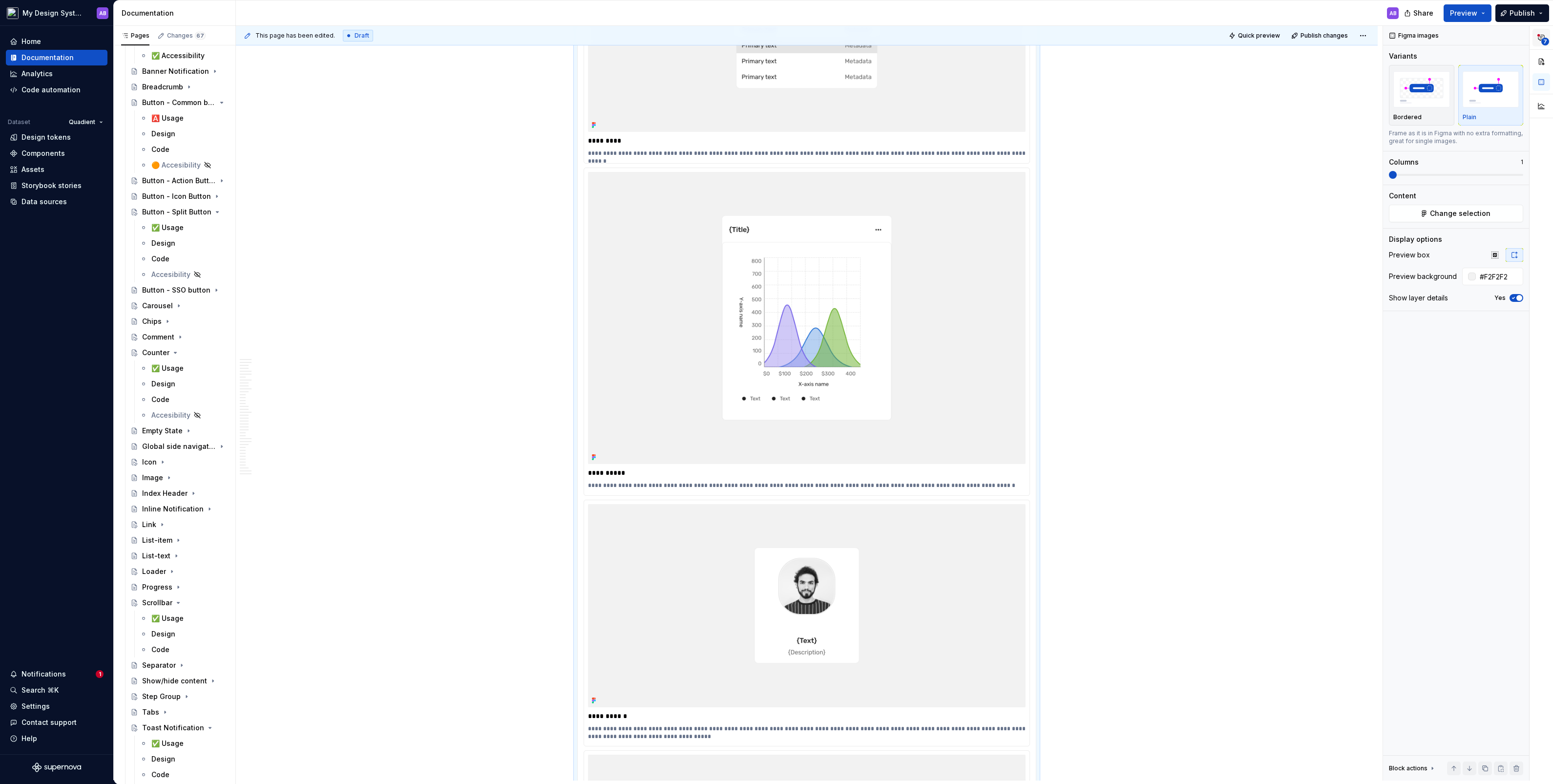
type textarea "*"
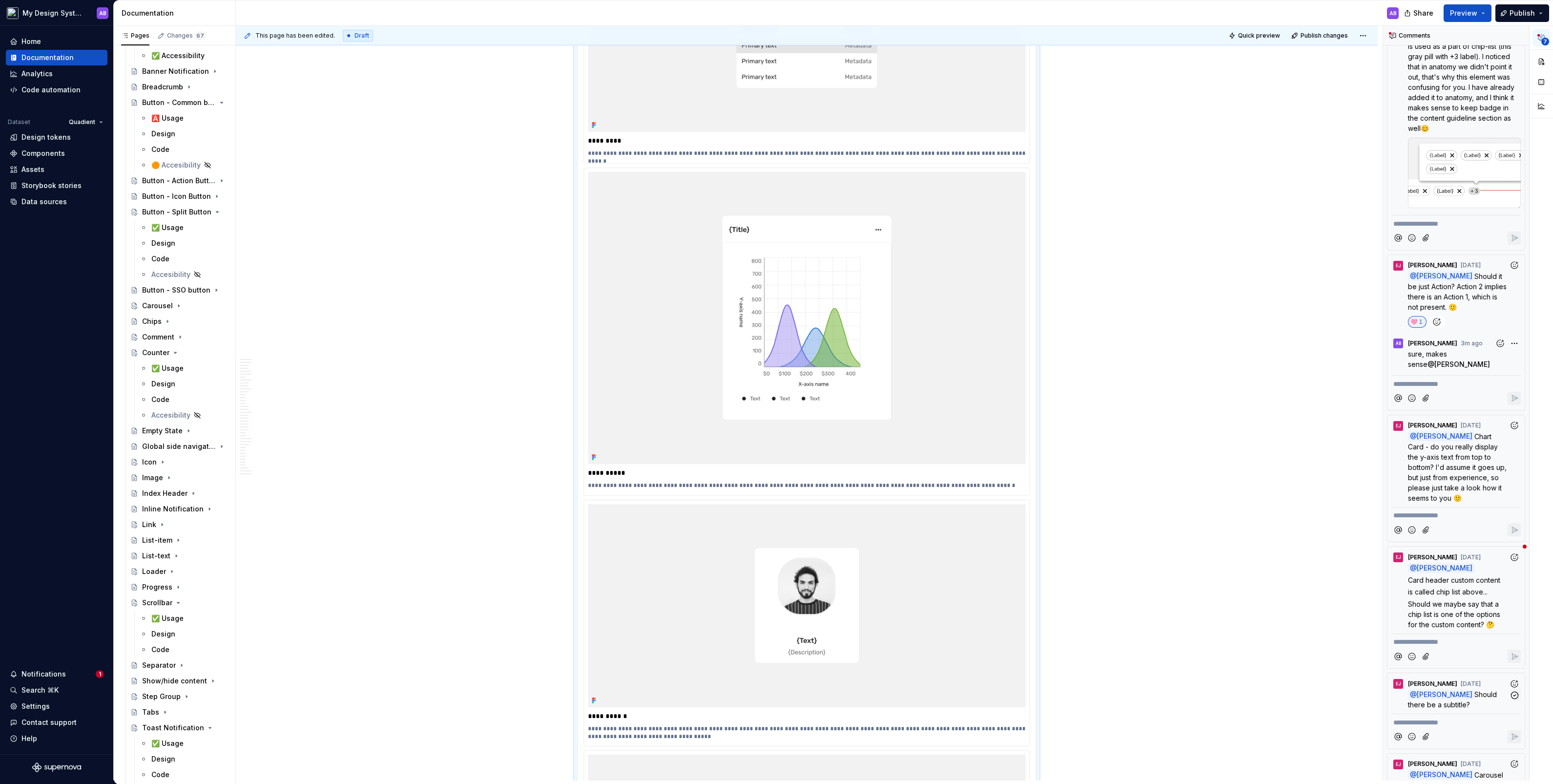
scroll to position [430, 0]
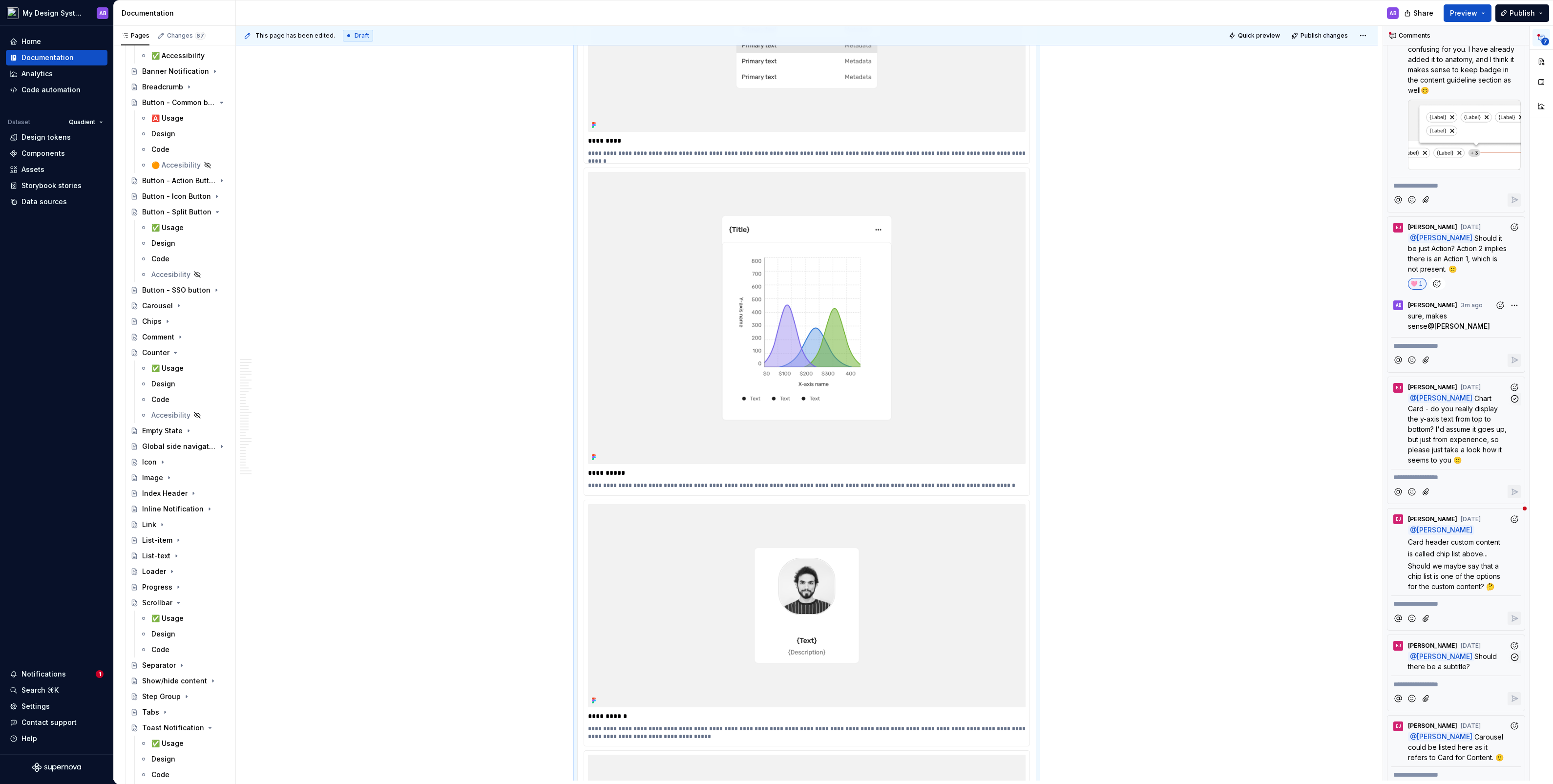
click at [892, 394] on span "Chart Card - do you really display the y-axis text from top to bottom? I'd assu…" at bounding box center [1459, 429] width 101 height 70
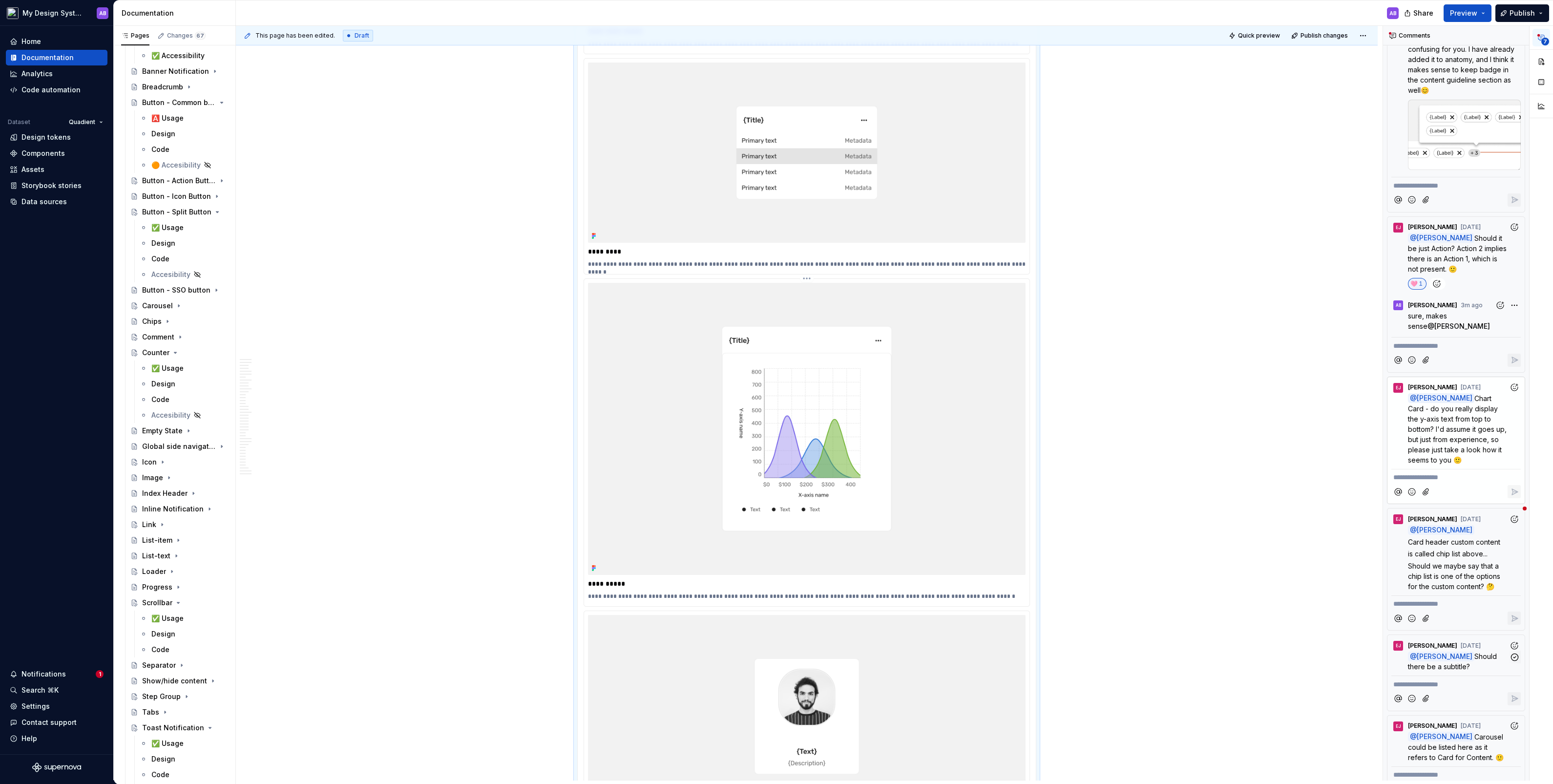
scroll to position [3284, 0]
click at [892, 434] on p "**********" at bounding box center [1455, 477] width 126 height 10
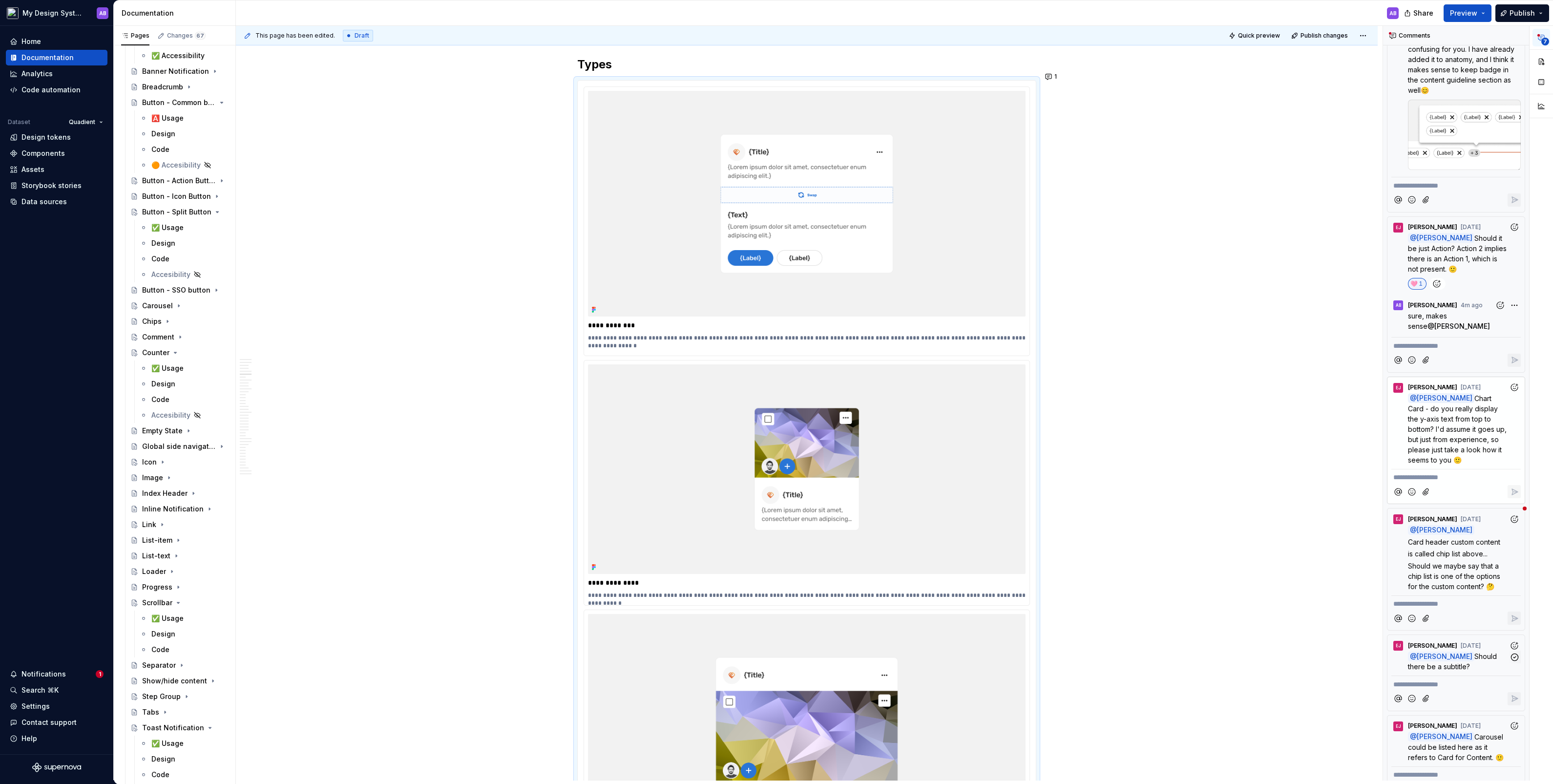
scroll to position [2419, 0]
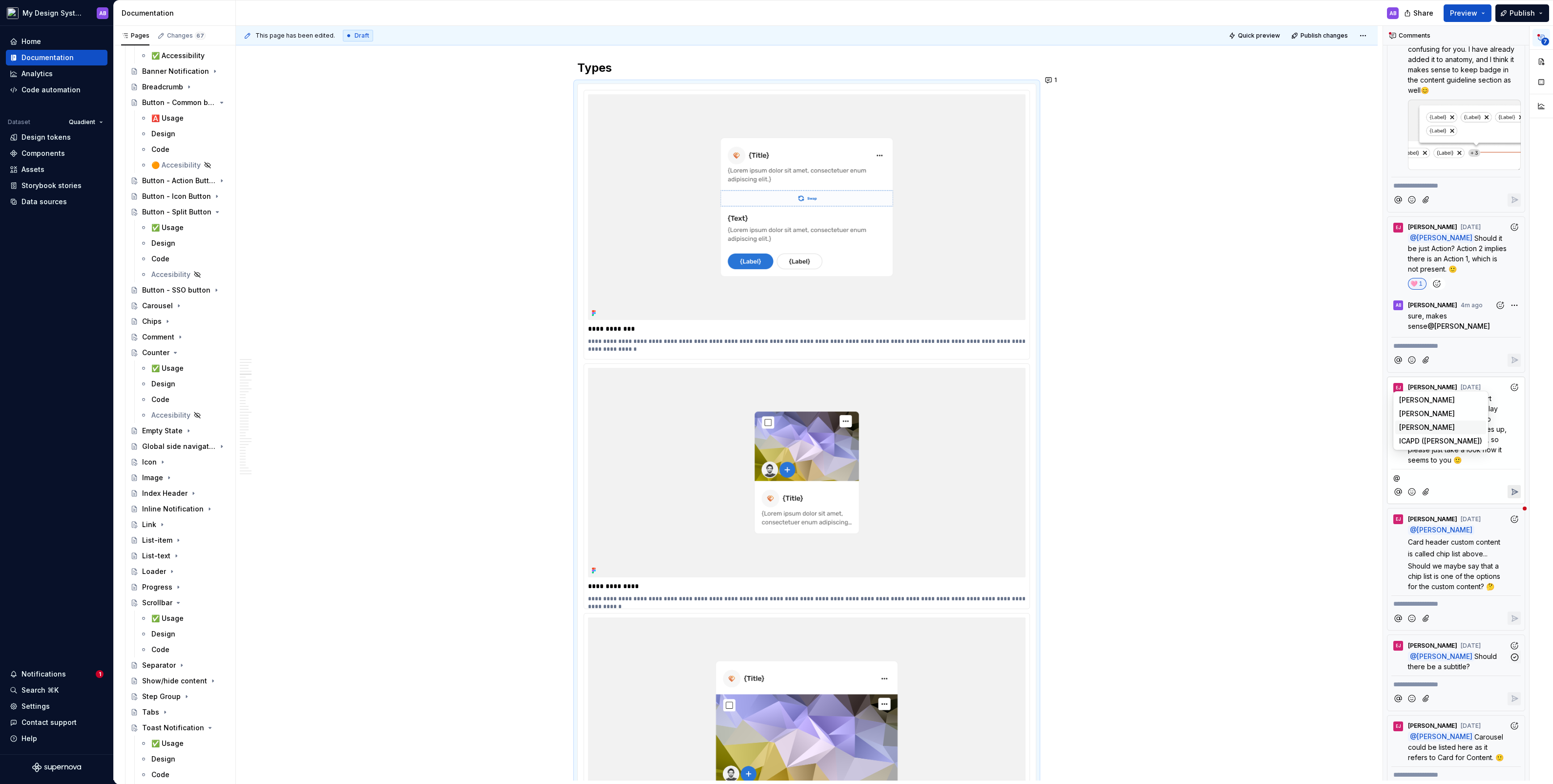
click at [892, 424] on span "[PERSON_NAME]" at bounding box center [1427, 427] width 56 height 10
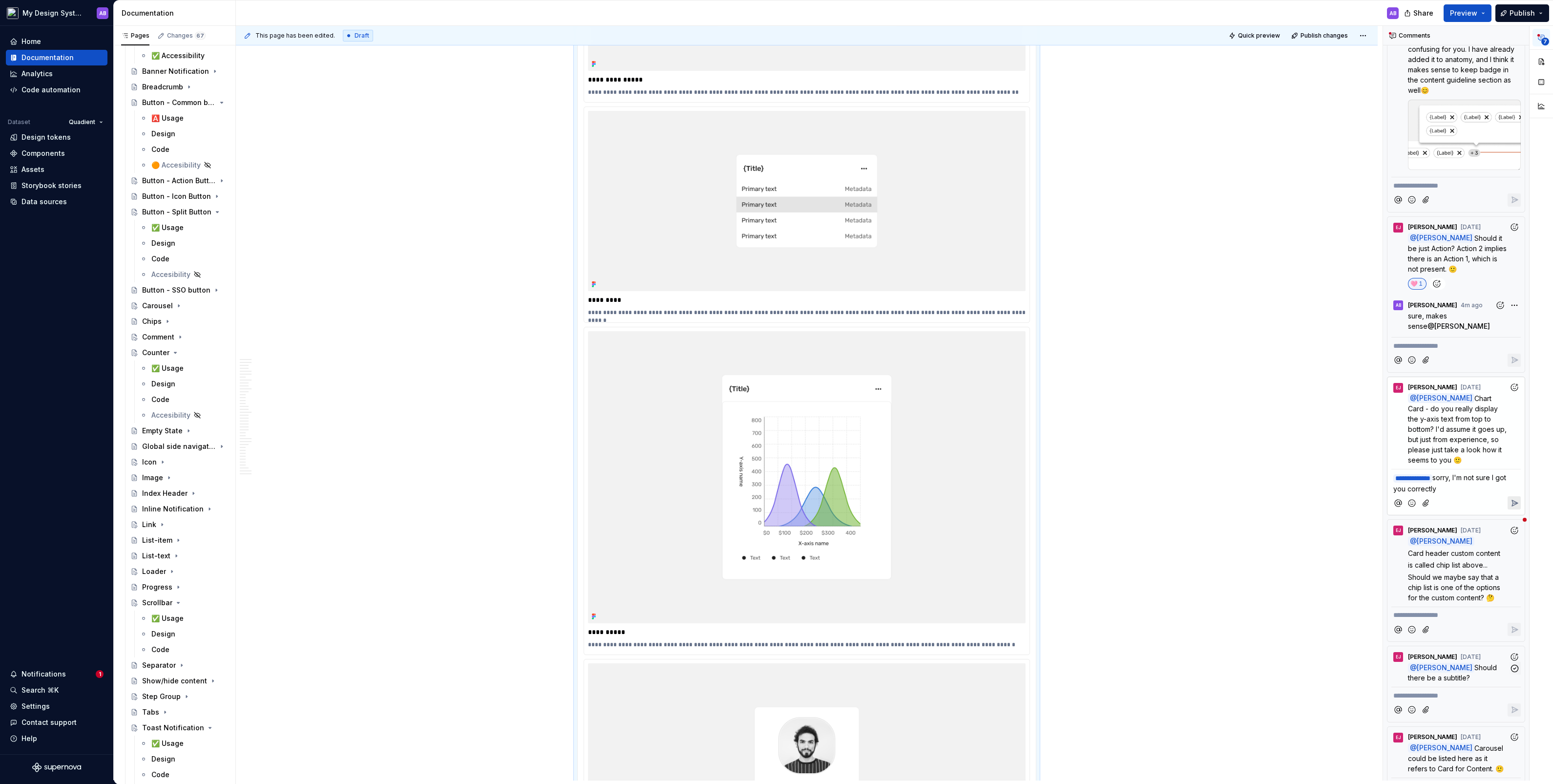
scroll to position [3241, 0]
drag, startPoint x: 1489, startPoint y: 382, endPoint x: 1497, endPoint y: 395, distance: 15.3
click at [892, 395] on span "Chart Card - do you really display the y-axis text from top to bottom? I'd assu…" at bounding box center [1459, 429] width 101 height 70
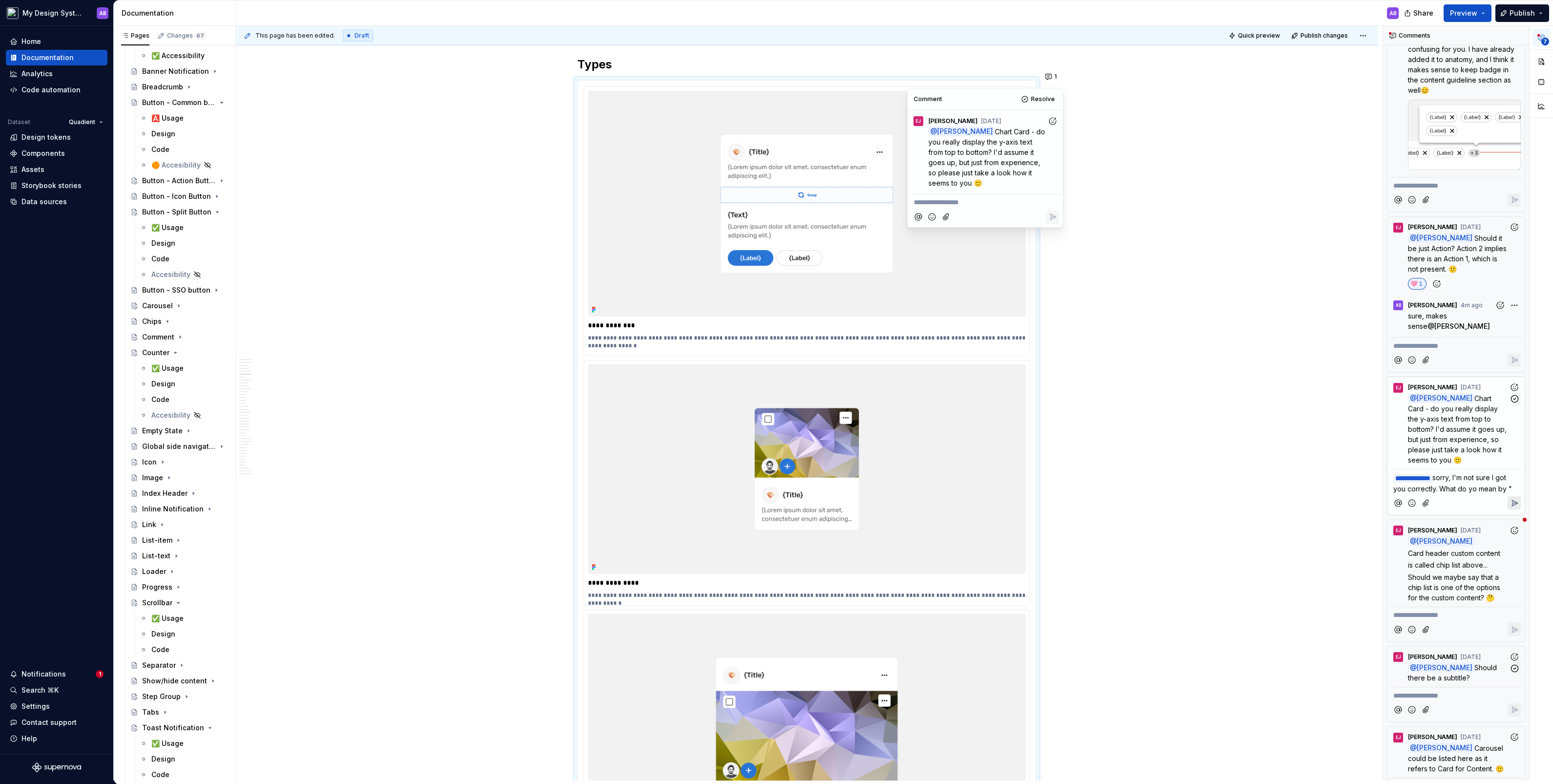
scroll to position [2419, 0]
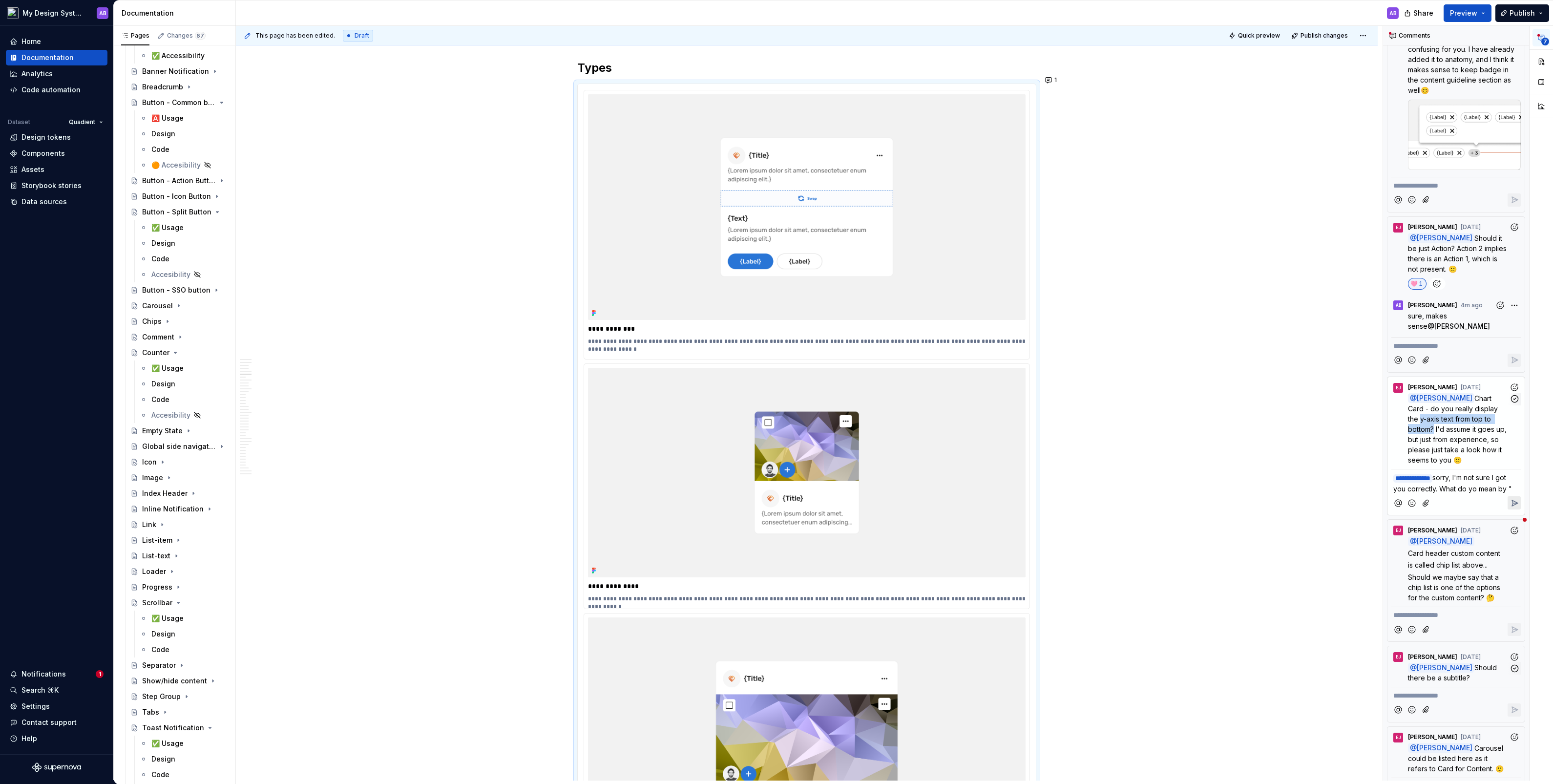
drag, startPoint x: 1497, startPoint y: 395, endPoint x: 1487, endPoint y: 383, distance: 15.6
click at [892, 394] on span "Chart Card - do you really display the y-axis text from top to bottom? I'd assu…" at bounding box center [1459, 429] width 101 height 70
click at [892, 434] on p "**********" at bounding box center [1455, 482] width 126 height 22
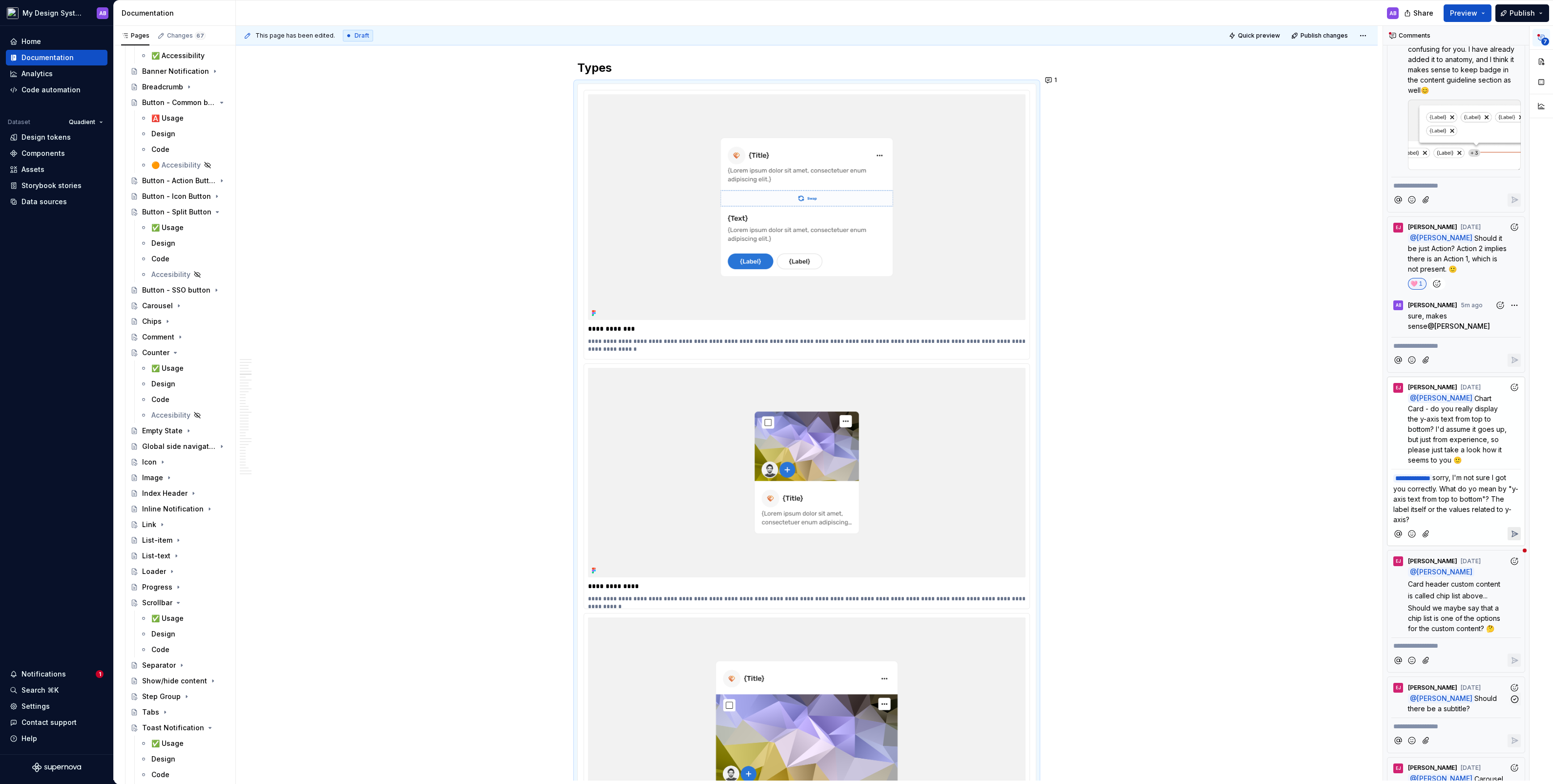
drag, startPoint x: 1456, startPoint y: 457, endPoint x: 1454, endPoint y: 494, distance: 37.1
click at [892, 434] on p "**********" at bounding box center [1455, 498] width 126 height 52
copy span "sorry, I'm not sure I got you correctly. What do yo mean by "y-axis text from t…"
type textarea "*"
click at [892, 434] on icon "Reply" at bounding box center [1515, 534] width 10 height 10
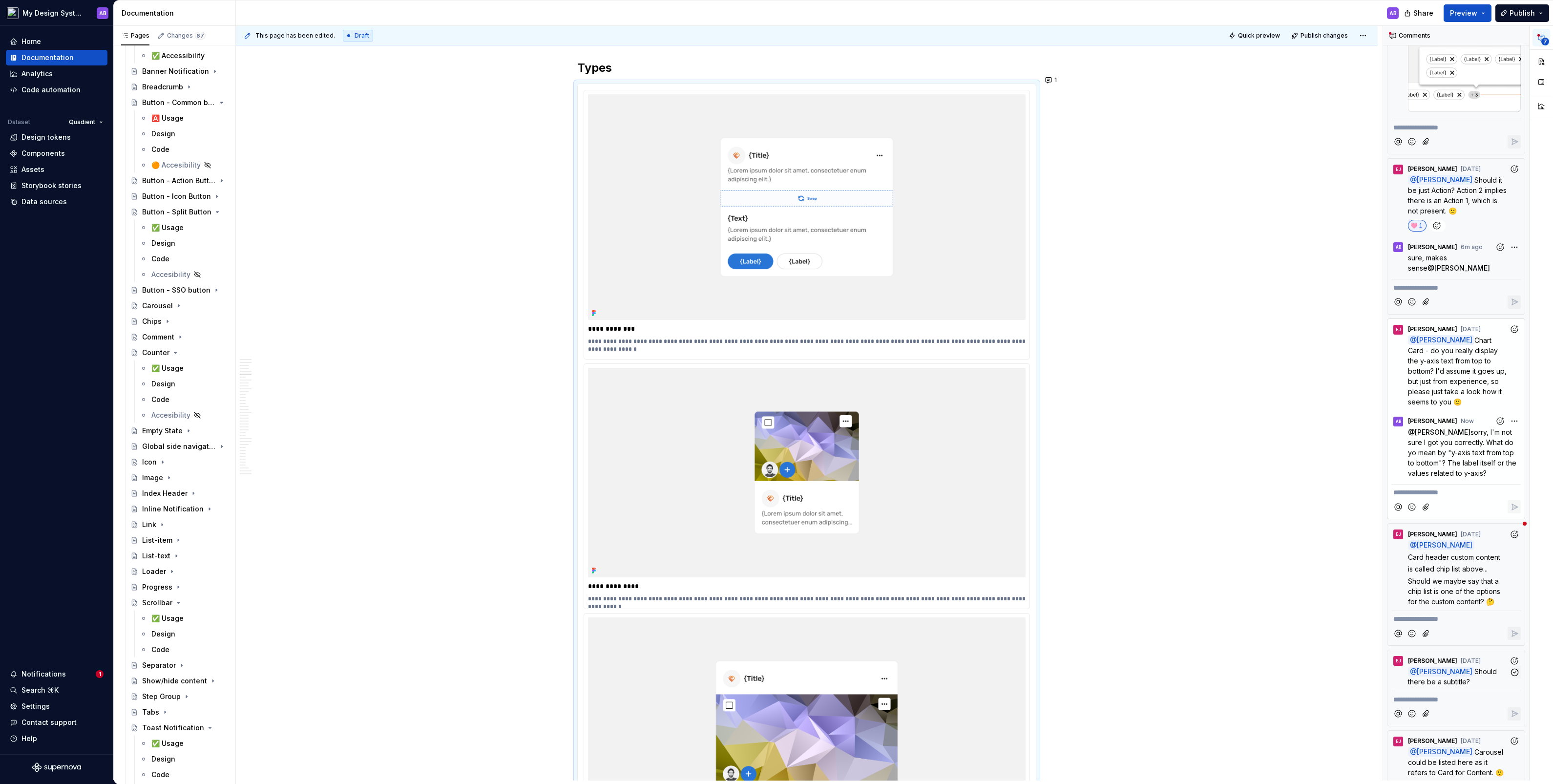
scroll to position [503, 0]
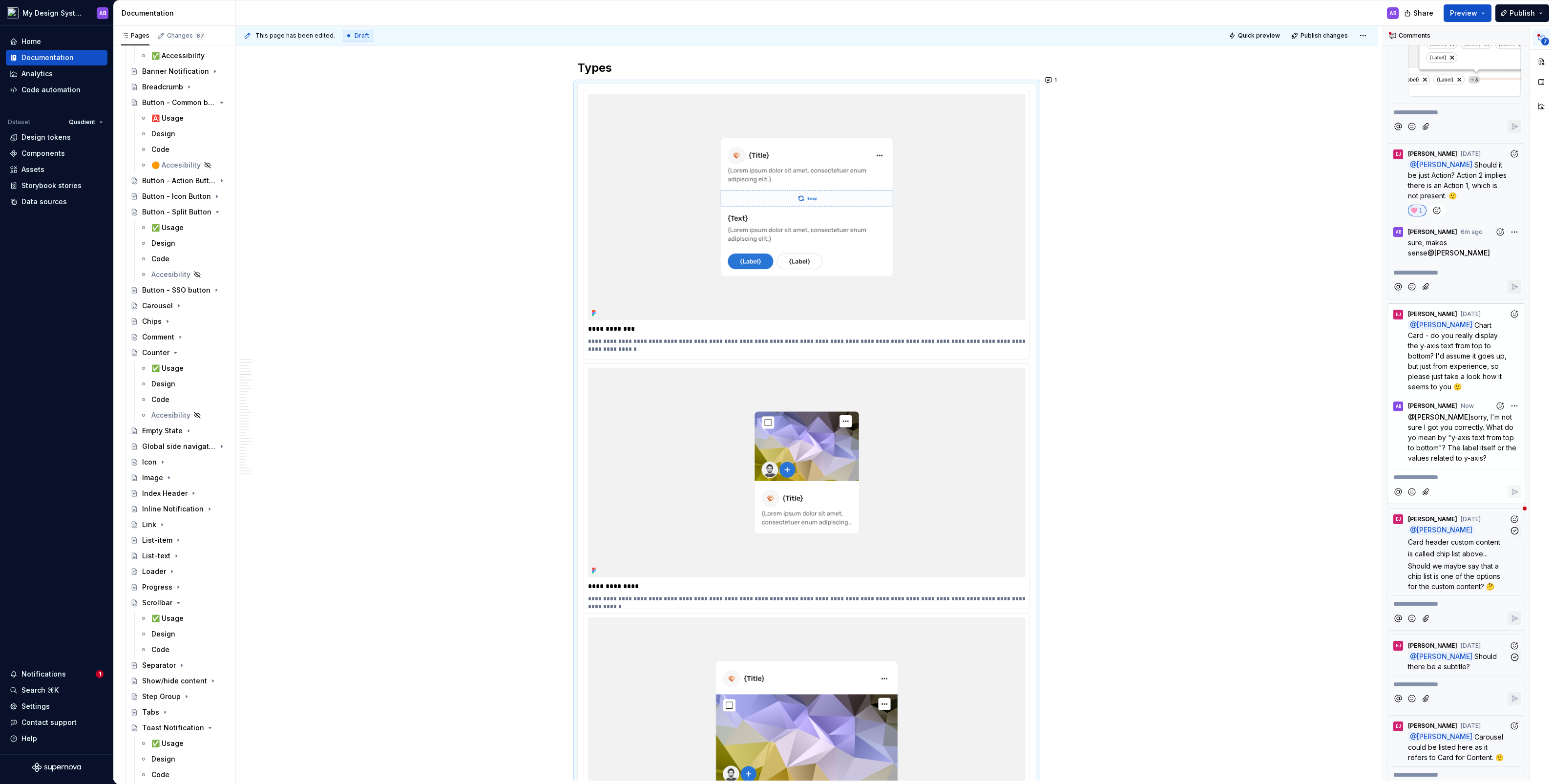
click at [892, 434] on span "Should we maybe say that a chip list is one of the options for the custom conte…" at bounding box center [1455, 576] width 94 height 29
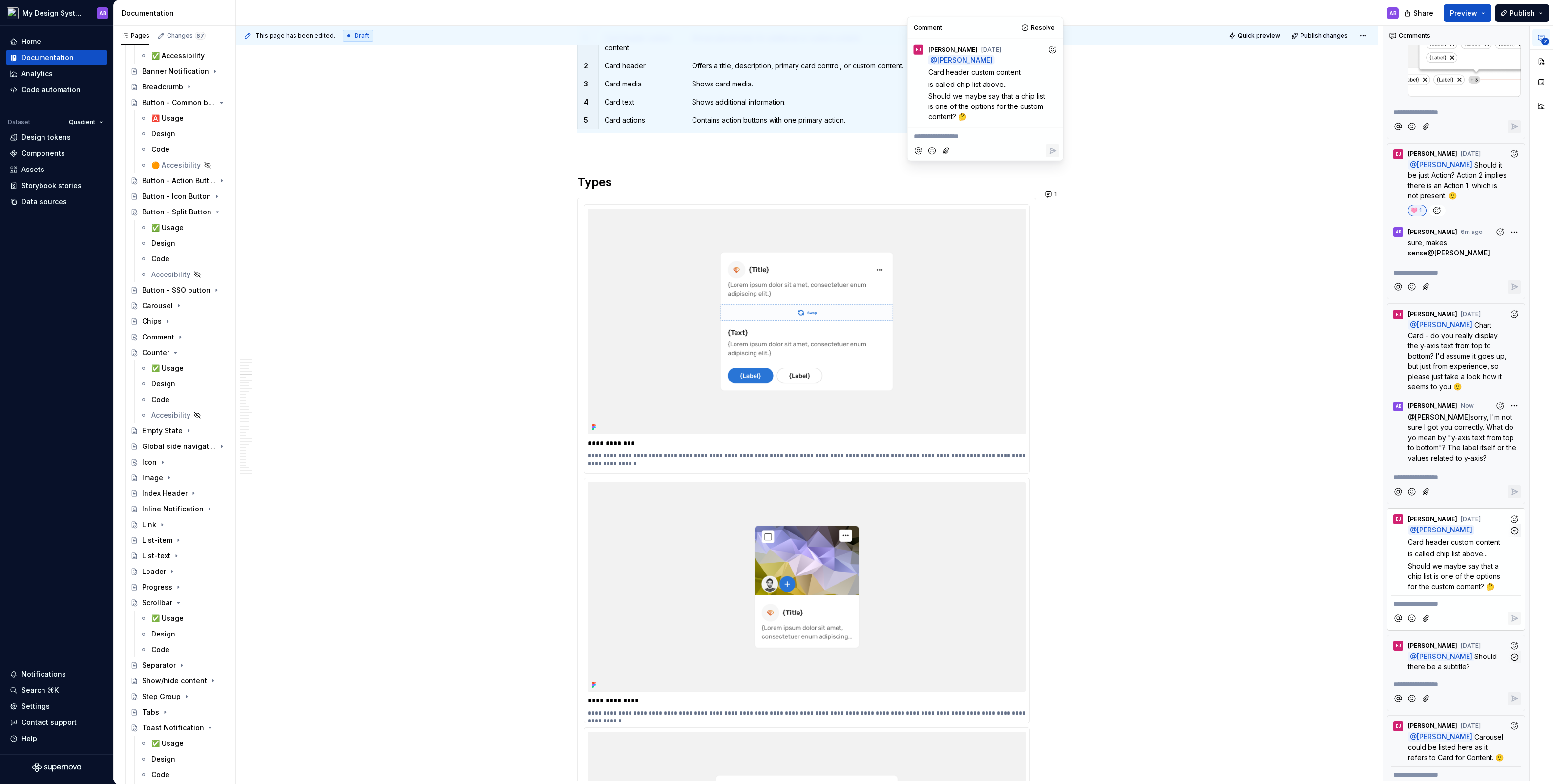
scroll to position [2233, 0]
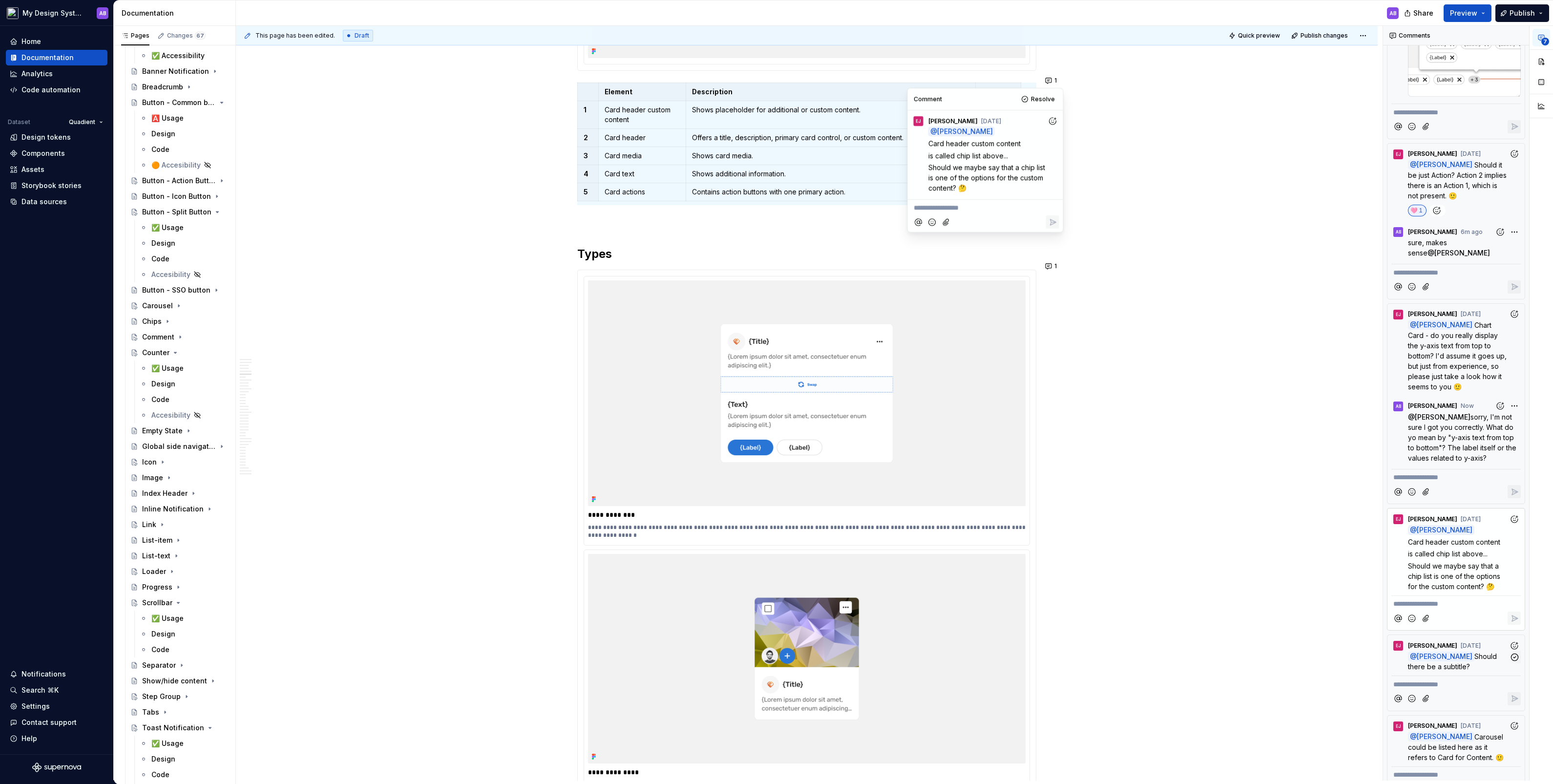
click at [892, 122] on icon "Add reaction" at bounding box center [1052, 121] width 10 height 10
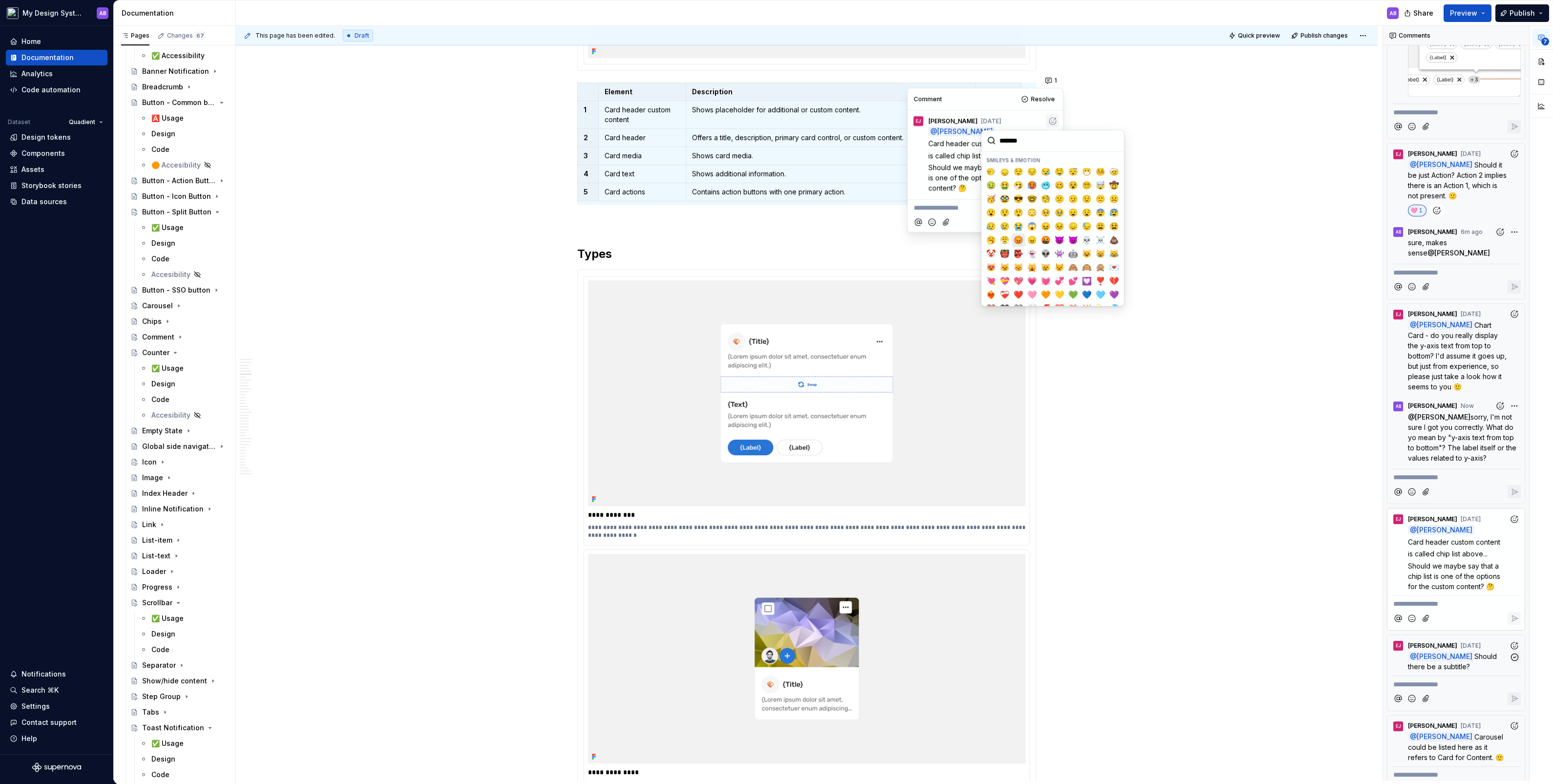
scroll to position [81, 0]
click at [892, 286] on span "❤️" at bounding box center [1019, 285] width 8 height 10
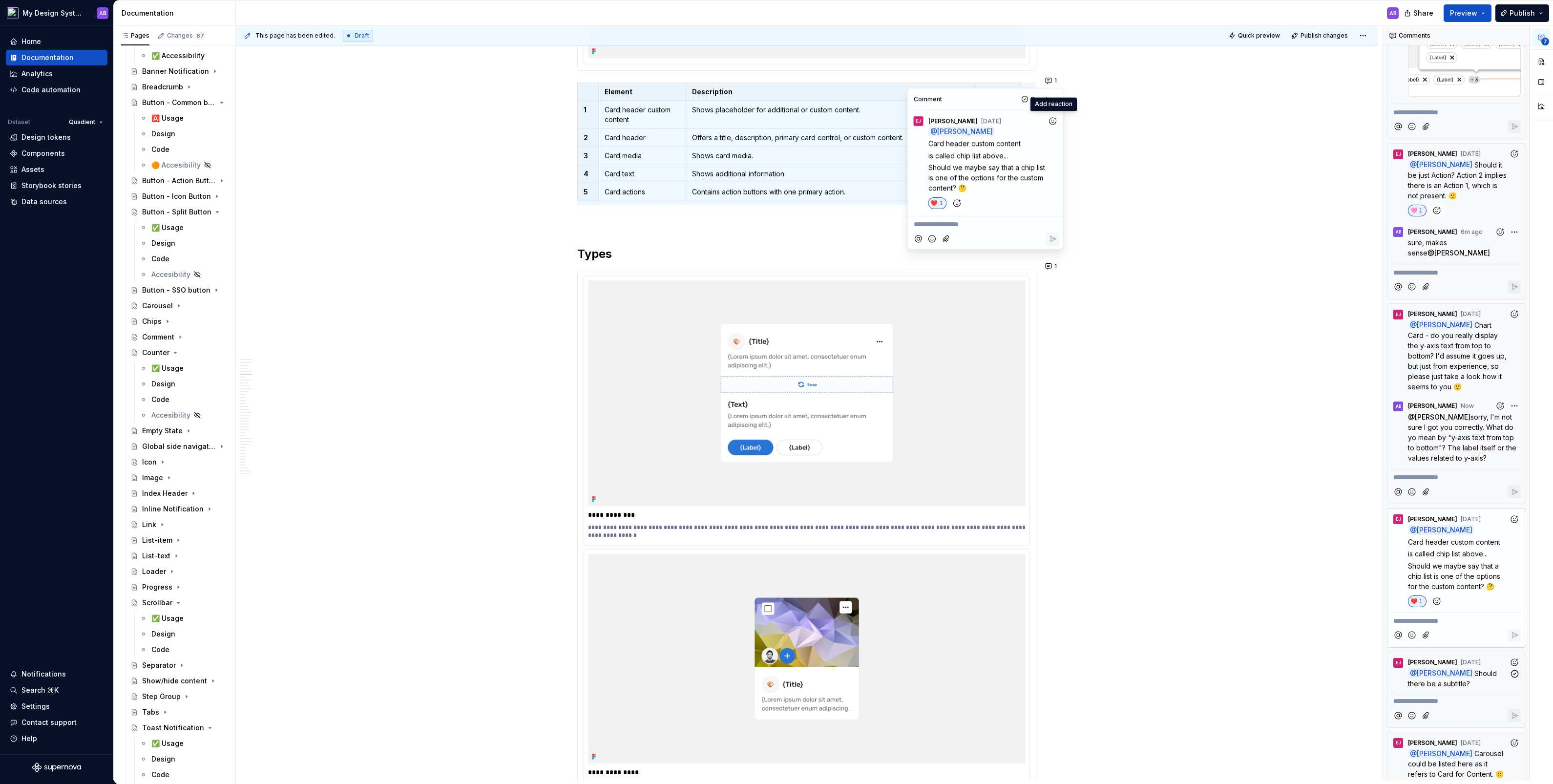
click at [892, 222] on p "**********" at bounding box center [985, 224] width 143 height 10
click at [892, 194] on span "[PERSON_NAME]" at bounding box center [947, 198] width 56 height 10
click at [892, 240] on icon "Add emoji" at bounding box center [932, 240] width 10 height 10
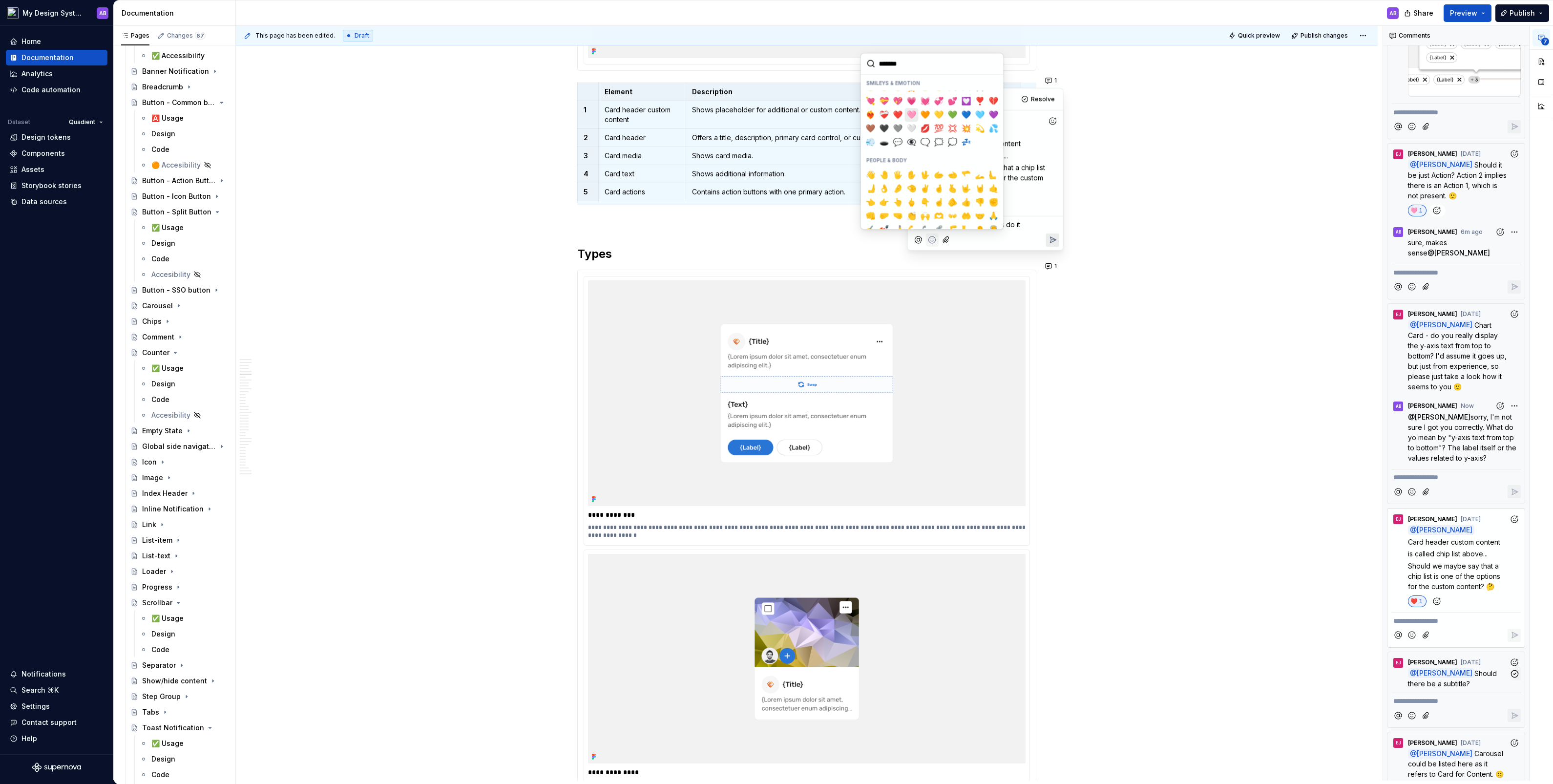
scroll to position [178, 0]
click at [892, 202] on button "👍️" at bounding box center [966, 198] width 14 height 14
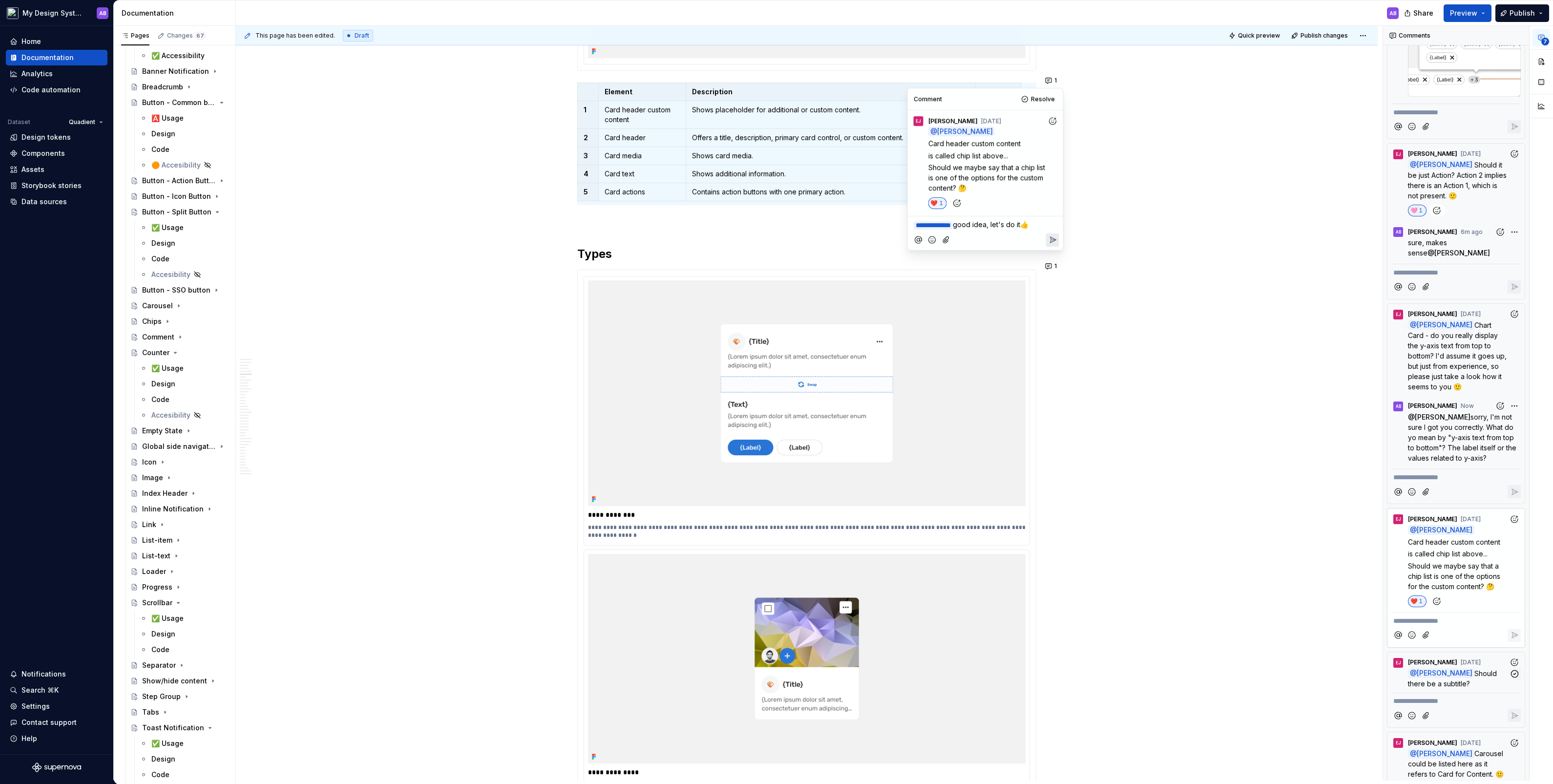
click at [892, 245] on div at bounding box center [1052, 240] width 13 height 13
click at [892, 235] on icon "Reply" at bounding box center [1052, 240] width 10 height 10
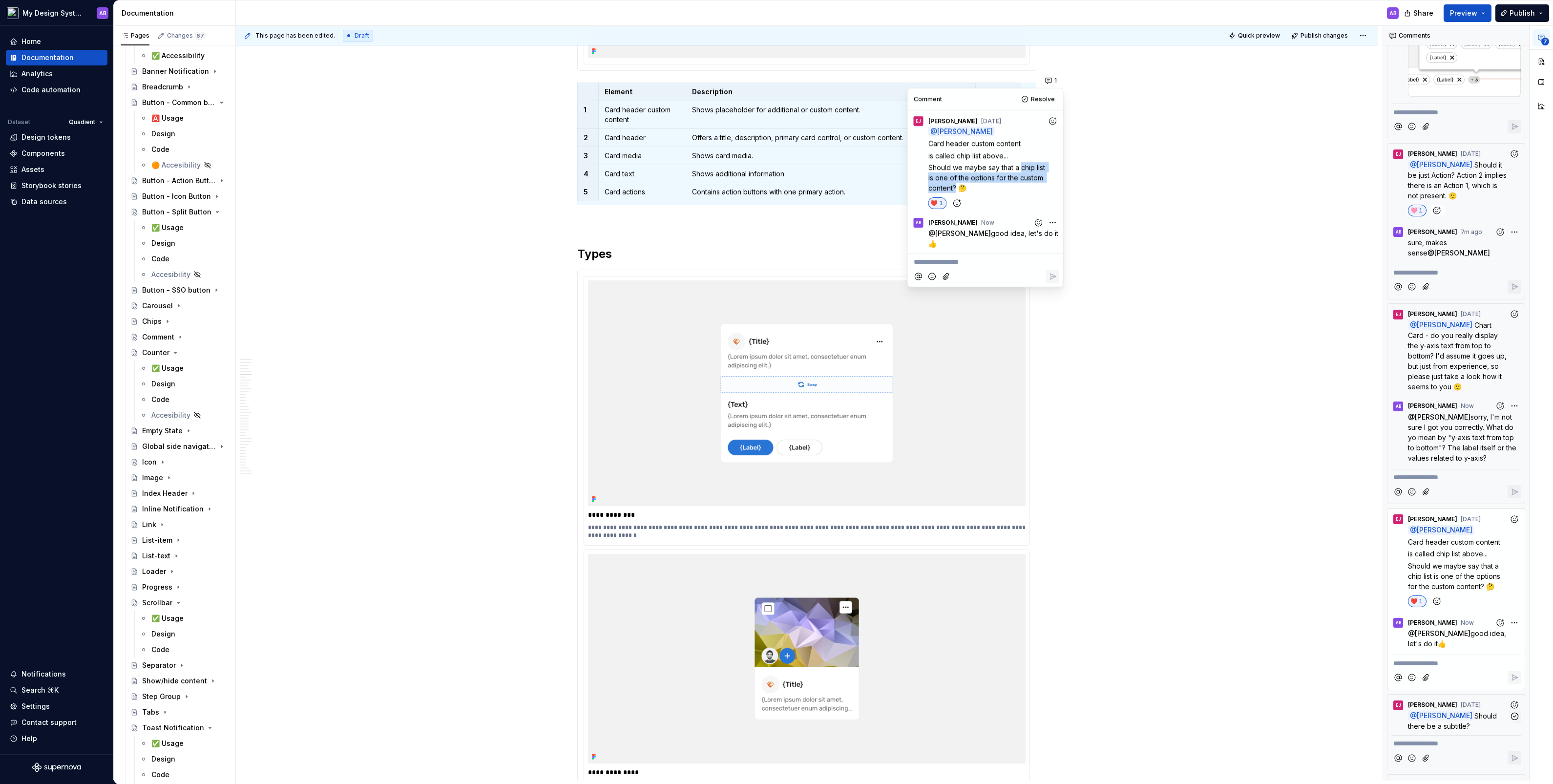
drag, startPoint x: 1021, startPoint y: 166, endPoint x: 955, endPoint y: 185, distance: 68.7
click at [892, 185] on span "Should we maybe say that a chip list is one of the options for the custom conte…" at bounding box center [987, 178] width 118 height 29
copy span "chip list is one of the options for the custom content?"
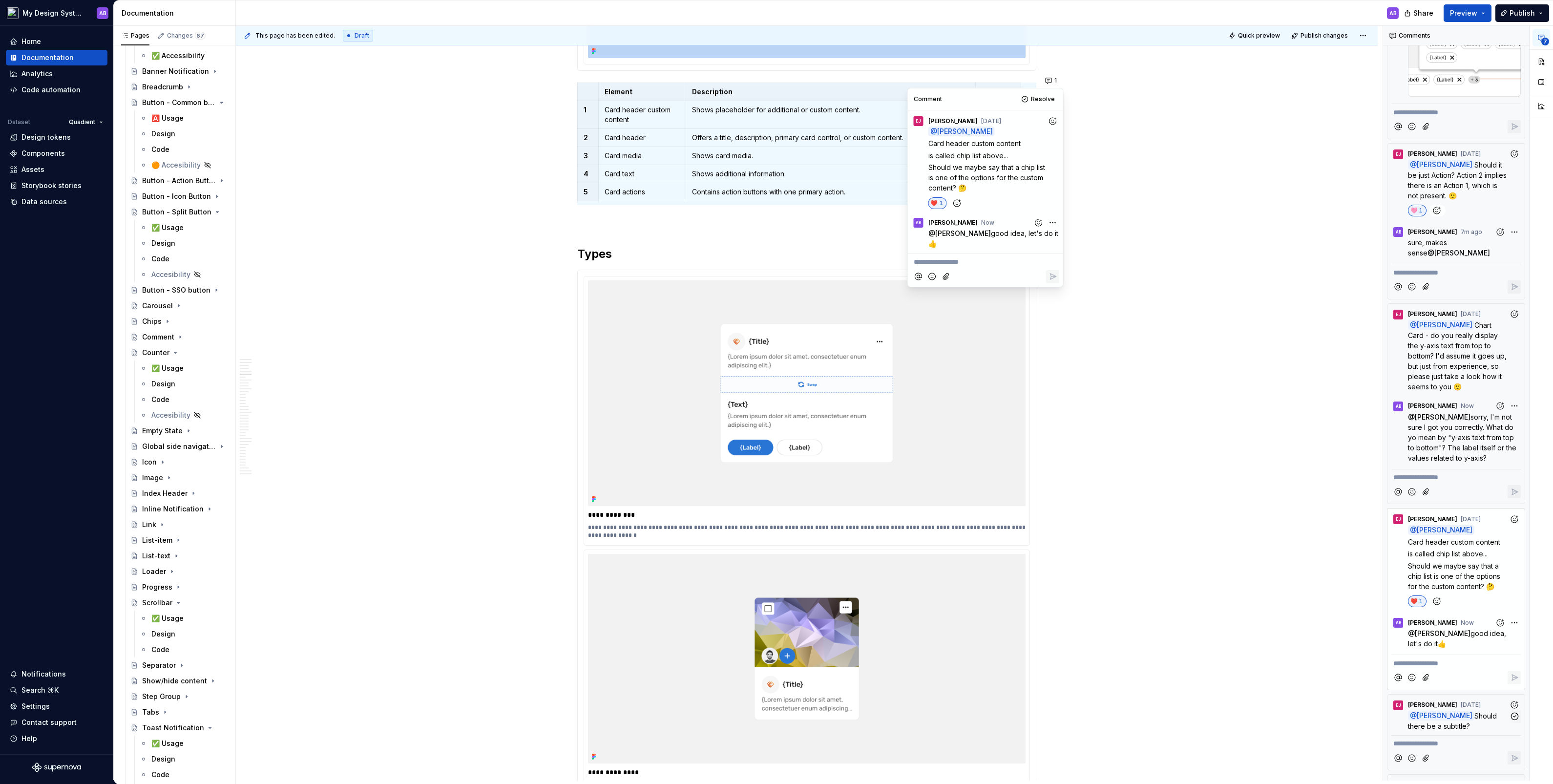
click at [791, 113] on td "Shows placeholder for additional or custom content." at bounding box center [831, 114] width 290 height 28
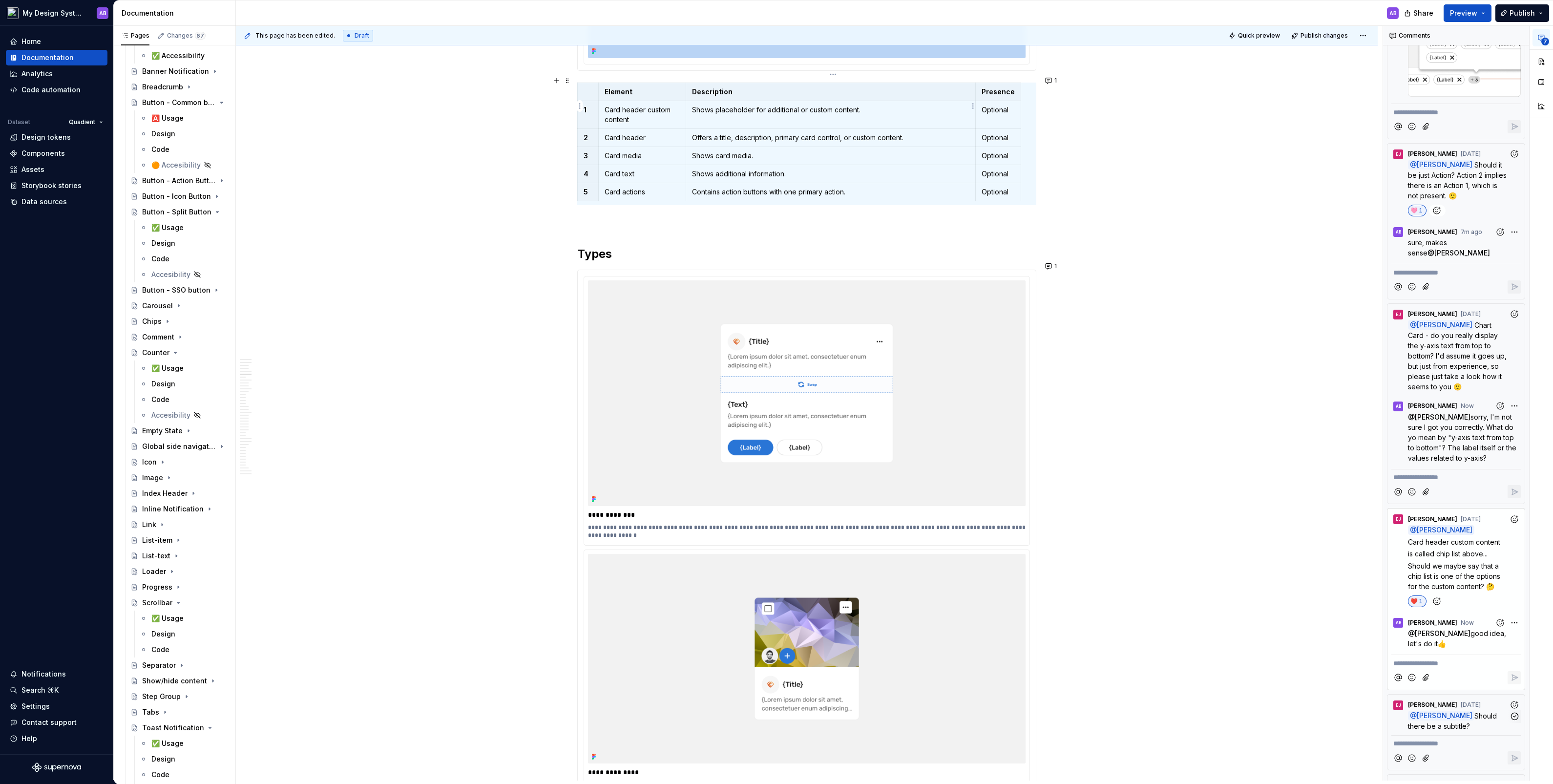
click at [870, 106] on td "Shows placeholder for additional or custom content." at bounding box center [831, 114] width 290 height 28
click at [878, 105] on p "Shows placeholder for additional or custom content." at bounding box center [831, 110] width 278 height 10
click at [852, 105] on p "Shows placeholder for additional or custom content." at bounding box center [831, 110] width 278 height 10
click at [867, 105] on p "Shows placeholder for additional or custom content." at bounding box center [831, 110] width 278 height 10
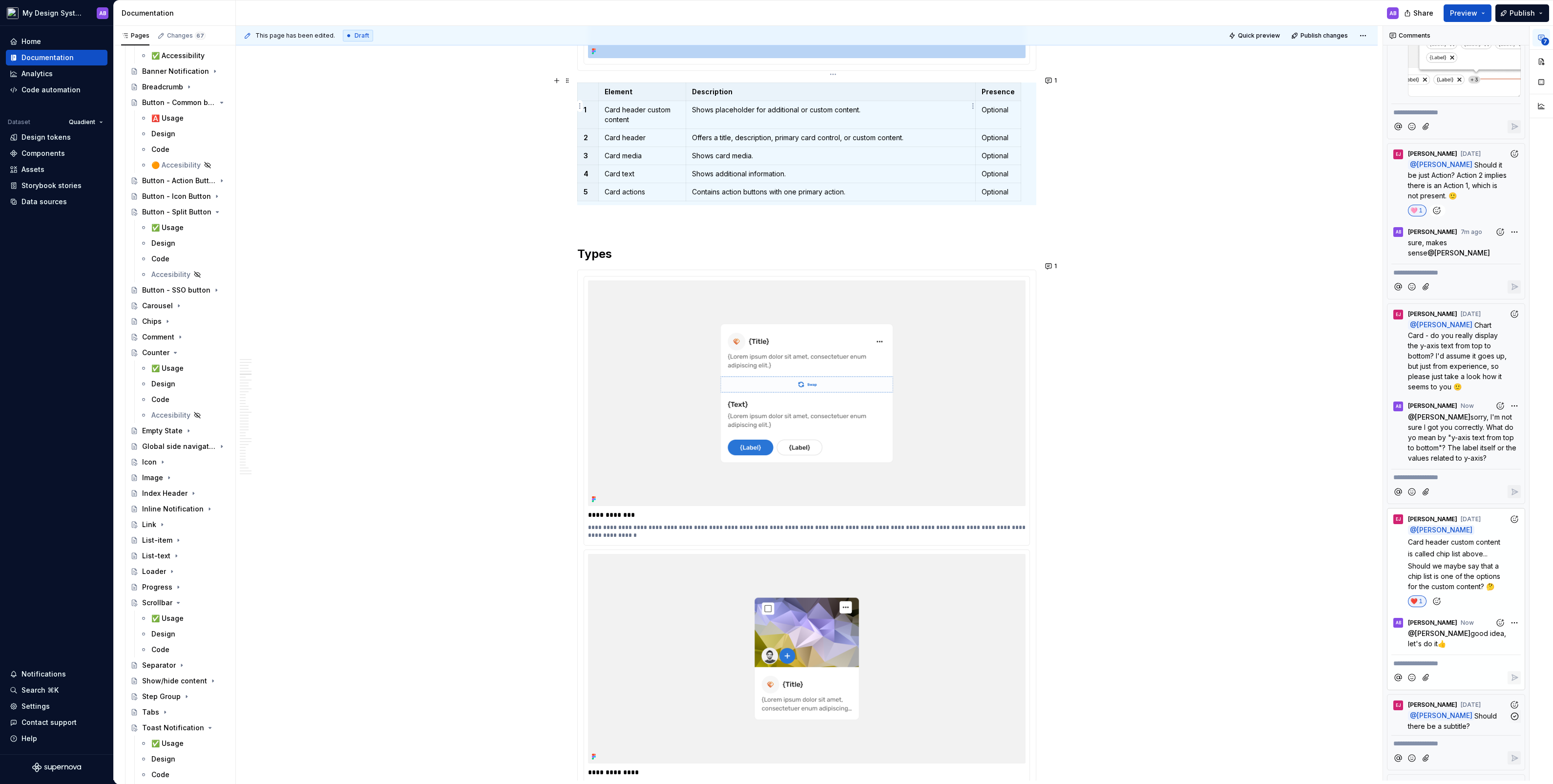
click at [867, 105] on p "Shows placeholder for additional or custom content." at bounding box center [831, 110] width 278 height 10
click at [892, 170] on div "**********" at bounding box center [809, 402] width 1147 height 754
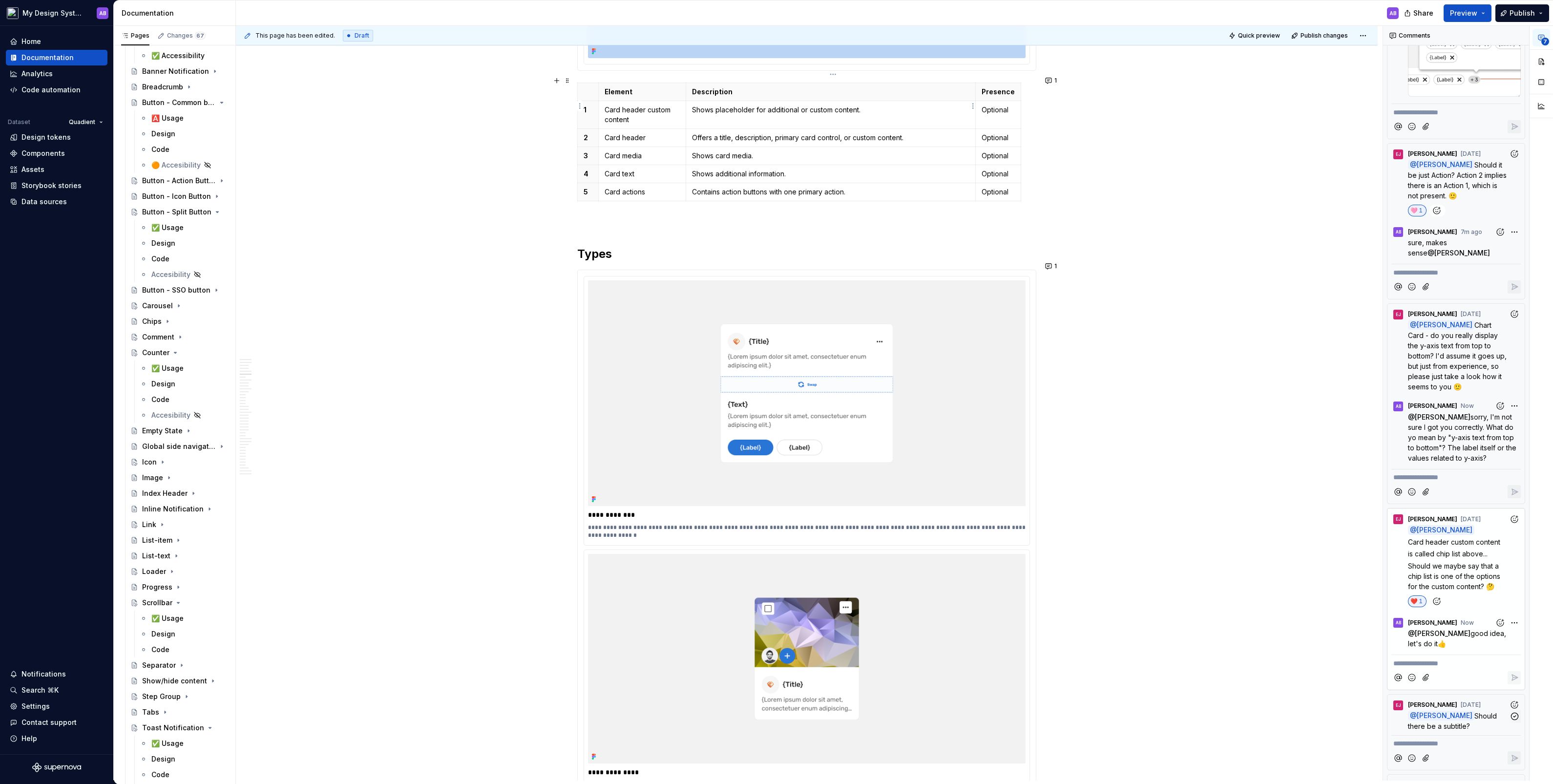
click at [883, 106] on td "Shows placeholder for additional or custom content." at bounding box center [831, 114] width 290 height 28
click at [868, 105] on p "Shows placeholder for additional or custom content. chip list is one of the opt…" at bounding box center [831, 114] width 278 height 19
click at [832, 111] on p "Shows placeholder for additional or custom content. Chip list is one of the opt…" at bounding box center [831, 114] width 278 height 19
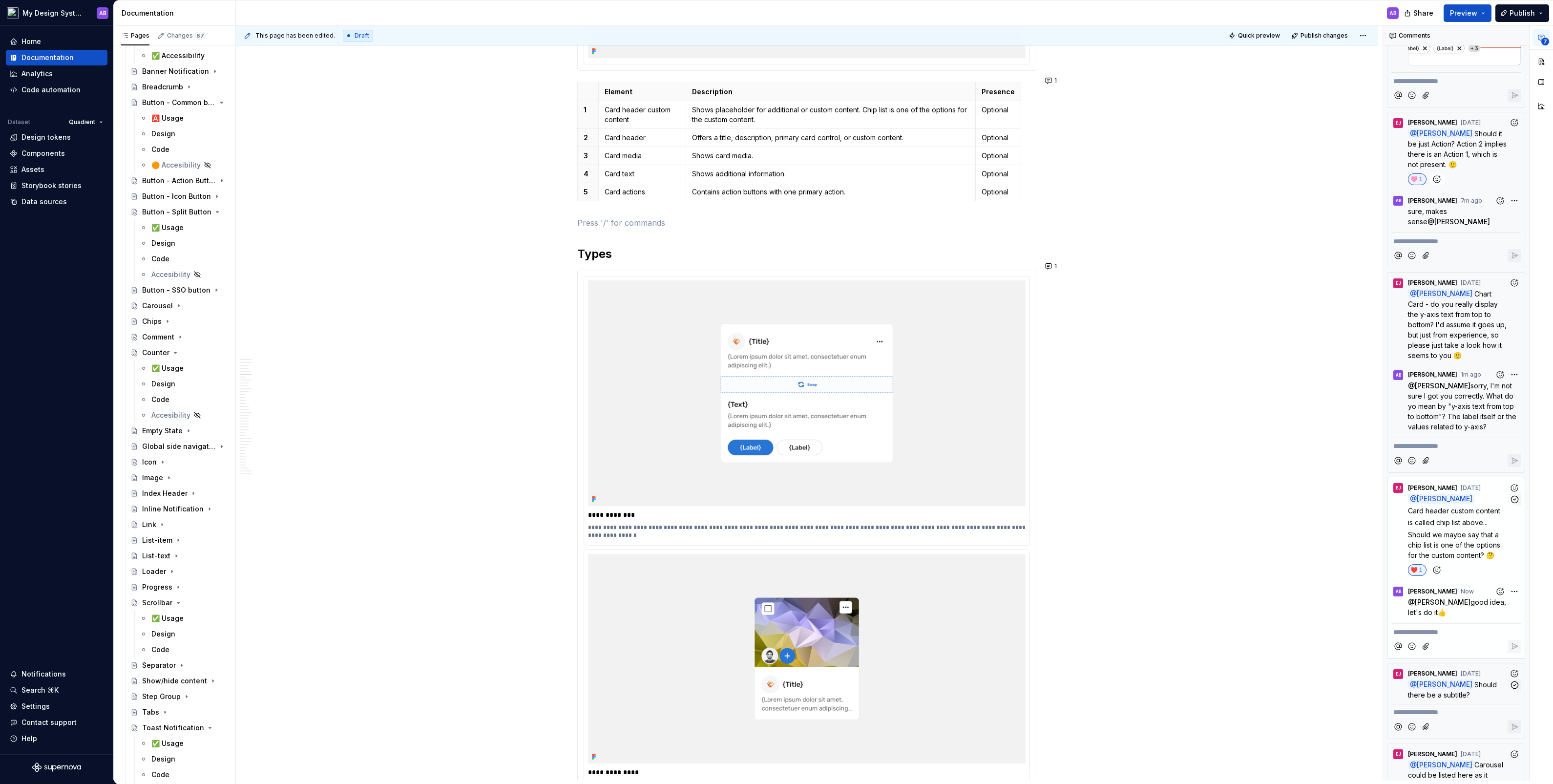
scroll to position [563, 0]
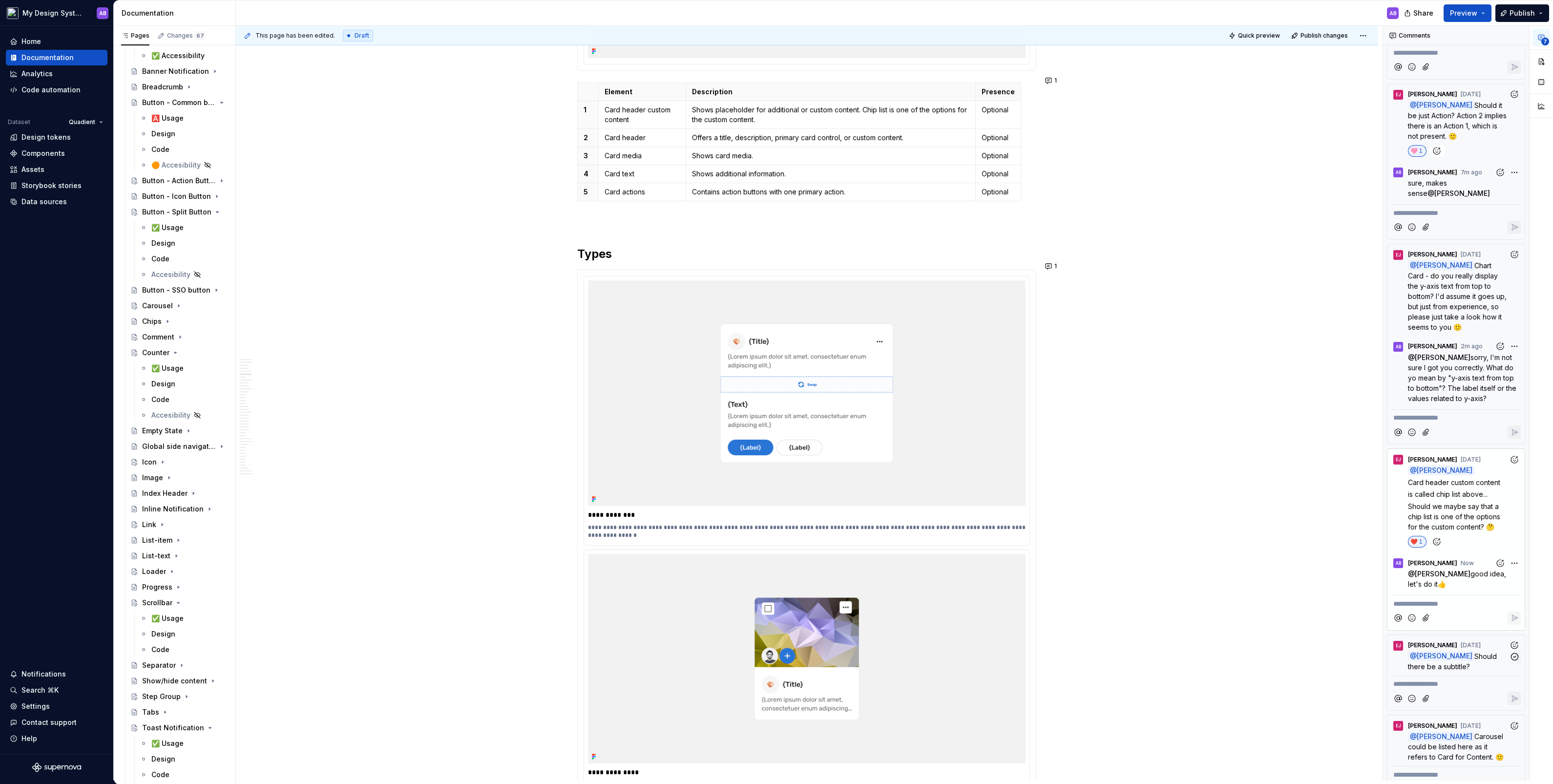
click at [892, 434] on span "Should there be a subtitle?" at bounding box center [1454, 661] width 91 height 18
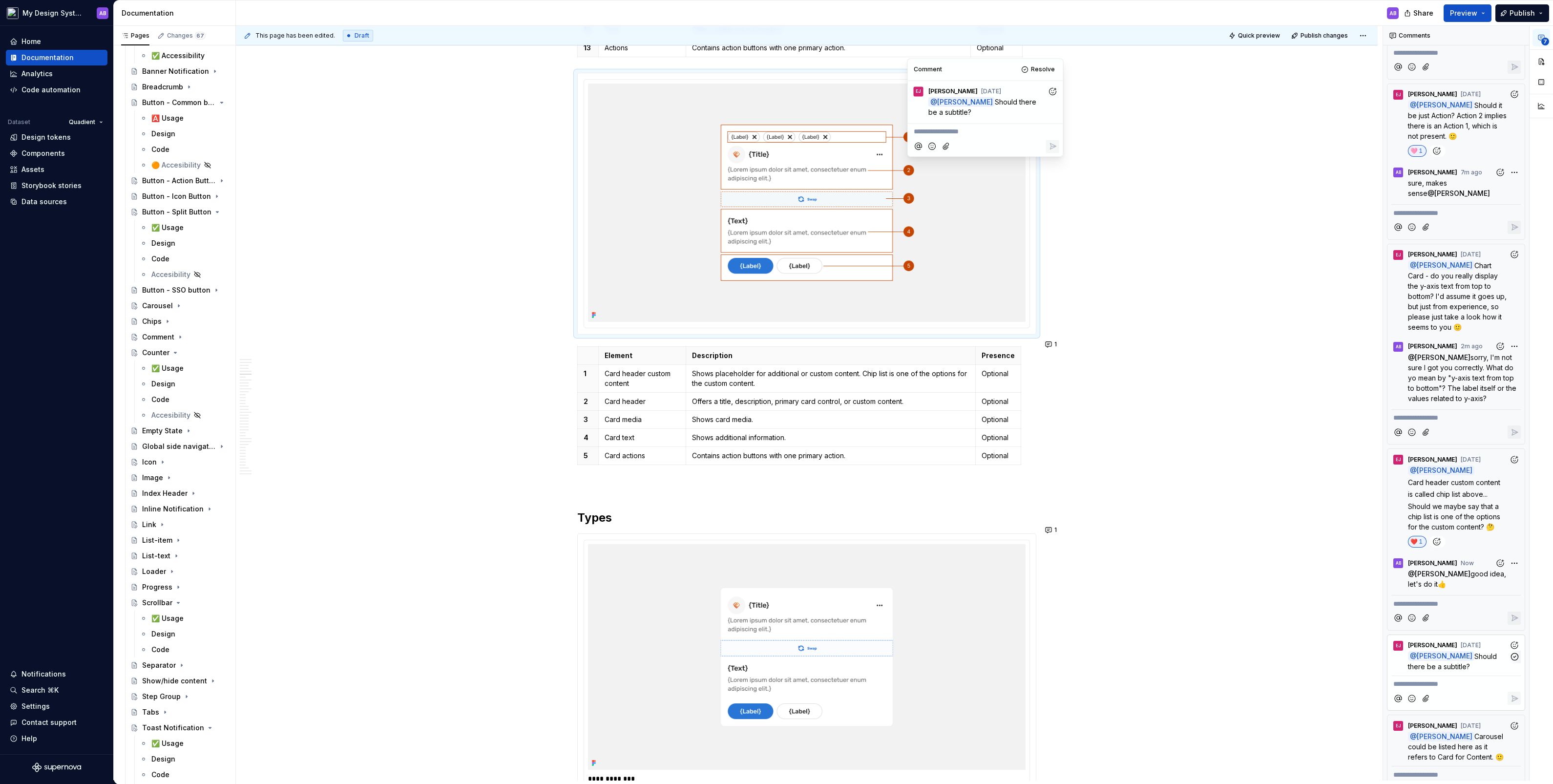
scroll to position [1961, 0]
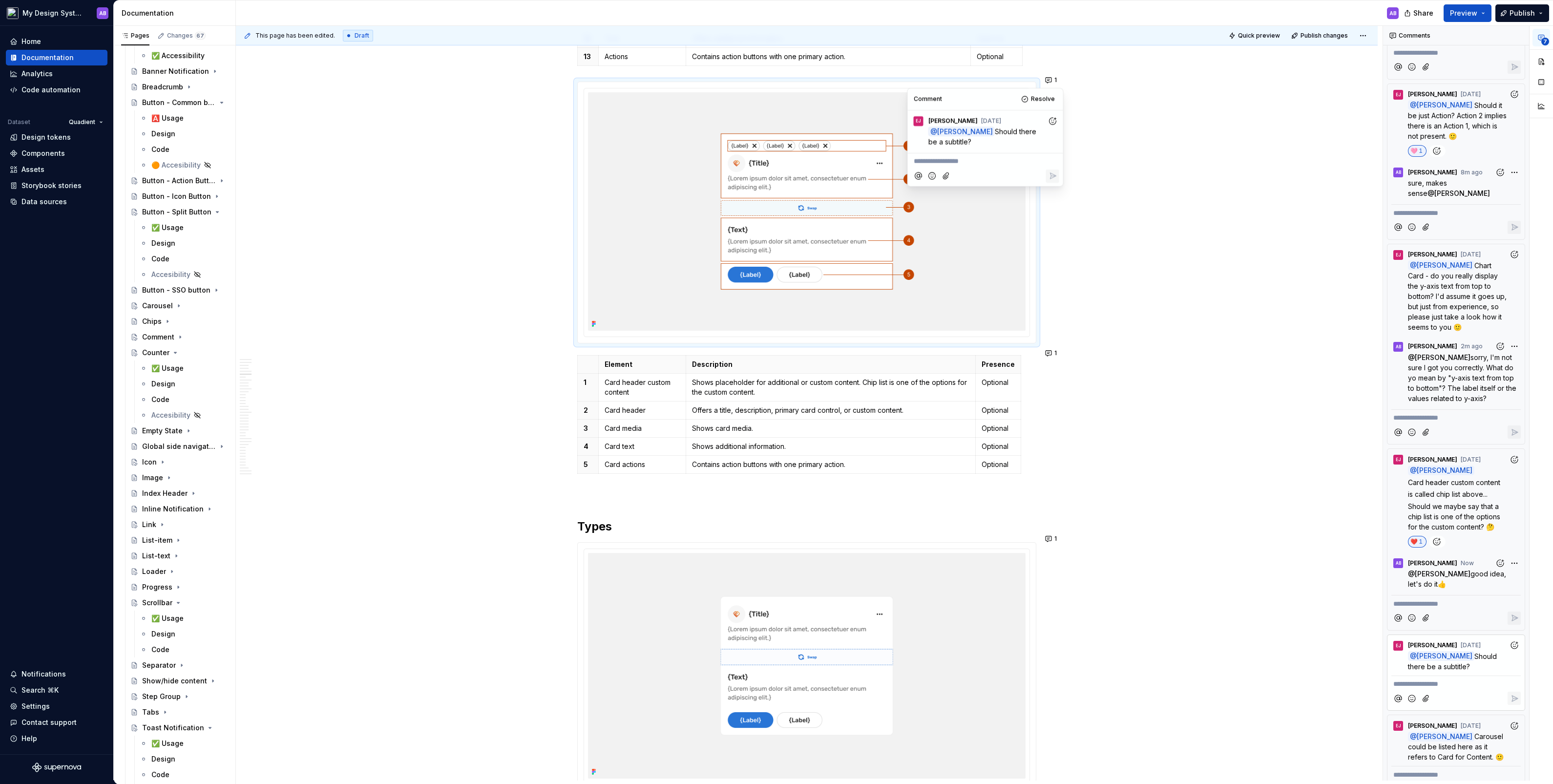
click at [753, 406] on p "Offers a title, description, primary card control, or custom content." at bounding box center [831, 410] width 278 height 10
click at [892, 354] on button "1" at bounding box center [1052, 353] width 19 height 14
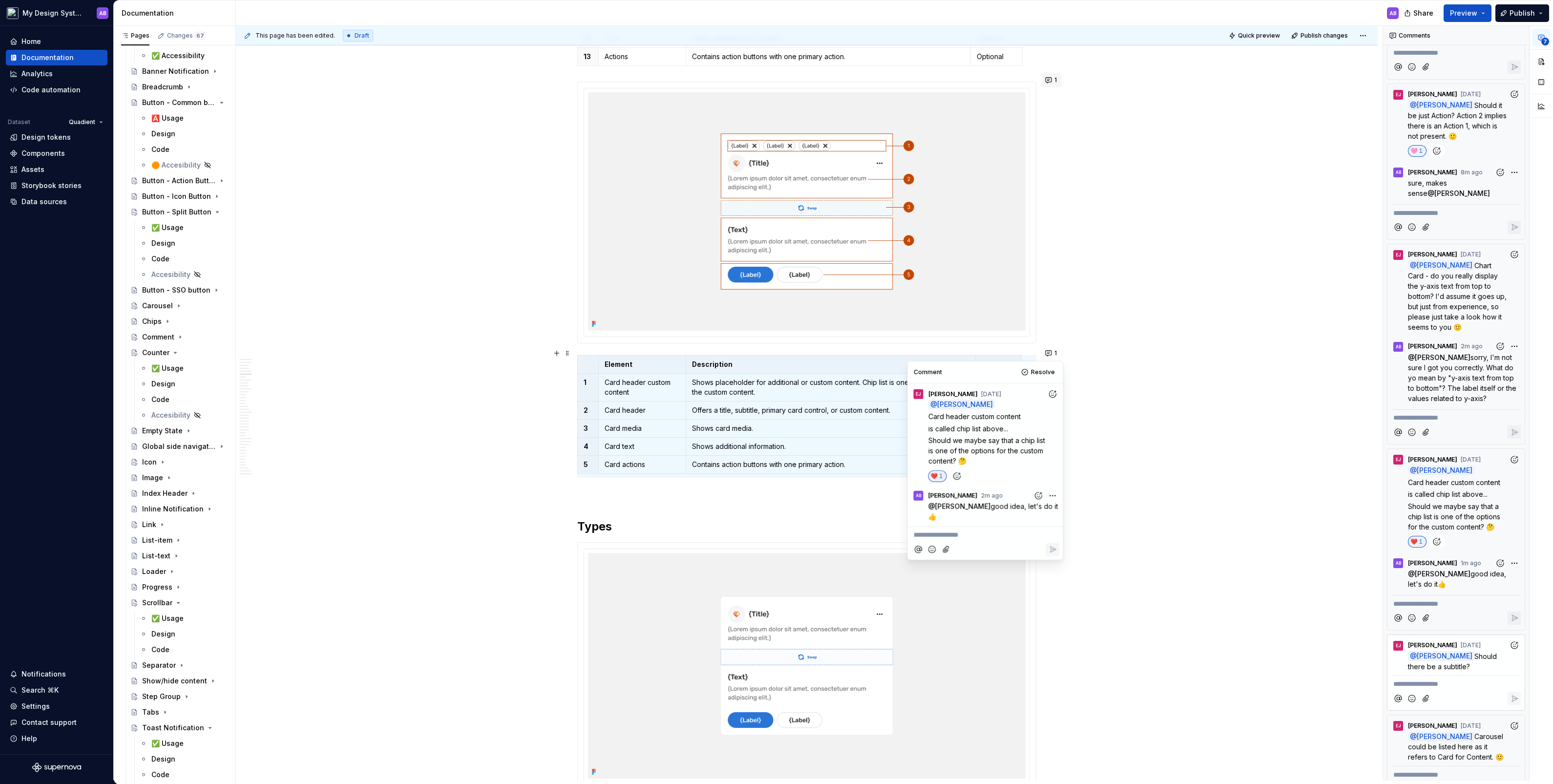
click at [892, 74] on button "1" at bounding box center [1052, 80] width 19 height 14
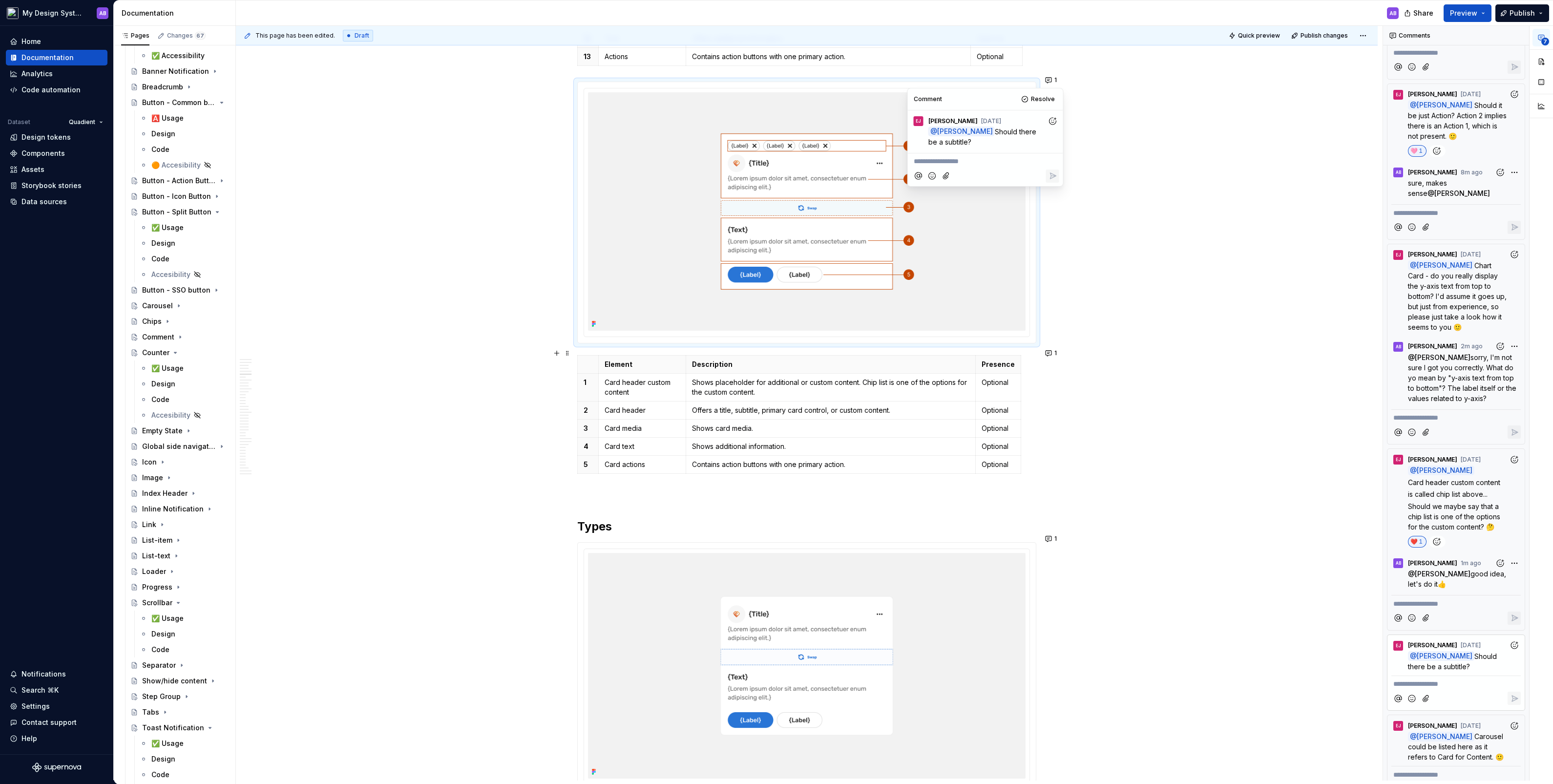
click at [892, 154] on div "**********" at bounding box center [986, 160] width 147 height 13
type textarea "*"
click at [892, 138] on span "[PERSON_NAME]" at bounding box center [947, 134] width 56 height 10
click at [892, 187] on div at bounding box center [986, 187] width 147 height 20
click at [892, 186] on icon "Reply" at bounding box center [1052, 186] width 6 height 6
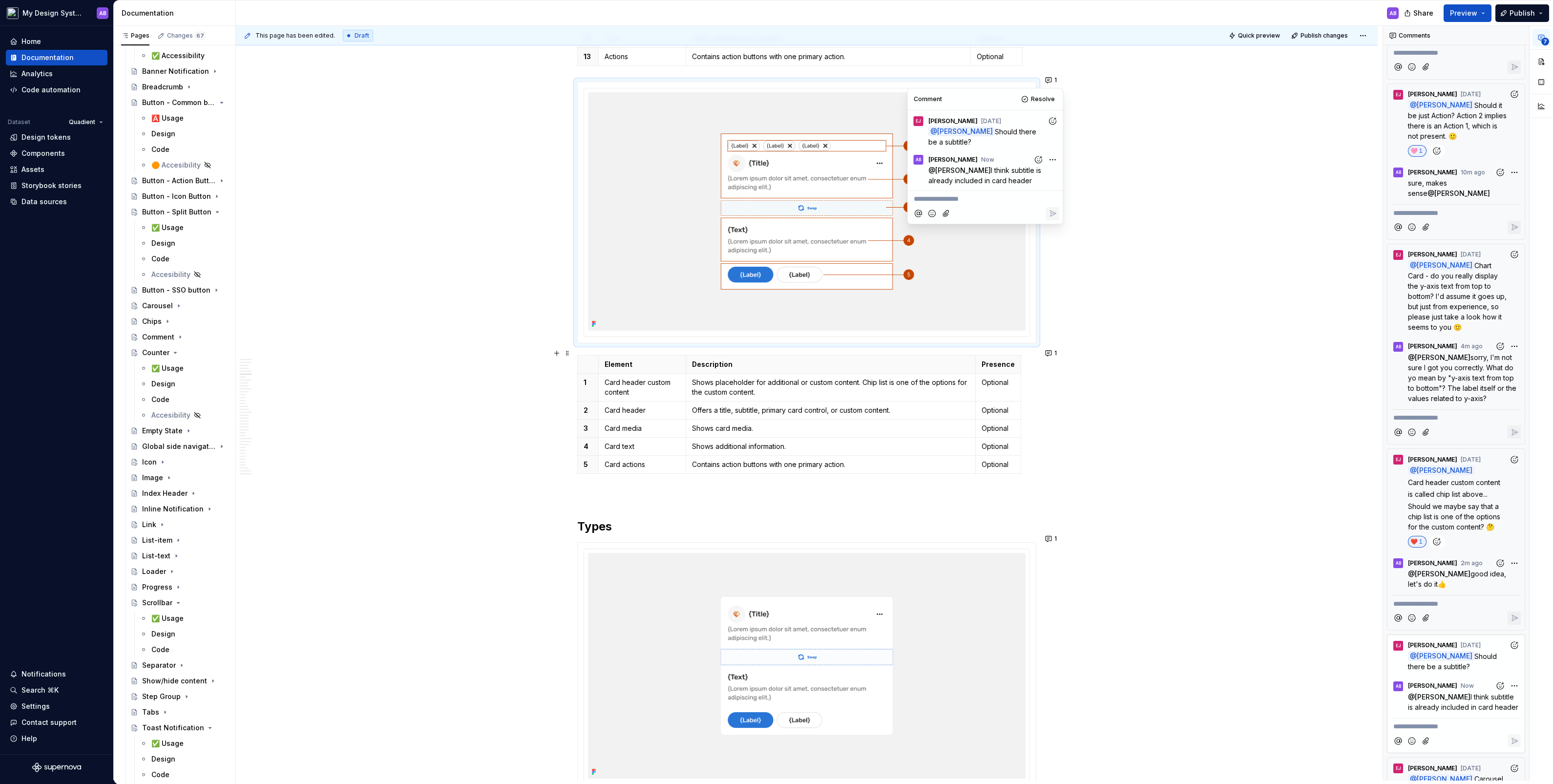
click at [892, 119] on icon "Add reaction" at bounding box center [1052, 121] width 10 height 10
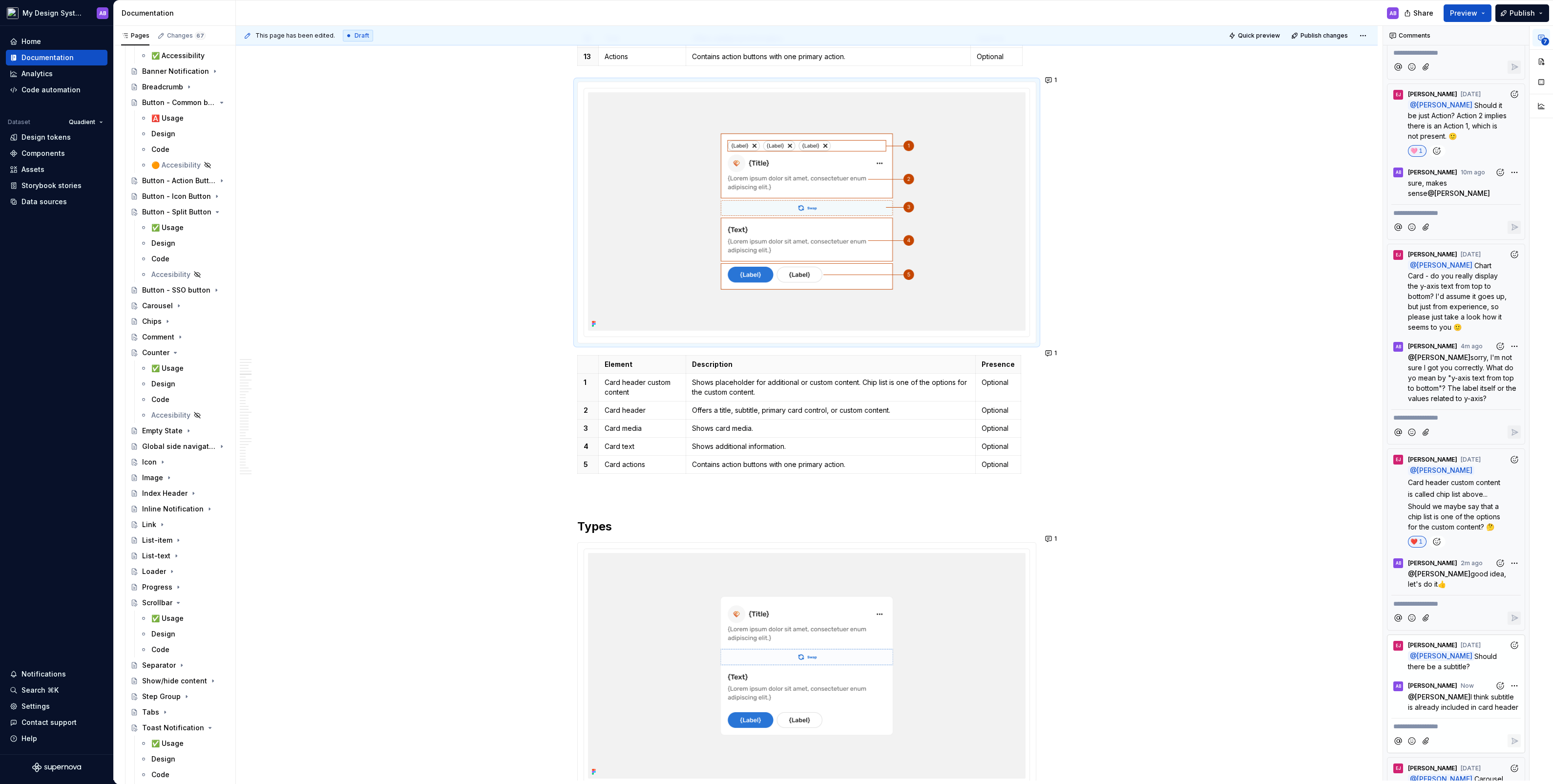
scroll to position [606, 0]
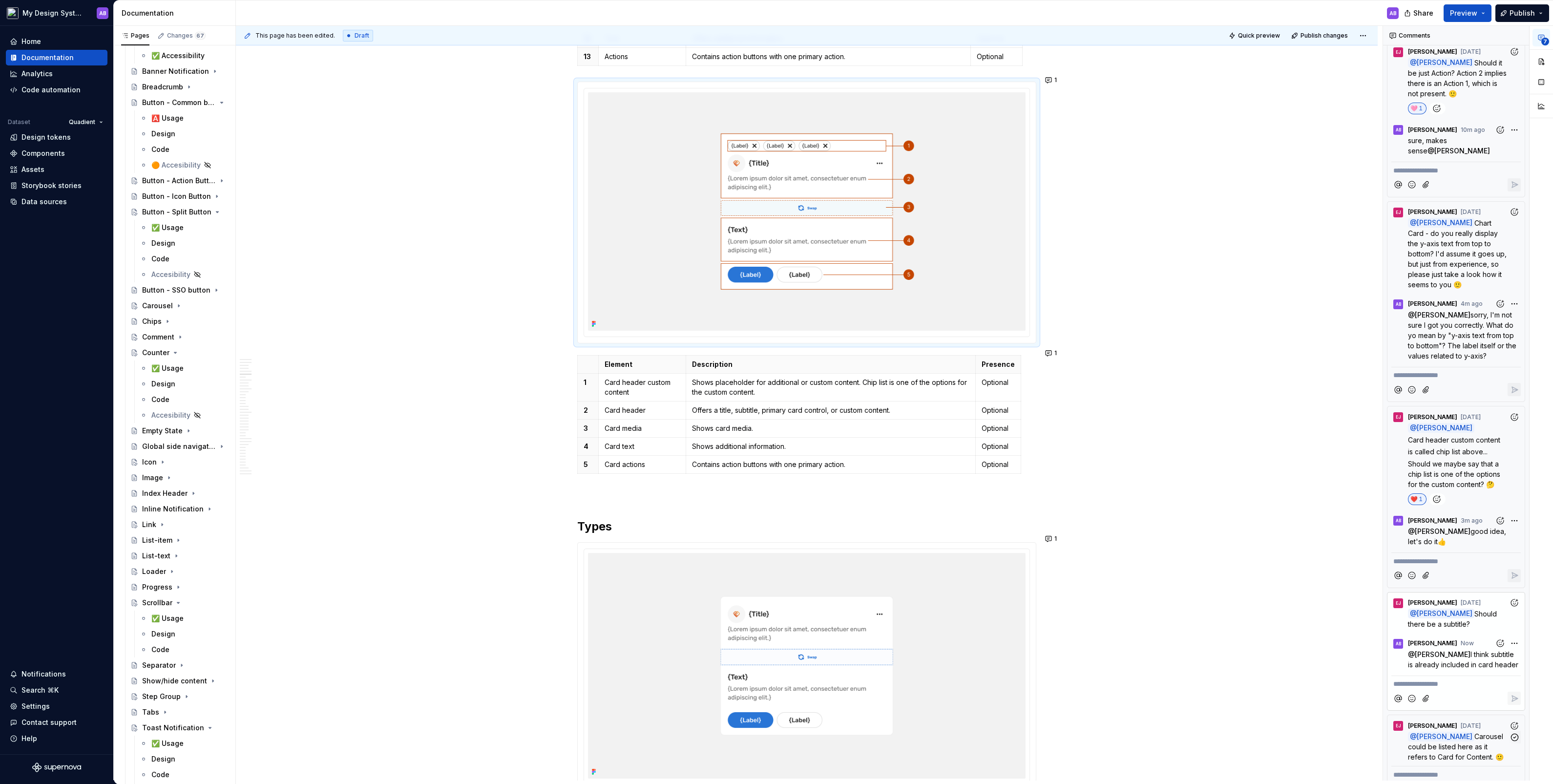
click at [892, 434] on span "Carousel could be listed here as it refers to Card for Content. 🙂" at bounding box center [1456, 746] width 97 height 29
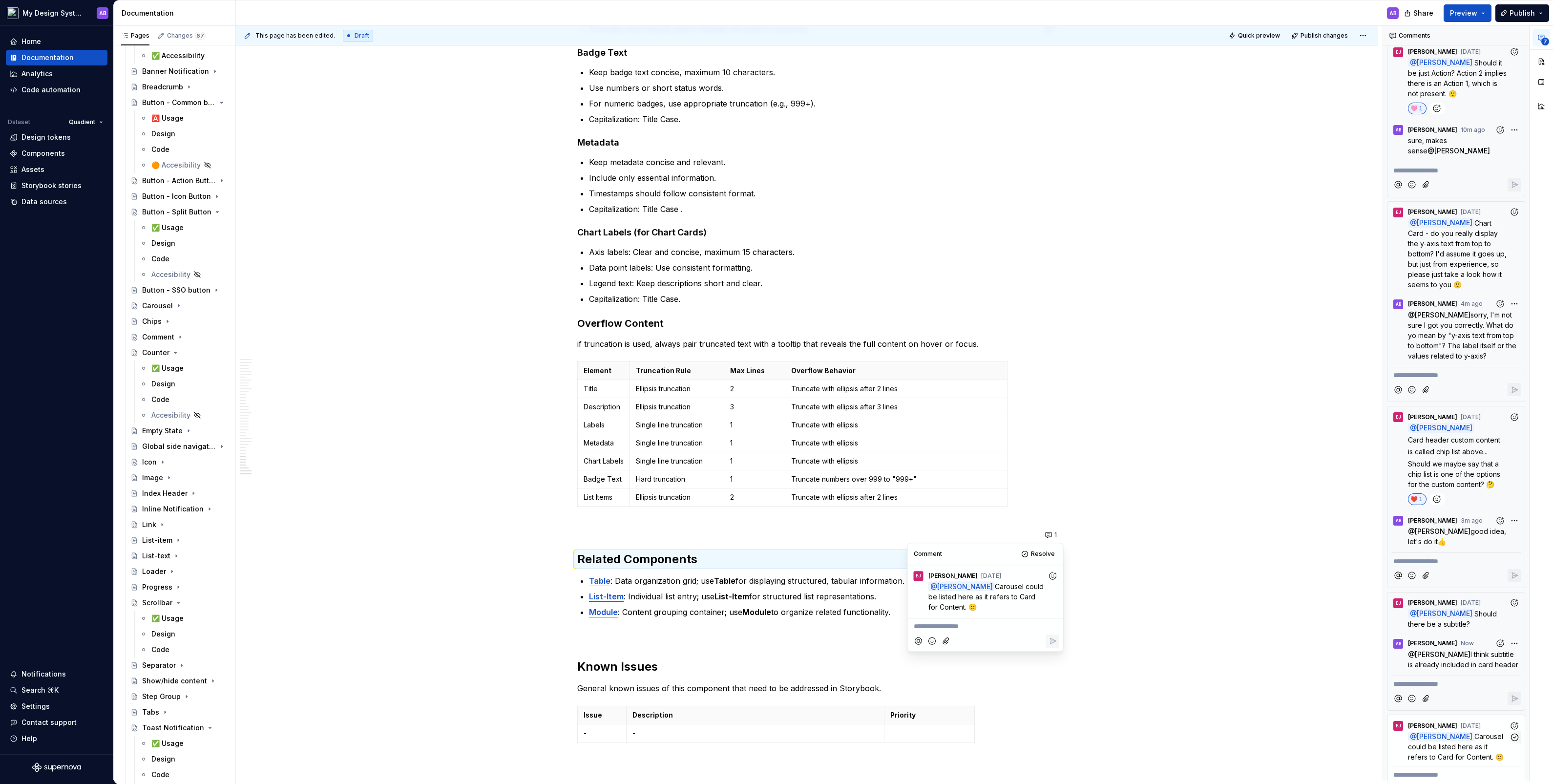
scroll to position [10191, 0]
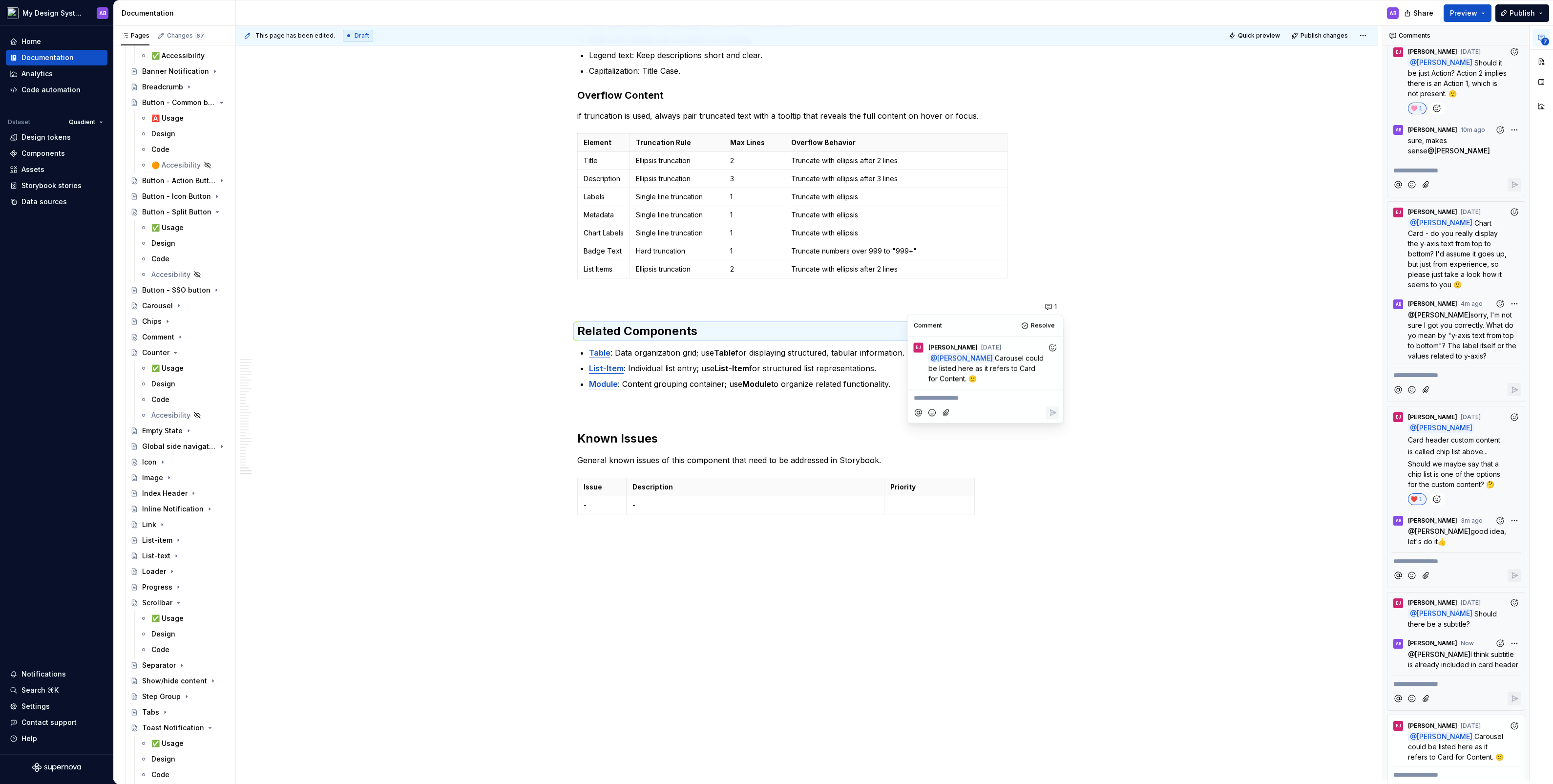
click at [892, 350] on icon "Add reaction" at bounding box center [1052, 347] width 10 height 10
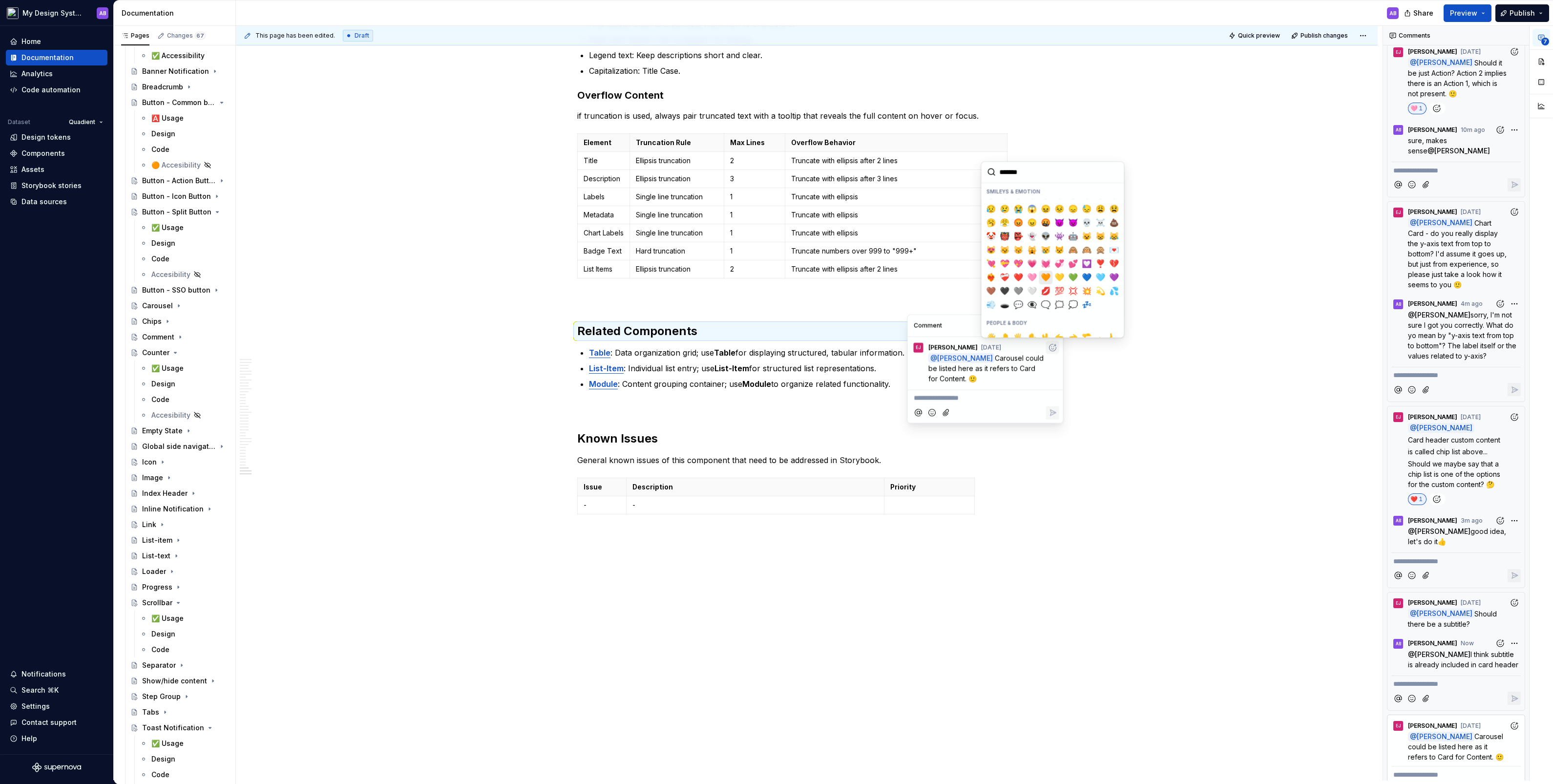
scroll to position [128, 0]
click at [892, 266] on span "❤️" at bounding box center [1019, 270] width 8 height 10
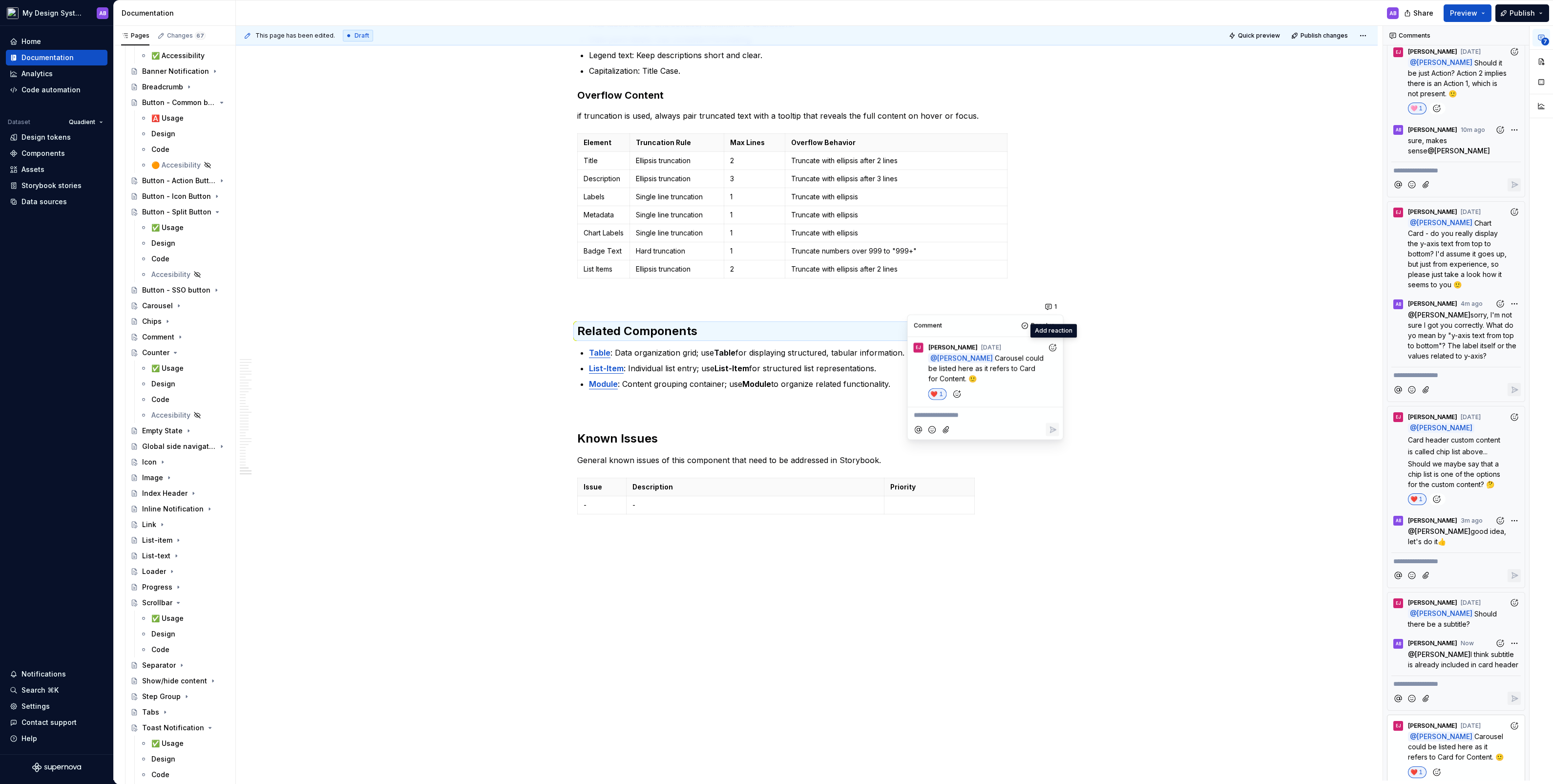
click at [892, 414] on p "**********" at bounding box center [985, 415] width 143 height 10
click at [892, 390] on span "[PERSON_NAME]" at bounding box center [947, 388] width 56 height 10
click at [892, 434] on button "Add emoji" at bounding box center [932, 441] width 13 height 13
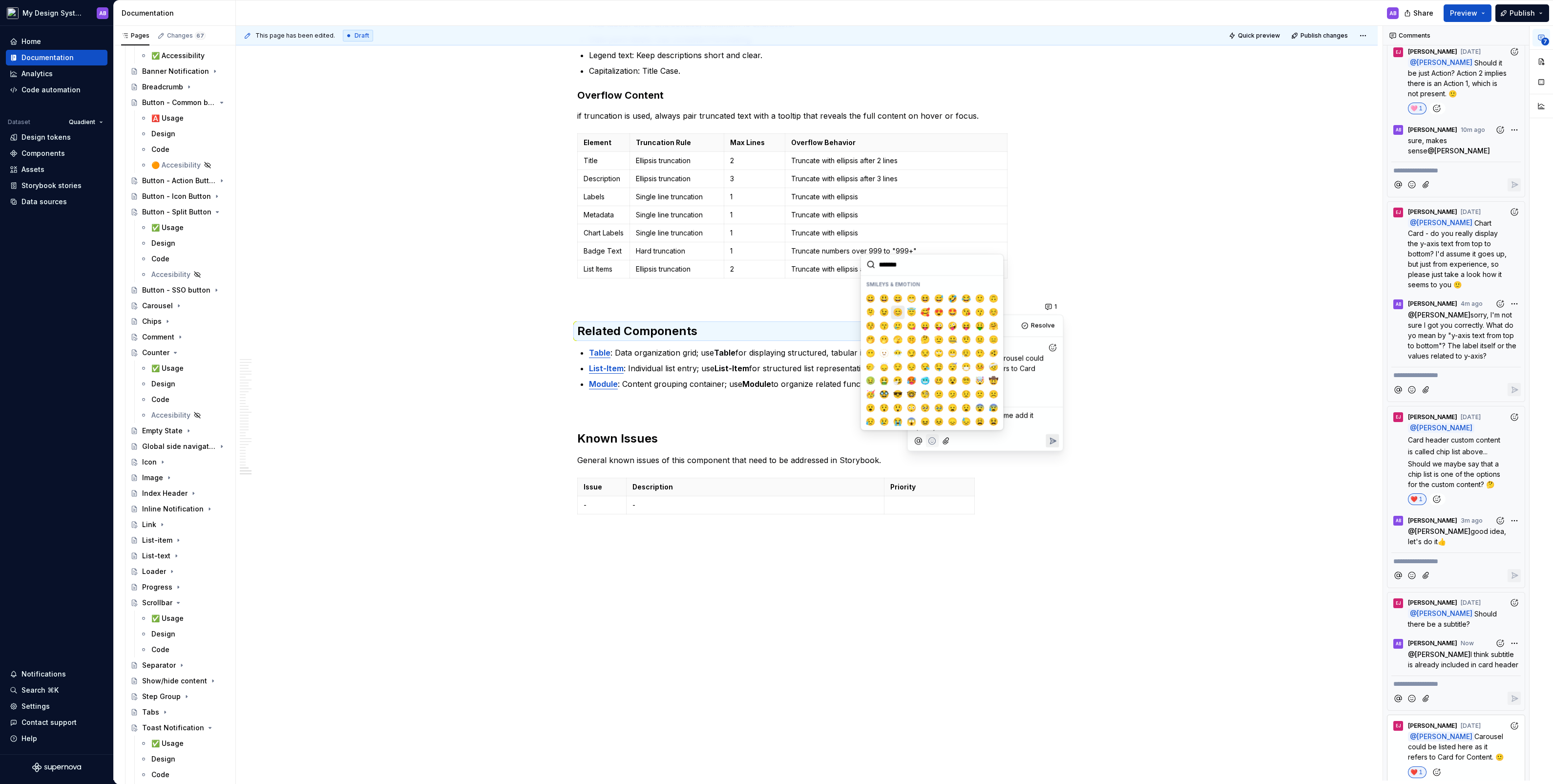
click at [892, 314] on span "😊" at bounding box center [899, 312] width 8 height 10
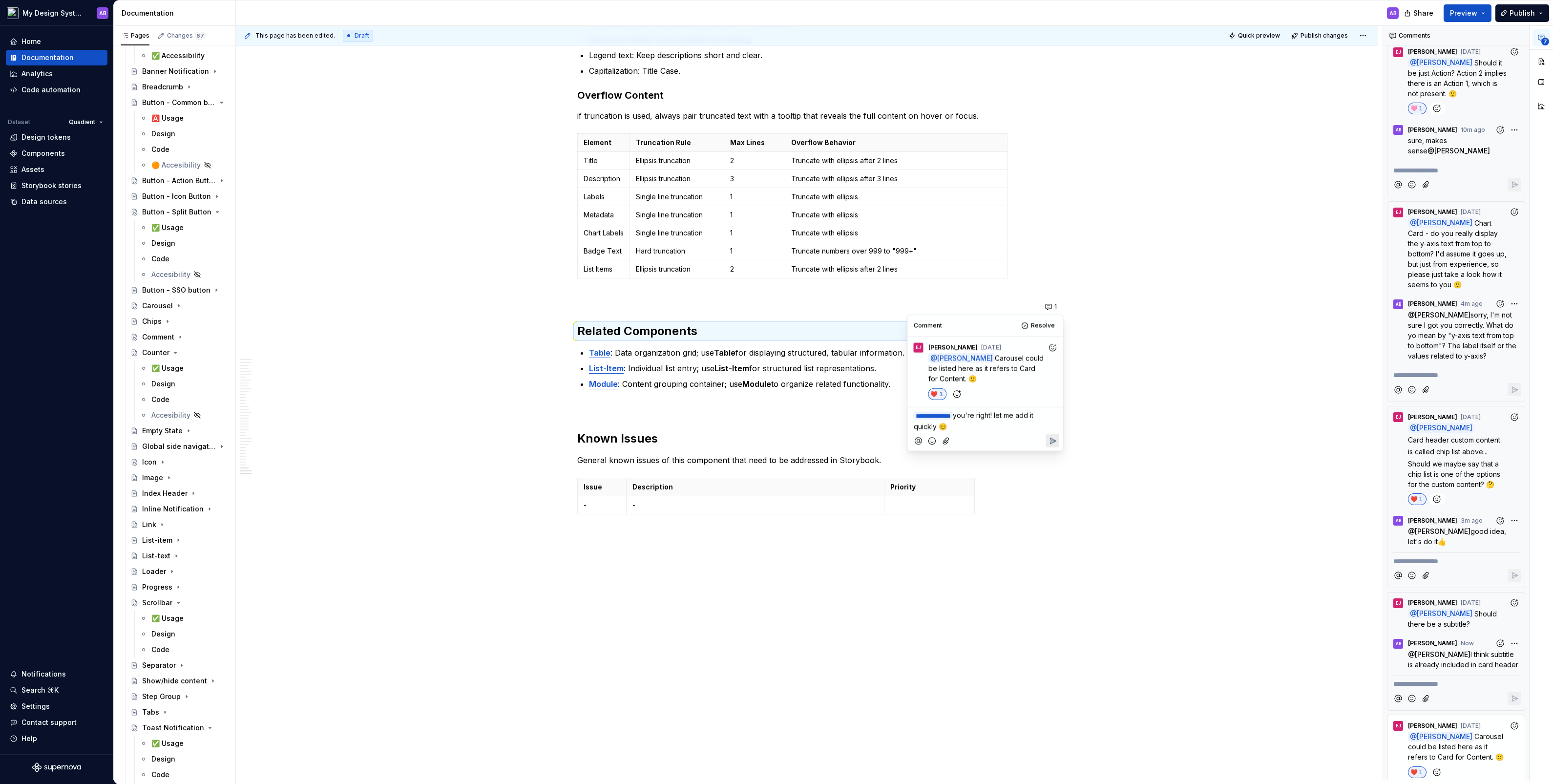
click at [892, 434] on icon "Reply" at bounding box center [1052, 440] width 10 height 10
click at [713, 378] on p "Module : Content grouping container; use Module to organize related functionali…" at bounding box center [812, 383] width 447 height 12
click at [892, 378] on p "Module : Content grouping container; use Module to organize related functionali…" at bounding box center [812, 383] width 447 height 12
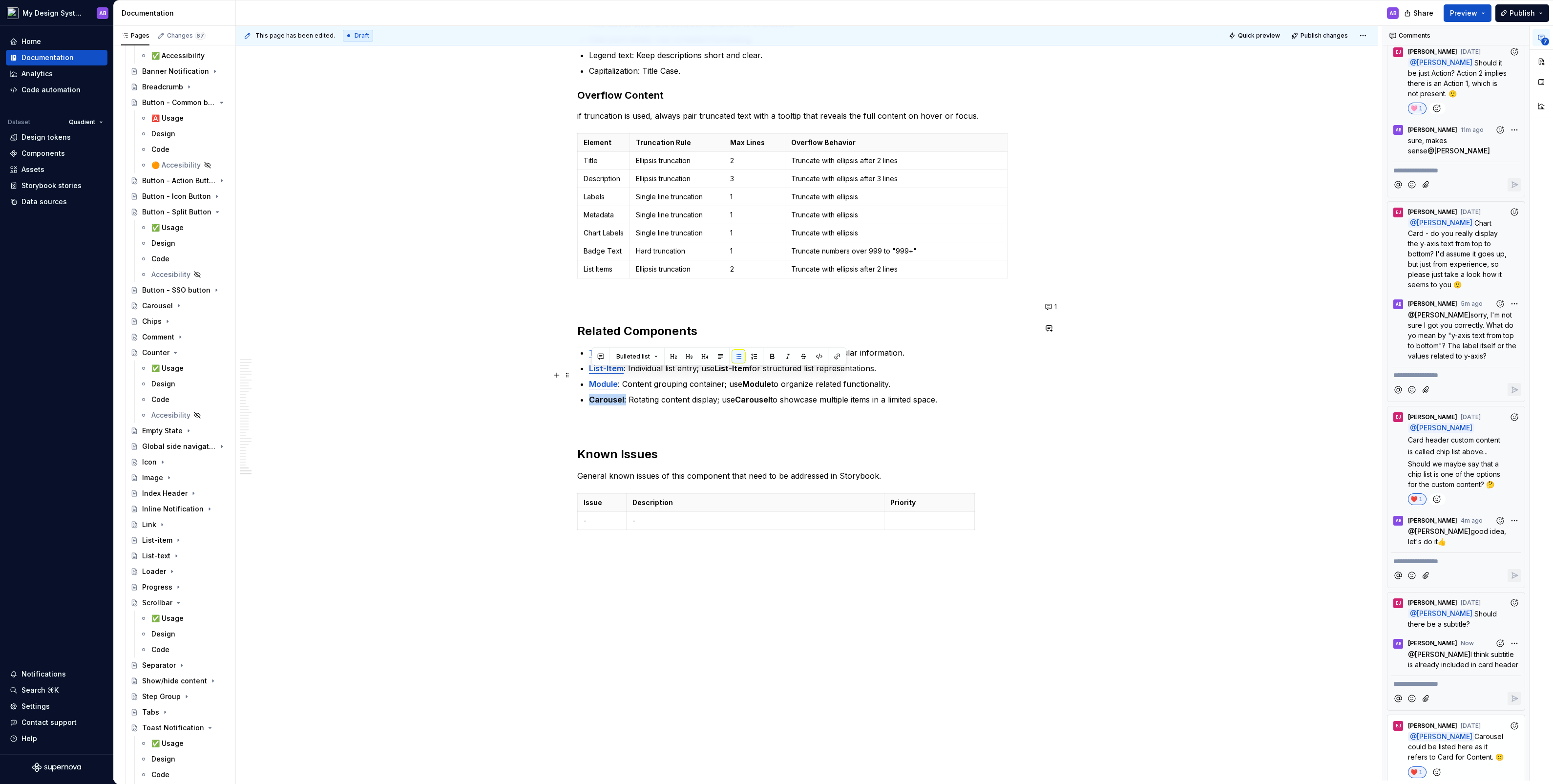
drag, startPoint x: 629, startPoint y: 373, endPoint x: 591, endPoint y: 373, distance: 38.0
click at [591, 394] on p "Carousel : Rotating content display; use Carousel to showcase multiple items in…" at bounding box center [812, 399] width 447 height 12
click at [835, 357] on button "button" at bounding box center [837, 356] width 14 height 14
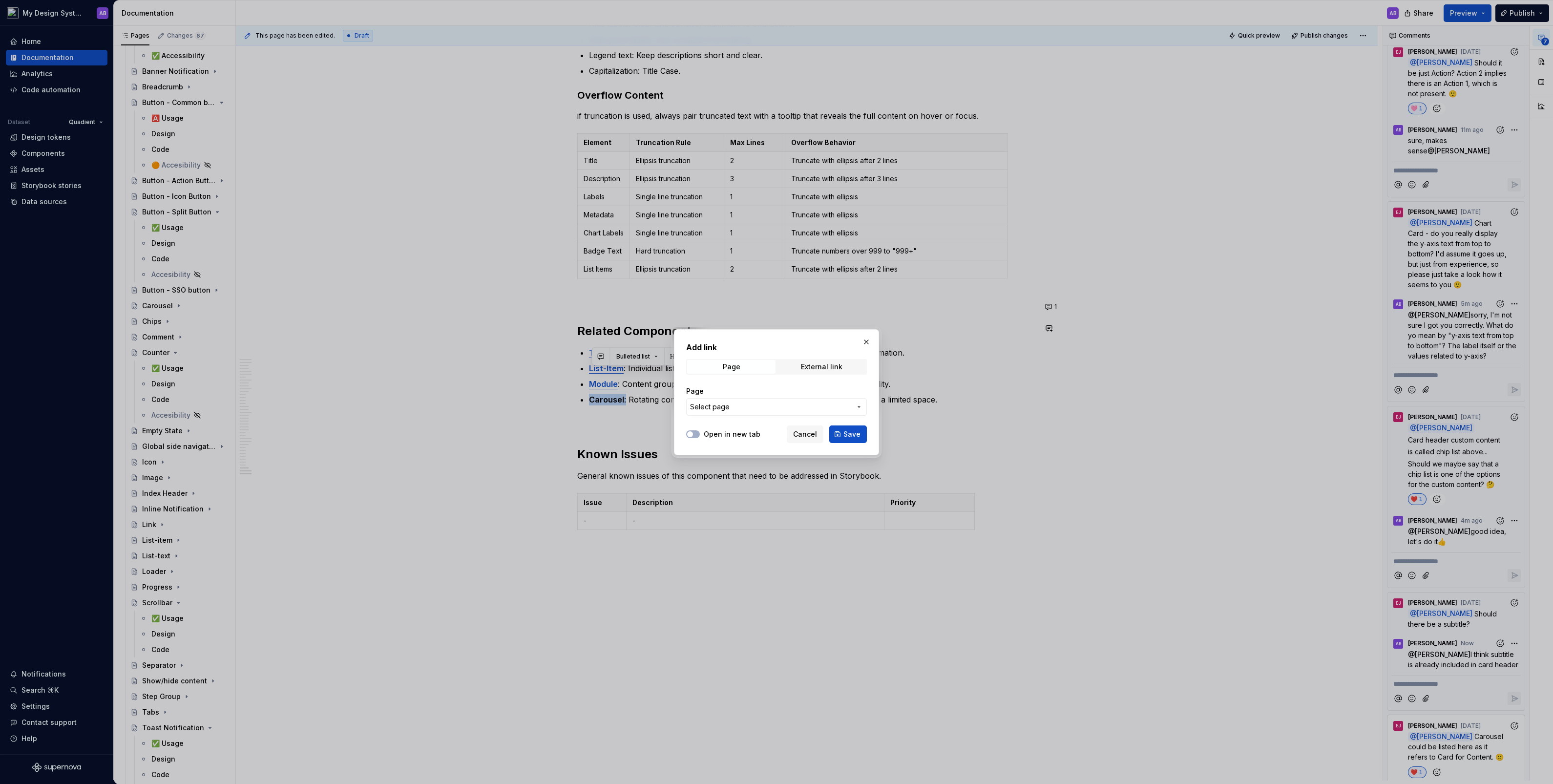
click at [777, 403] on span "Select page" at bounding box center [770, 406] width 161 height 10
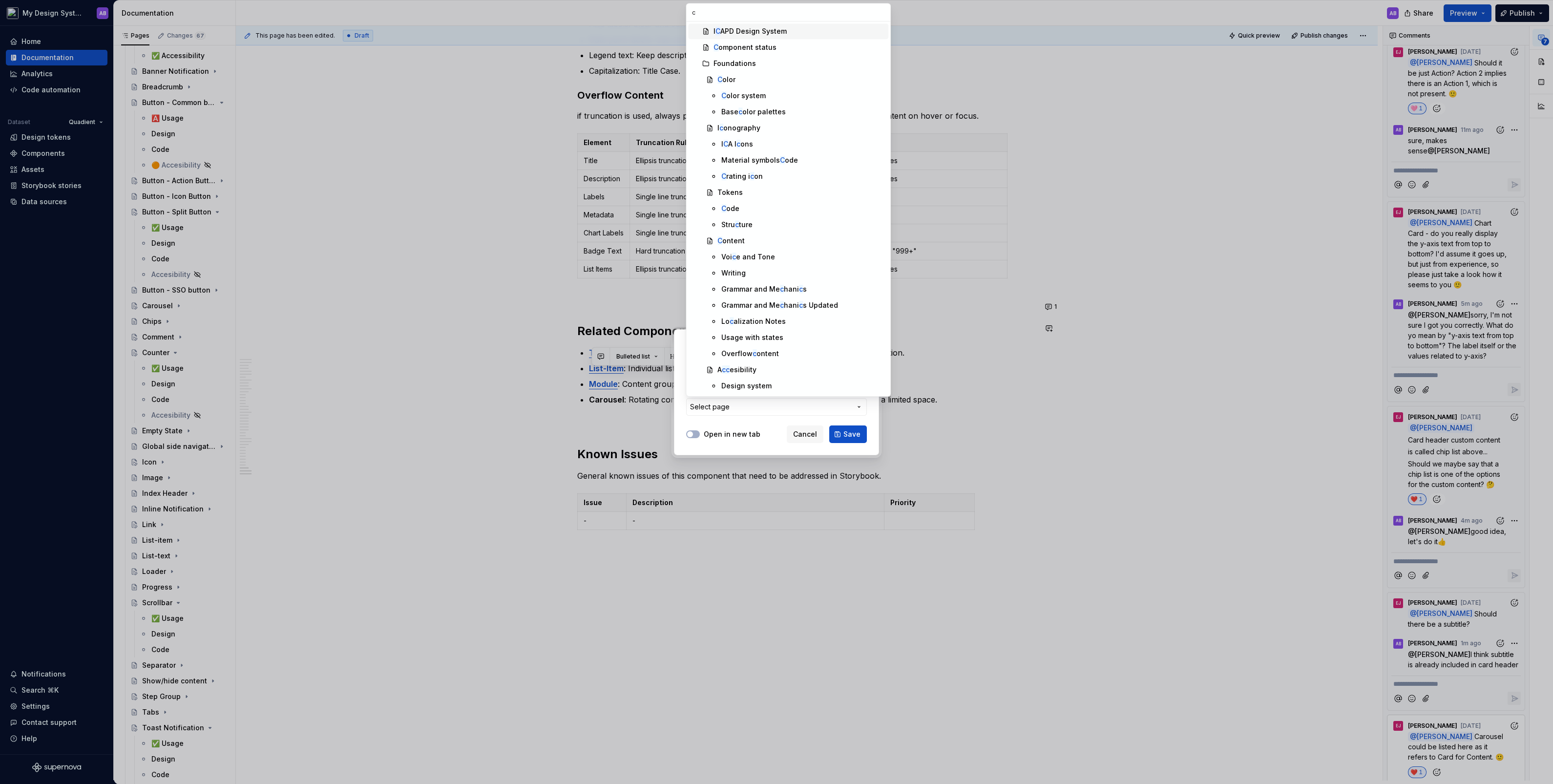
type input "ca"
click at [755, 320] on div "✅ Usage" at bounding box center [803, 322] width 163 height 10
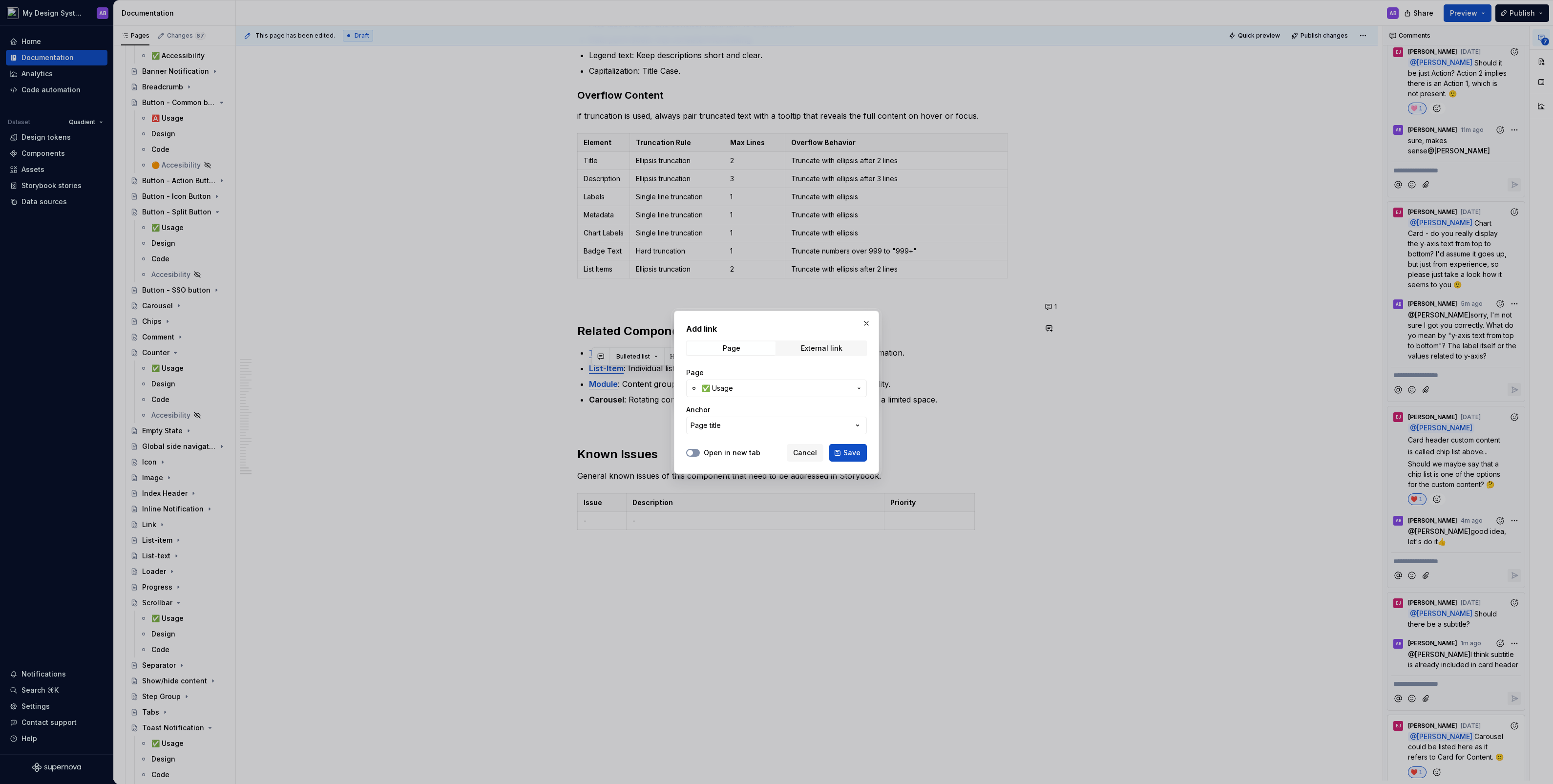
click at [693, 434] on icon "button" at bounding box center [690, 452] width 8 height 6
click at [852, 434] on span "Save" at bounding box center [851, 453] width 17 height 10
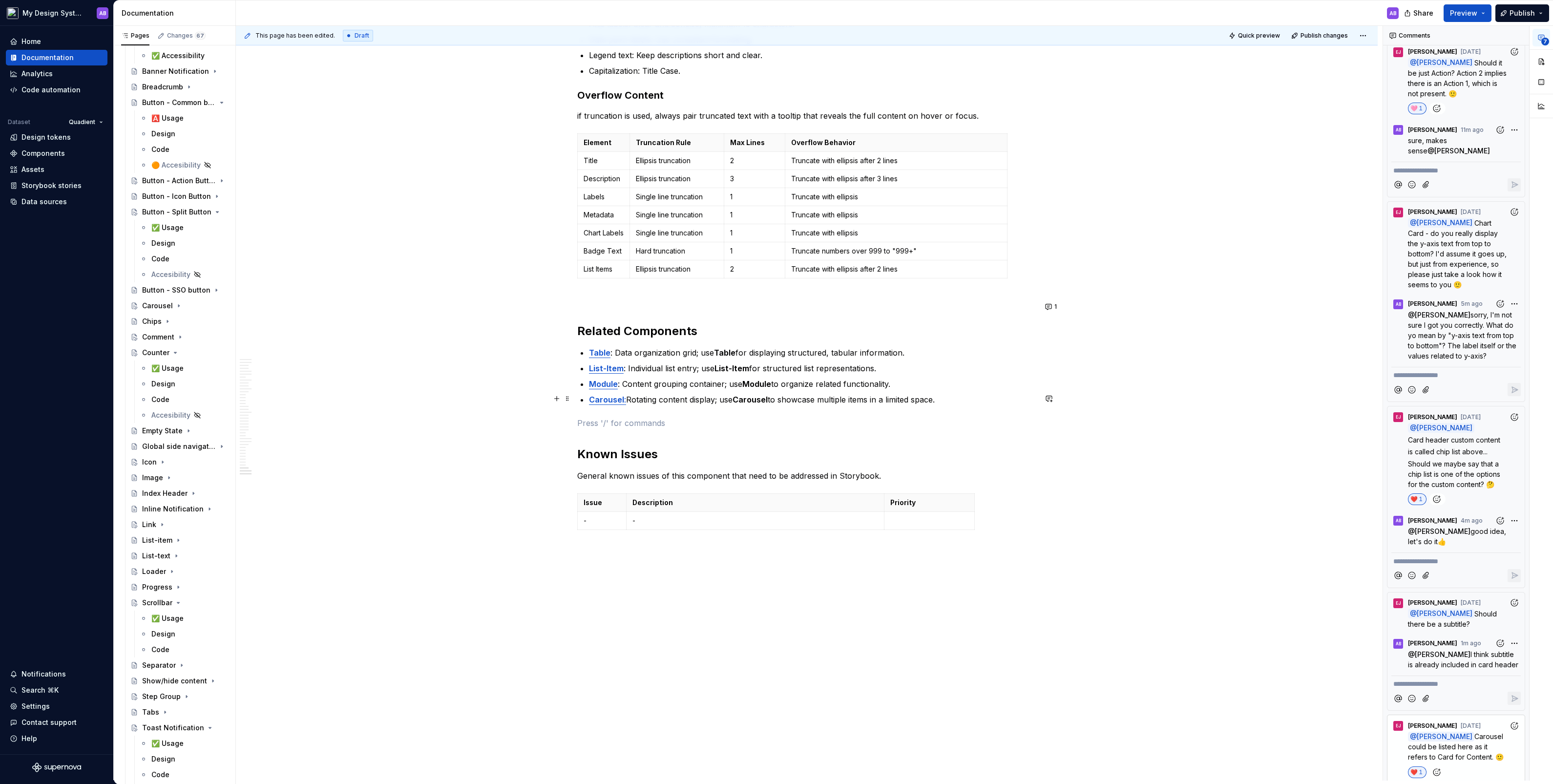
click at [798, 417] on p at bounding box center [807, 422] width 459 height 12
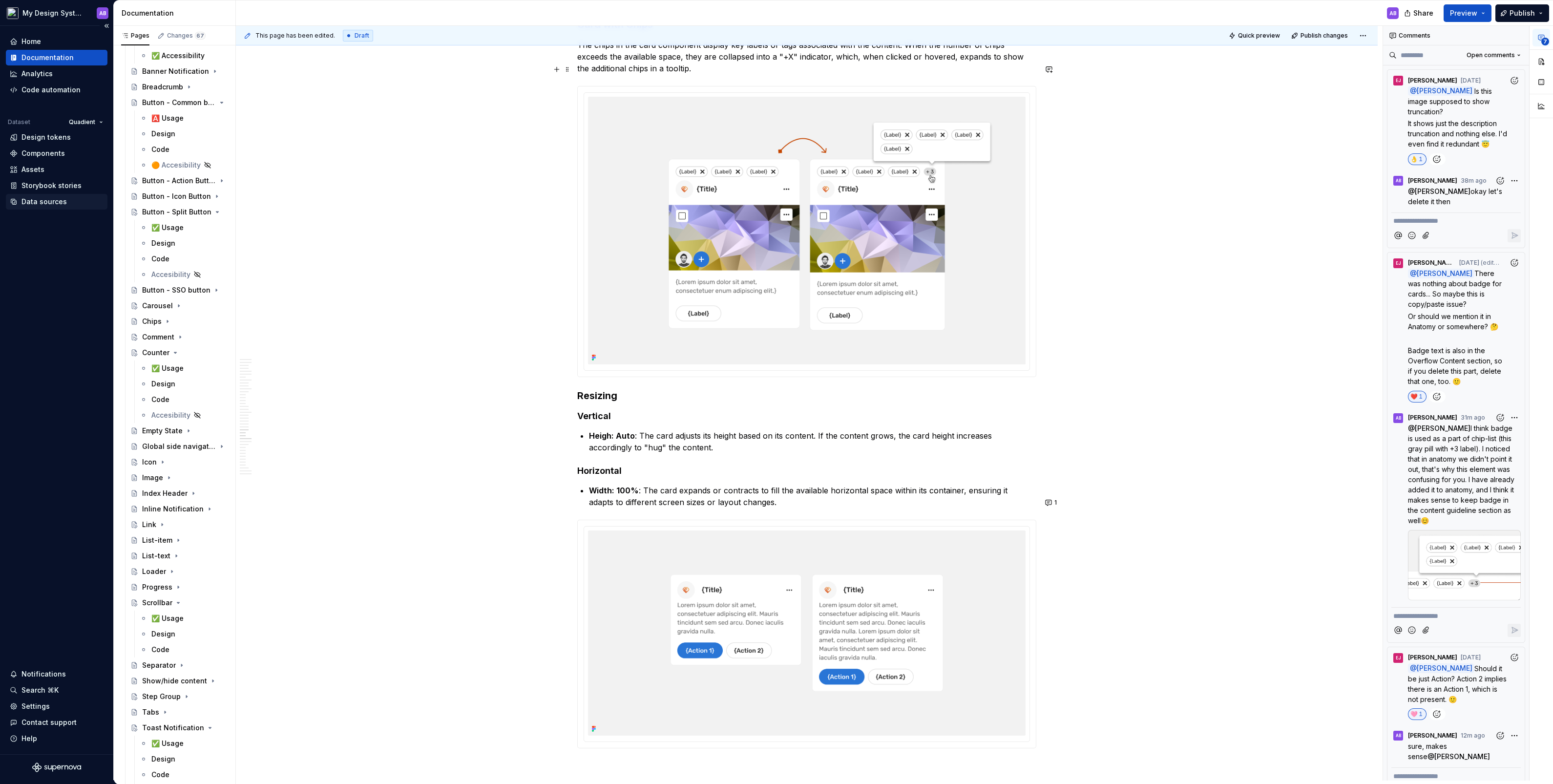
scroll to position [8423, 0]
click at [171, 366] on div "✅ Usage" at bounding box center [167, 368] width 32 height 10
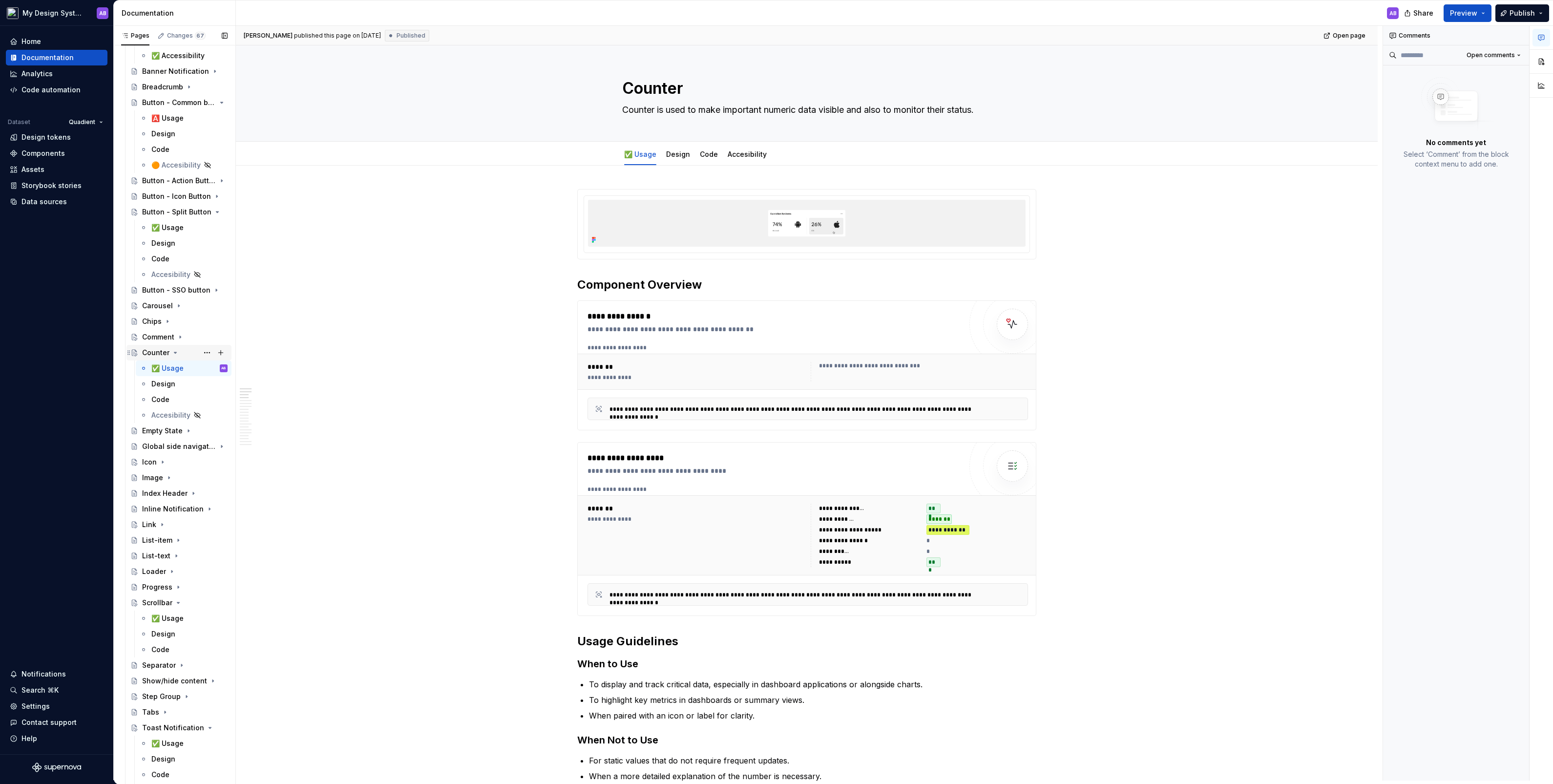
click at [174, 352] on icon "Page tree" at bounding box center [175, 352] width 2 height 1
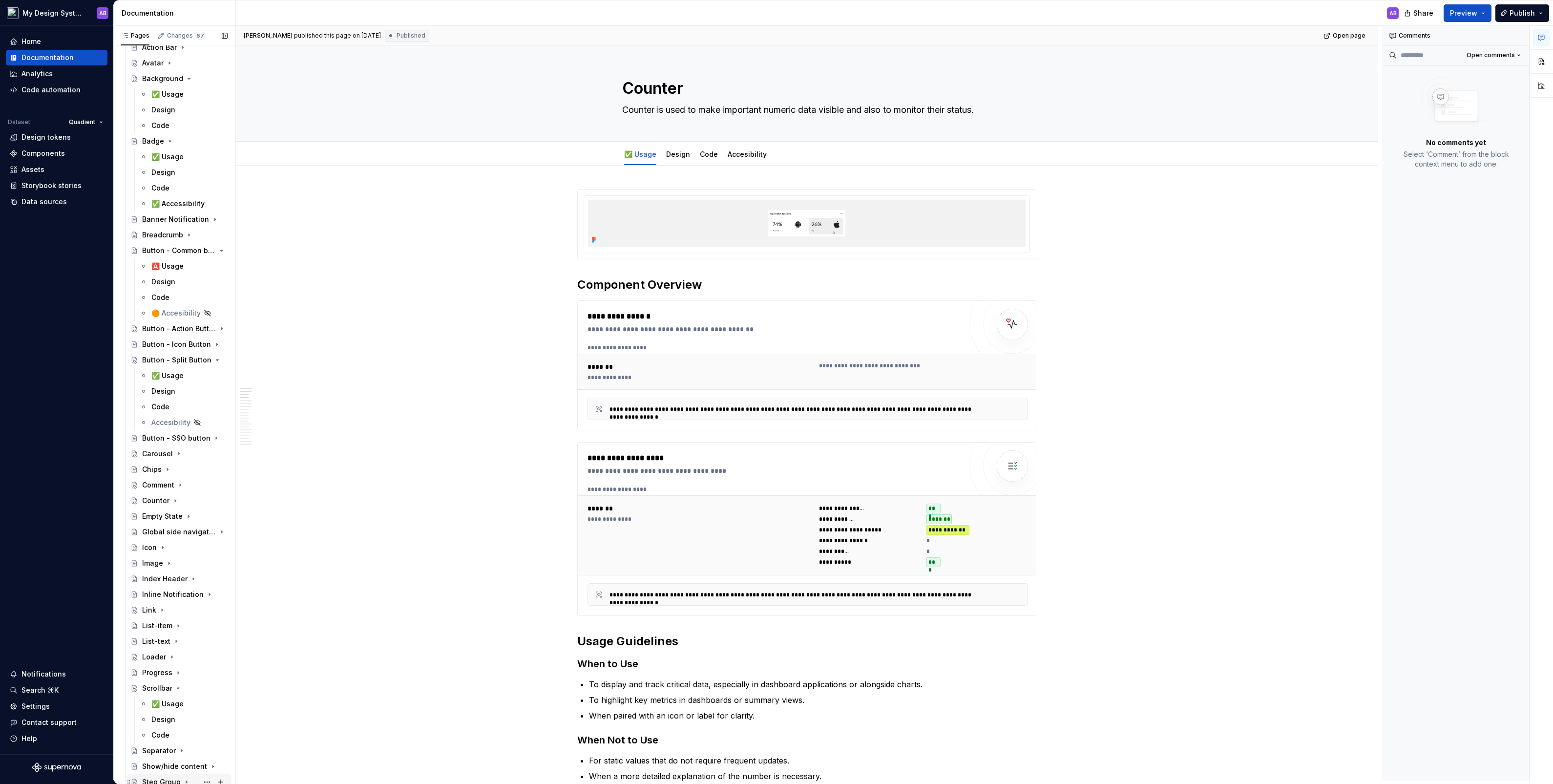
scroll to position [1292, 0]
click at [170, 434] on div "Counter" at bounding box center [185, 517] width 86 height 14
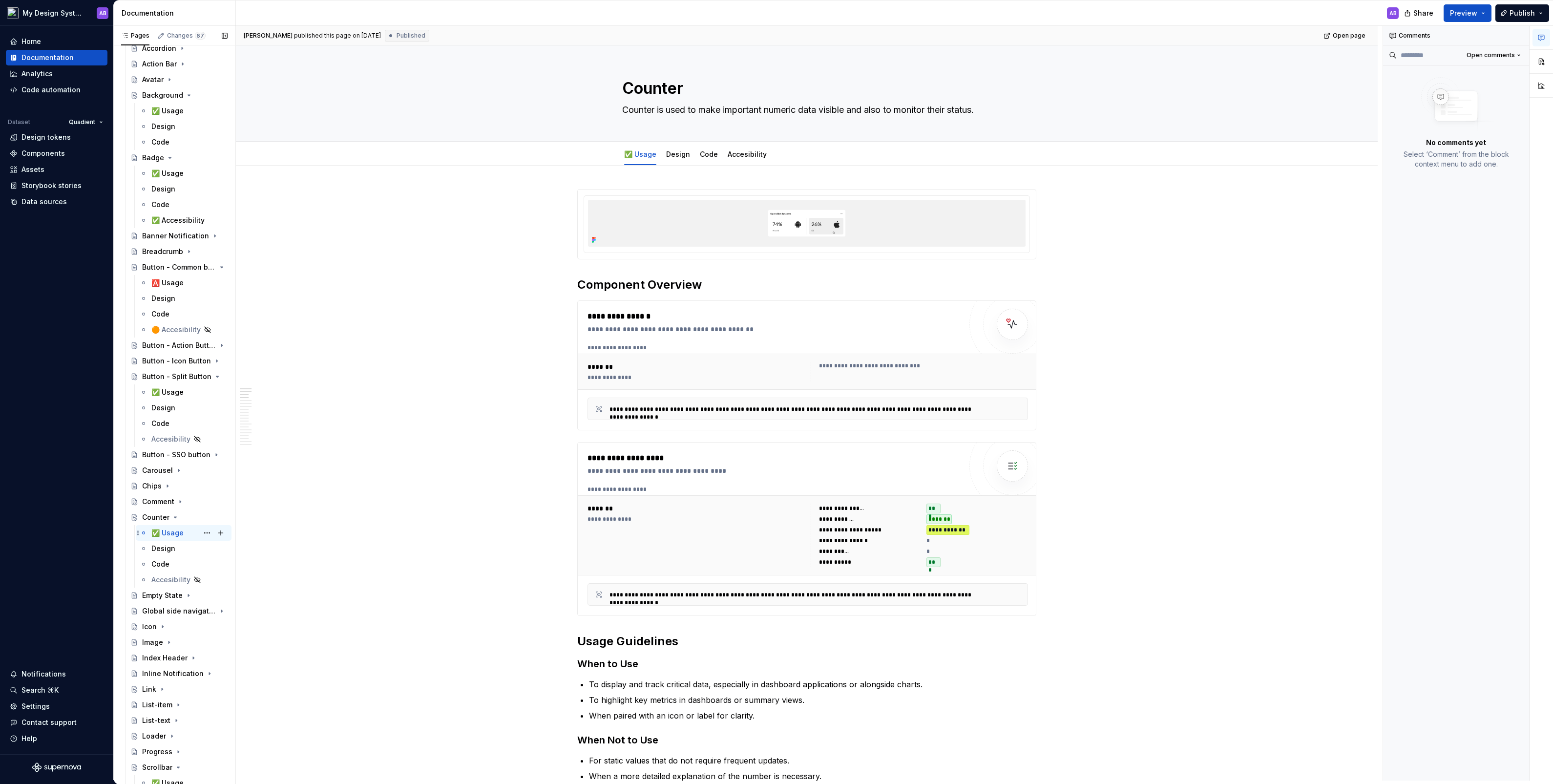
click at [161, 434] on div "✅ Usage" at bounding box center [167, 533] width 32 height 10
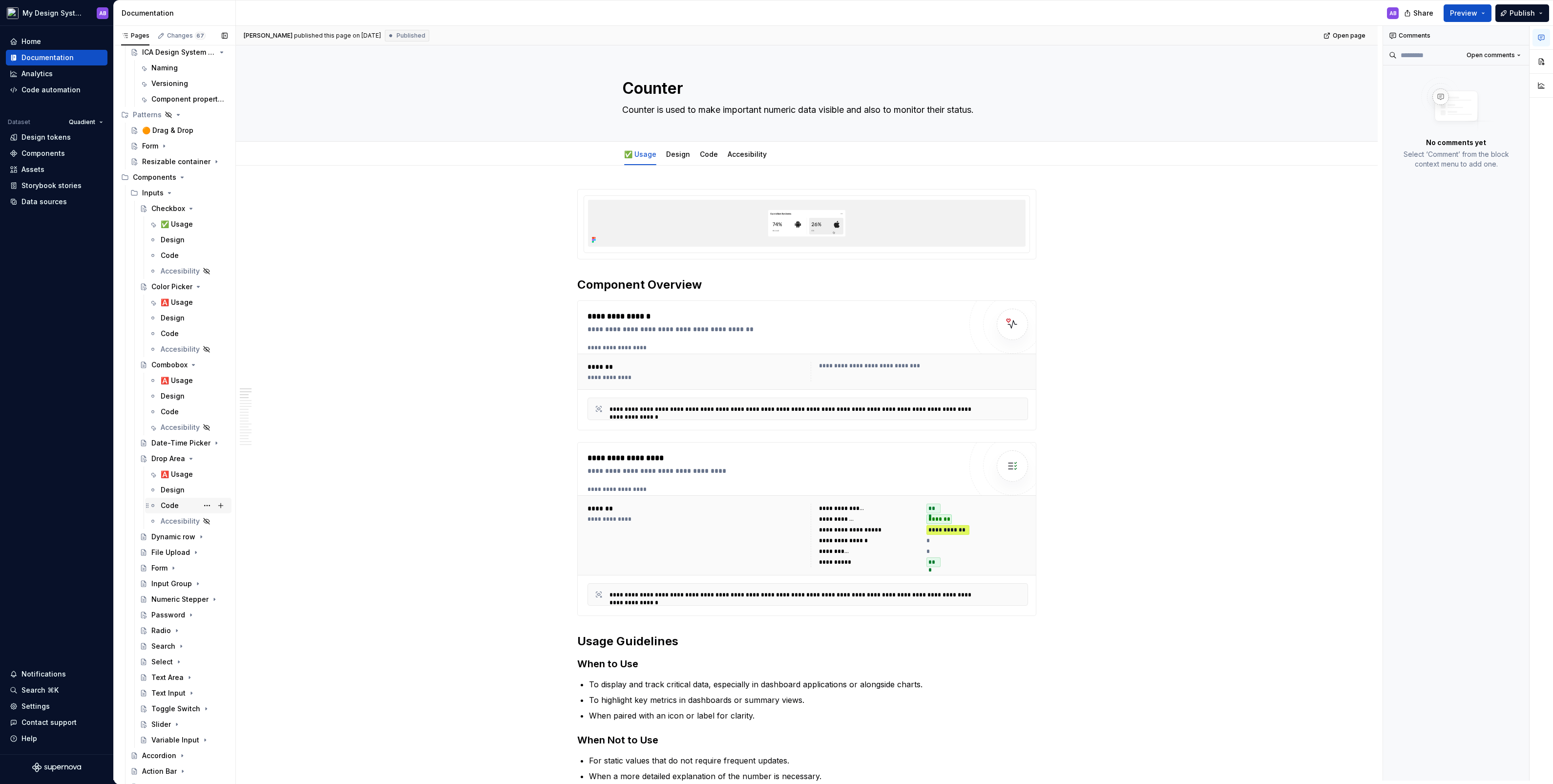
scroll to position [622, 0]
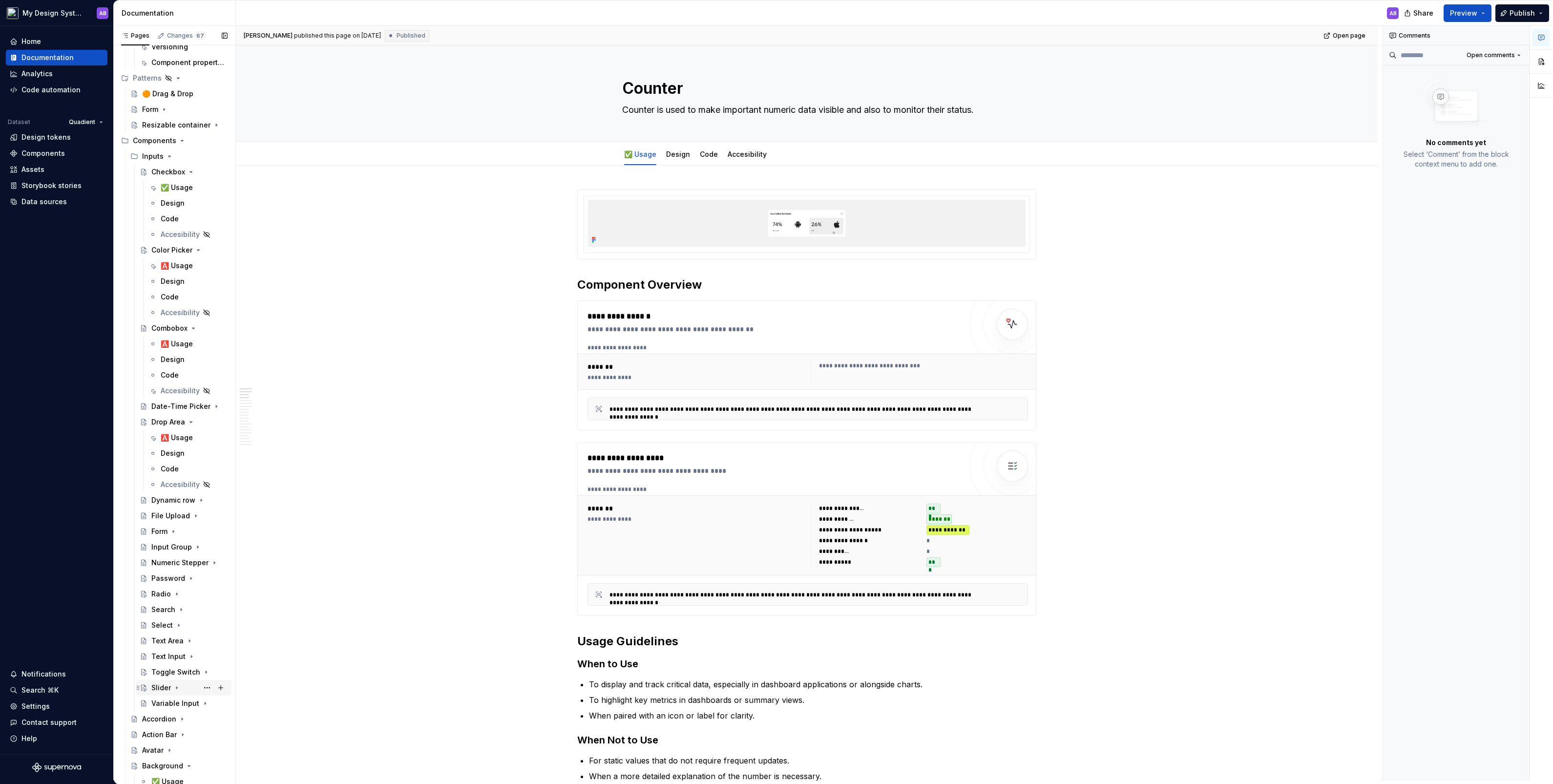
click at [161, 434] on div "Slider" at bounding box center [161, 687] width 19 height 10
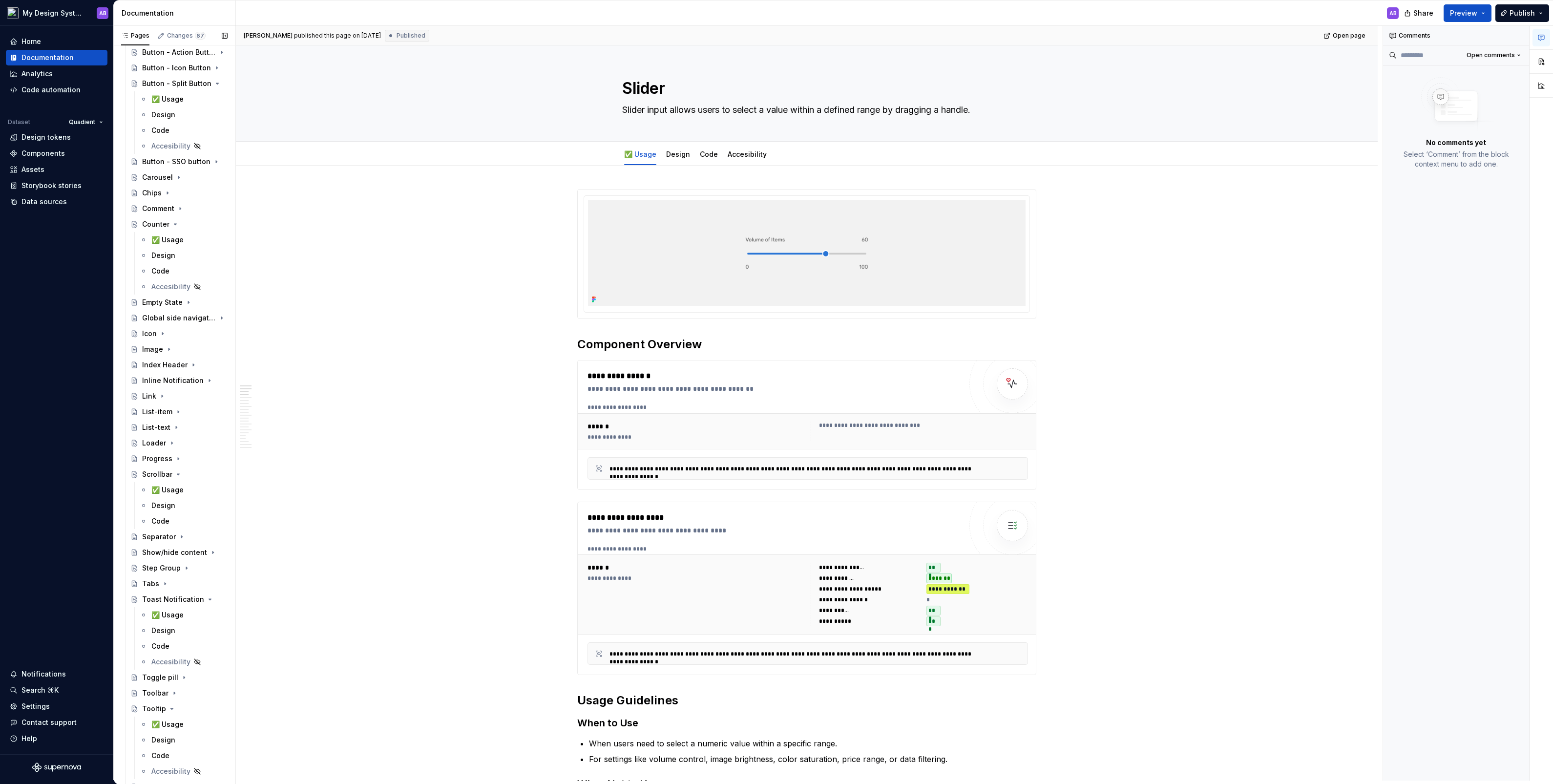
scroll to position [1650, 0]
click at [165, 434] on div "Step Group" at bounding box center [185, 566] width 86 height 14
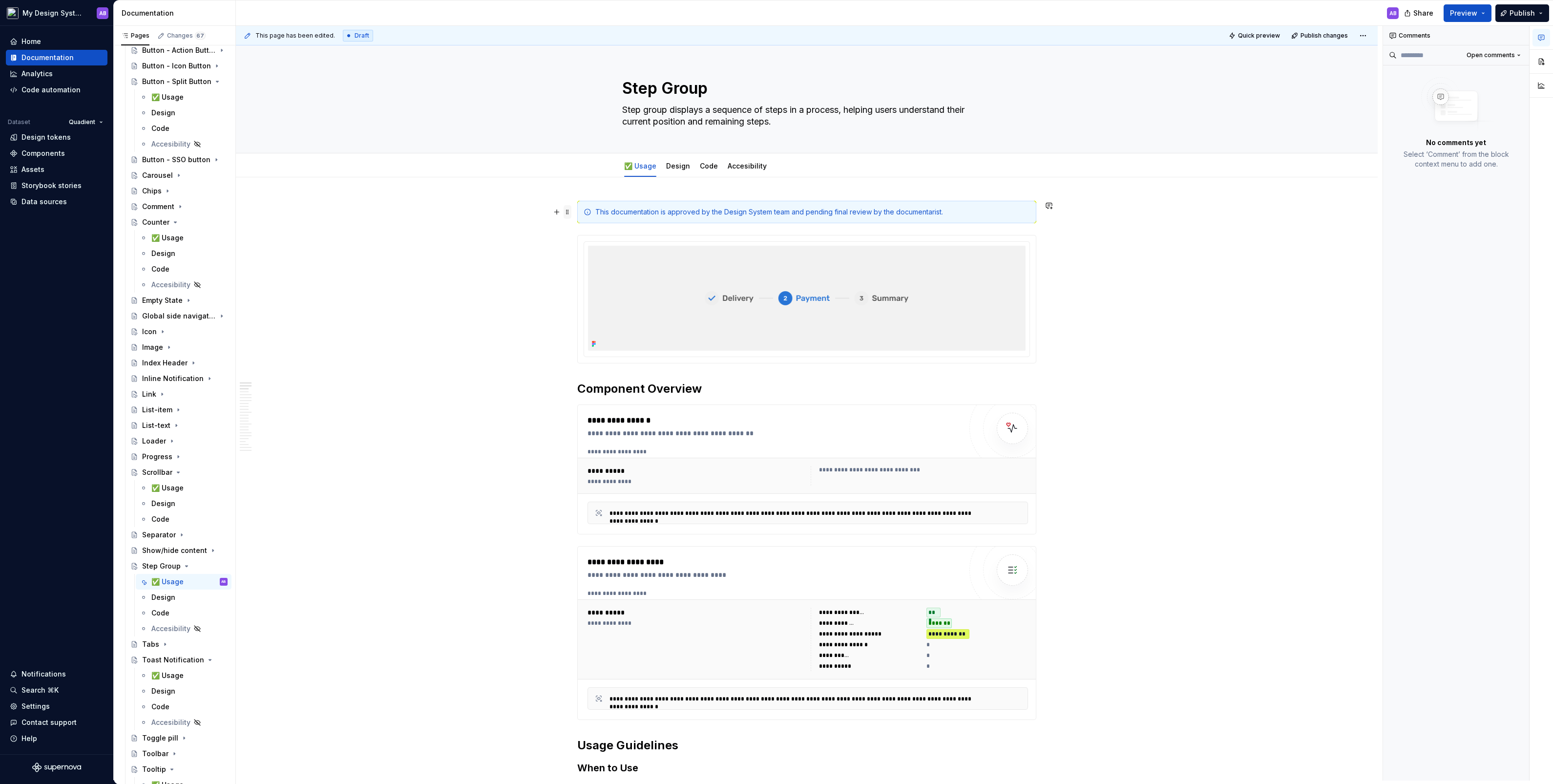
click at [570, 210] on span at bounding box center [567, 211] width 8 height 14
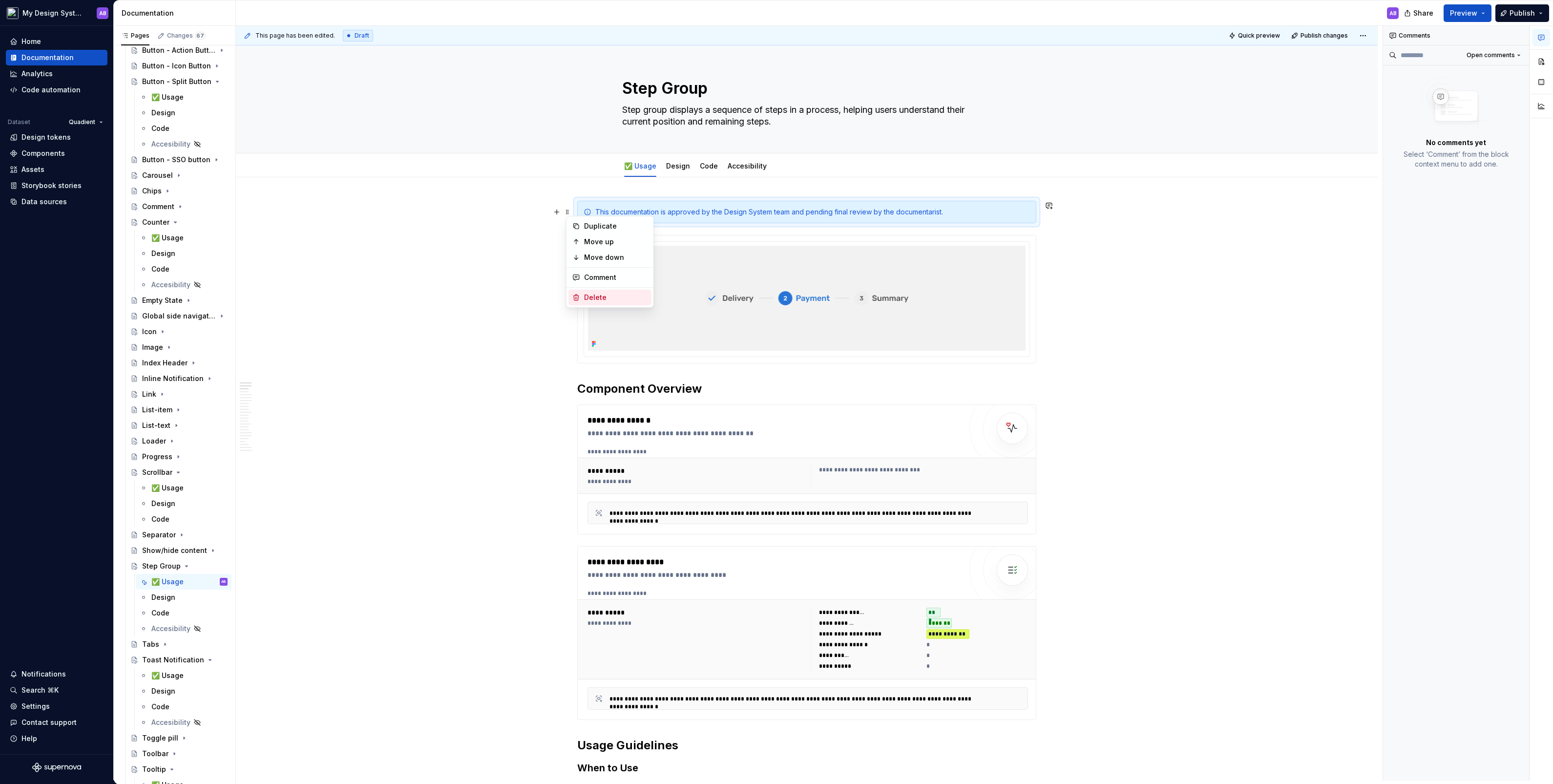
click at [605, 294] on div "Delete" at bounding box center [615, 298] width 63 height 10
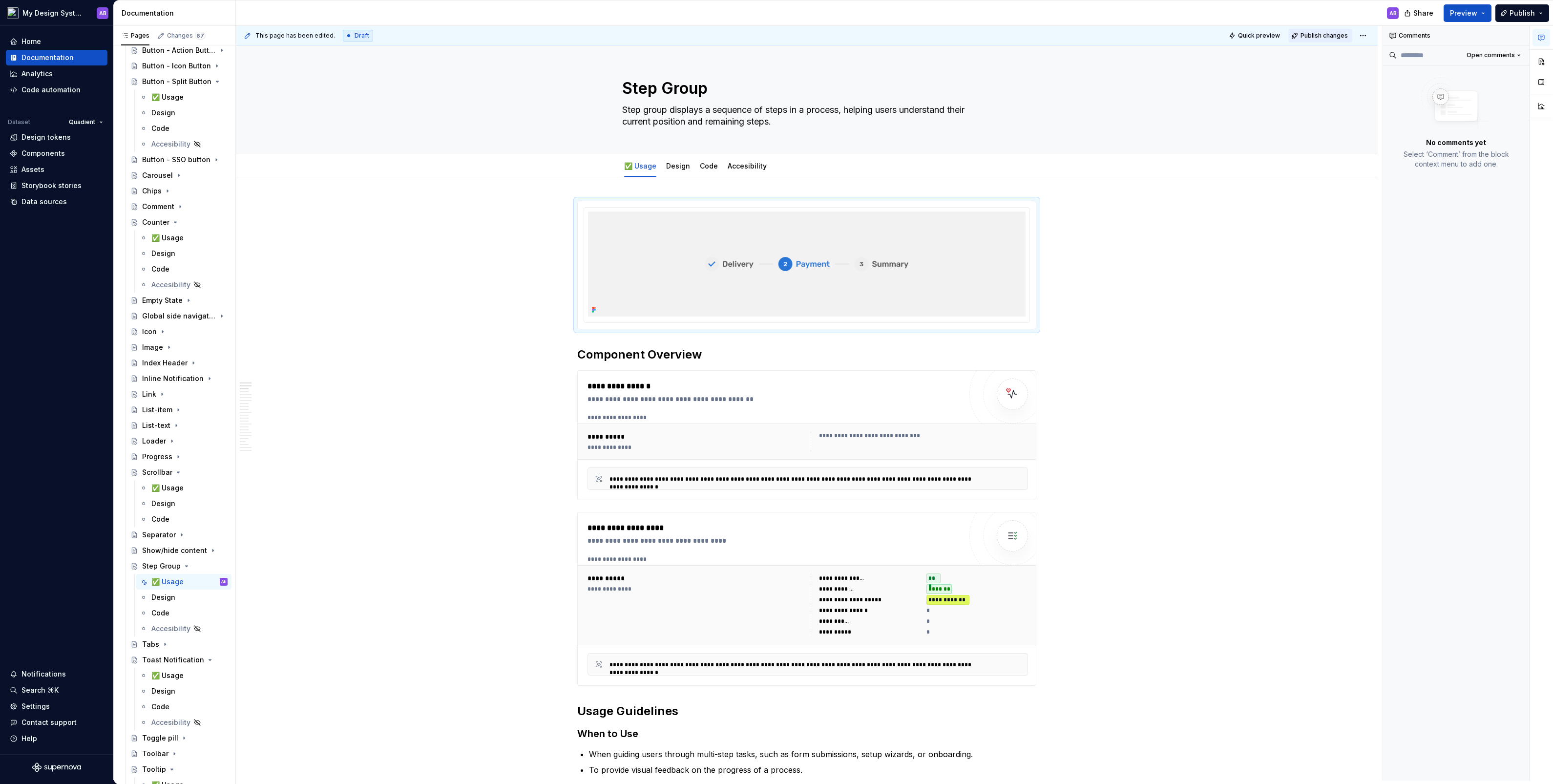
click at [892, 29] on button "Publish changes" at bounding box center [1320, 35] width 64 height 14
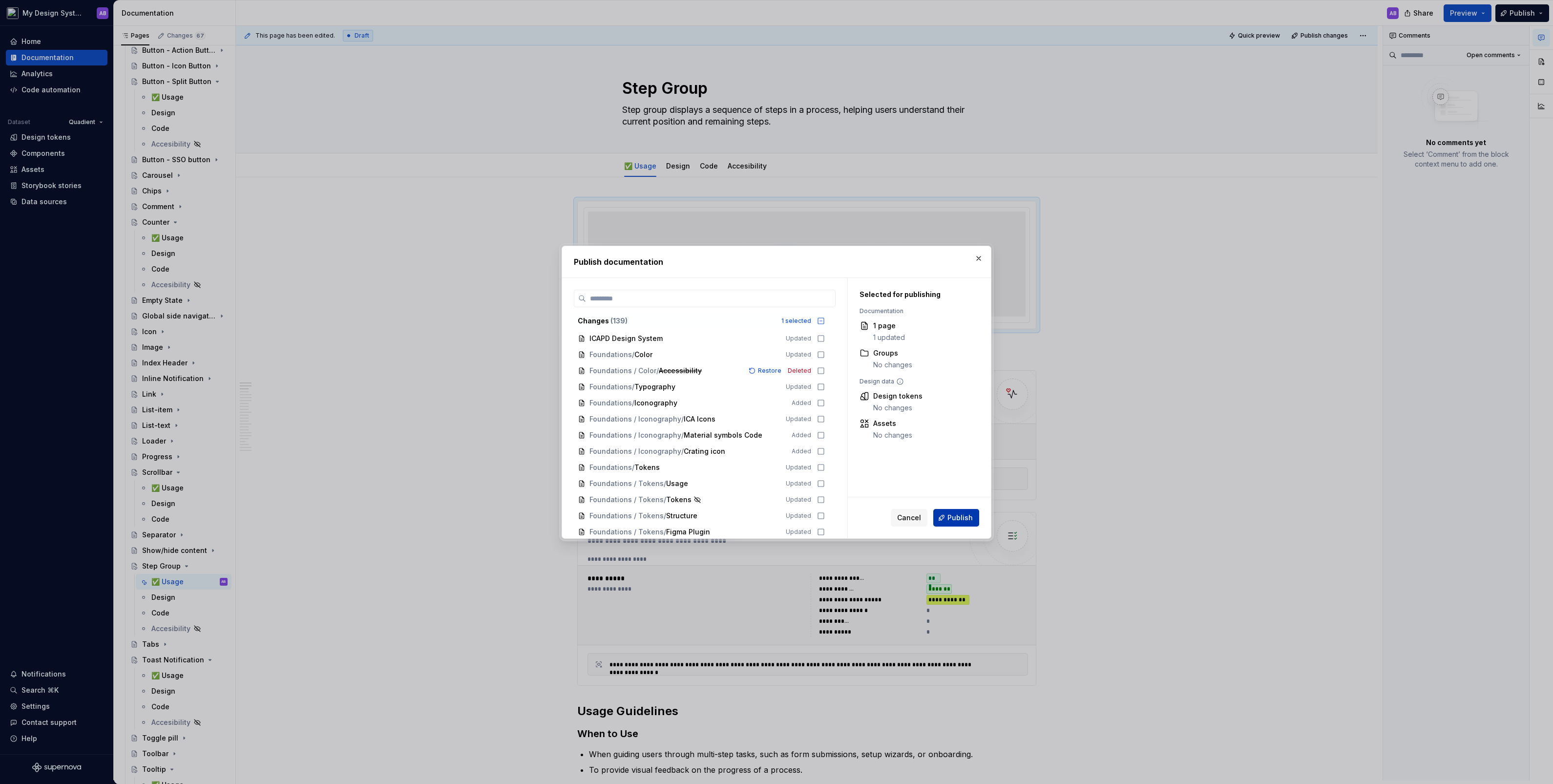
click at [892, 434] on button "Publish" at bounding box center [955, 518] width 46 height 18
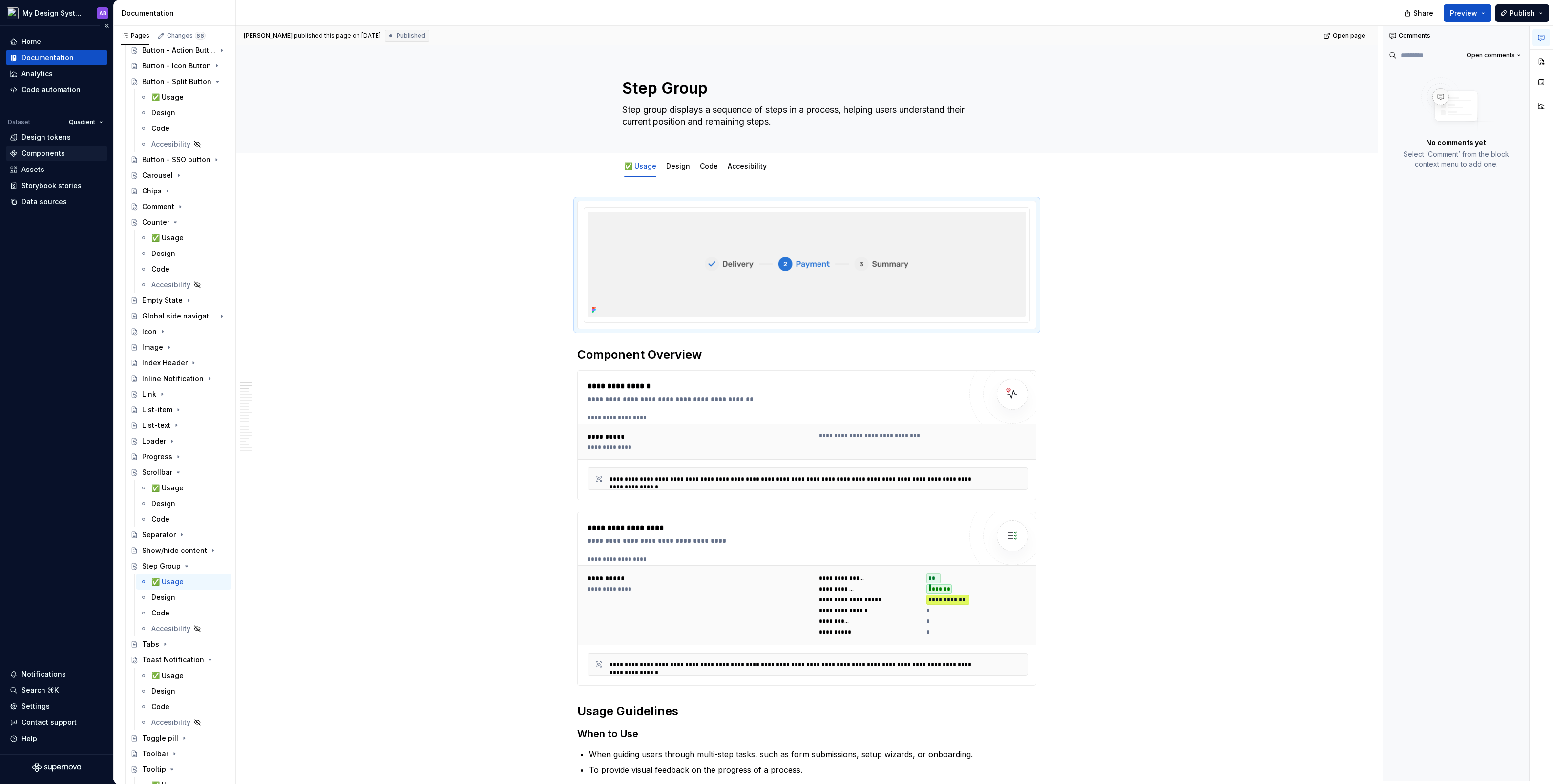
type textarea "*"
